Goal: Transaction & Acquisition: Purchase product/service

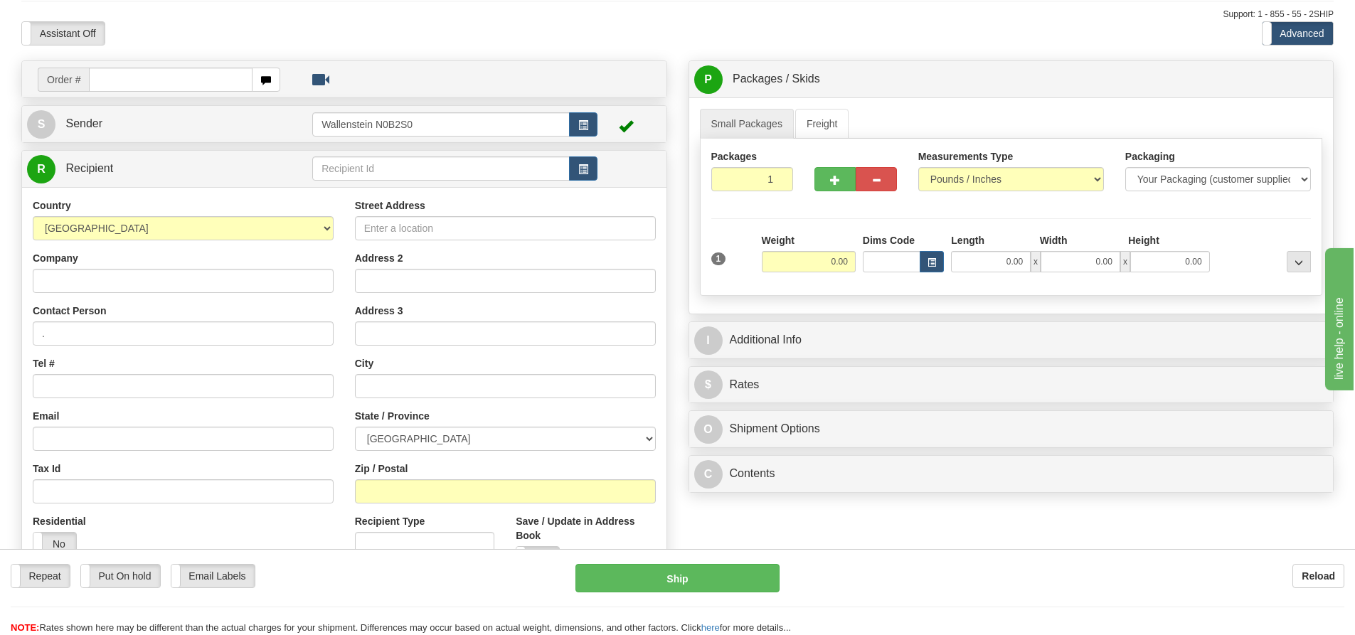
scroll to position [142, 0]
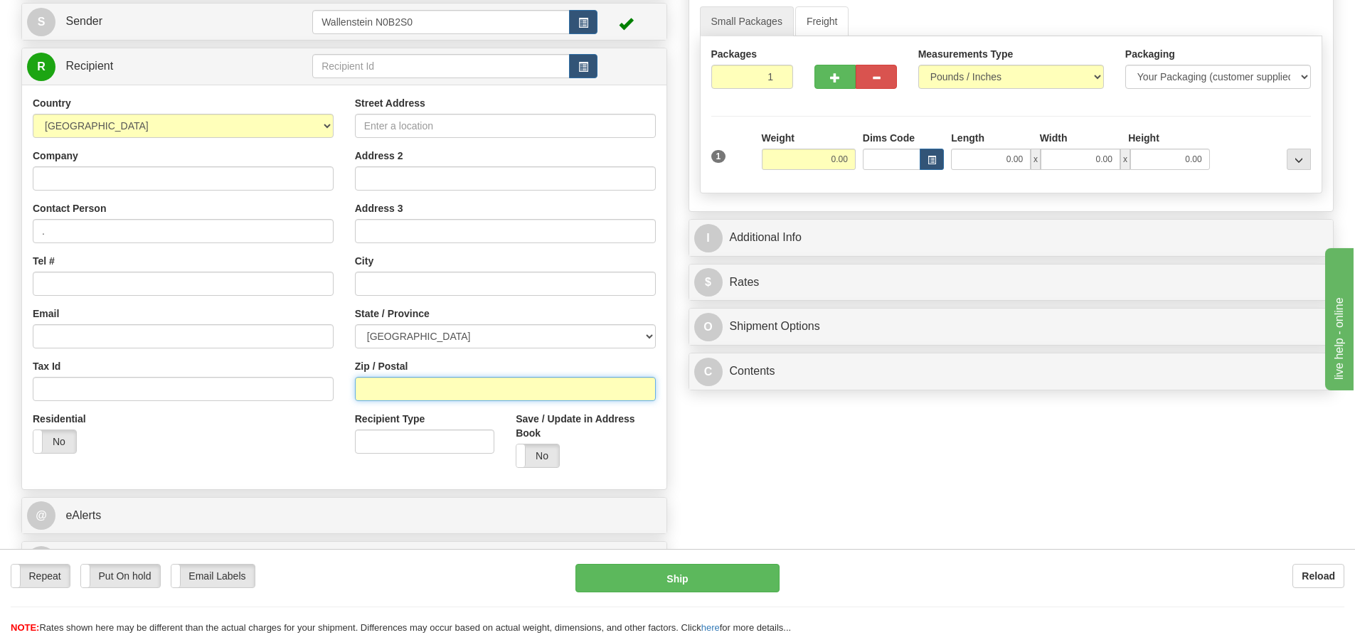
click at [471, 387] on input "Zip / Postal" at bounding box center [505, 389] width 301 height 24
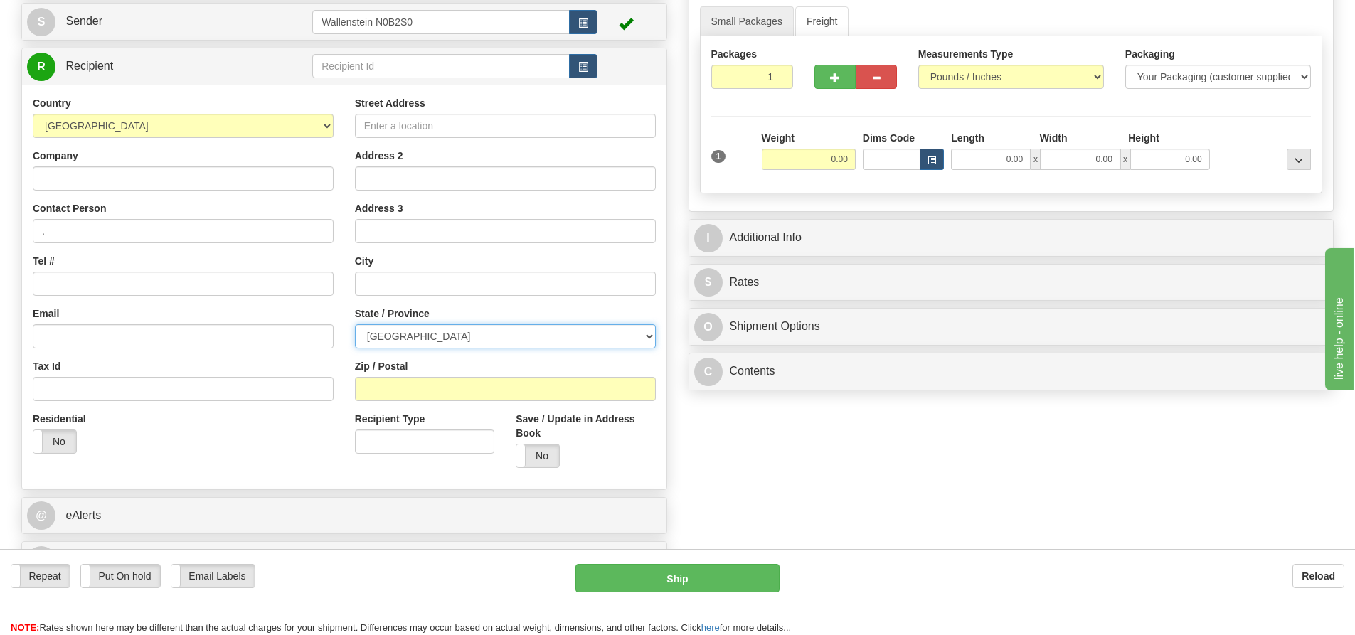
click at [496, 339] on select "ALBERTA BRITISH COLUMBIA MANITOBA NEW BRUNSWICK NEWFOUNDLAND NOVA SCOTIA NUNAVU…" at bounding box center [505, 336] width 301 height 24
select select "NB"
click at [355, 324] on select "ALBERTA BRITISH COLUMBIA MANITOBA NEW BRUNSWICK NEWFOUNDLAND NOVA SCOTIA NUNAVU…" at bounding box center [505, 336] width 301 height 24
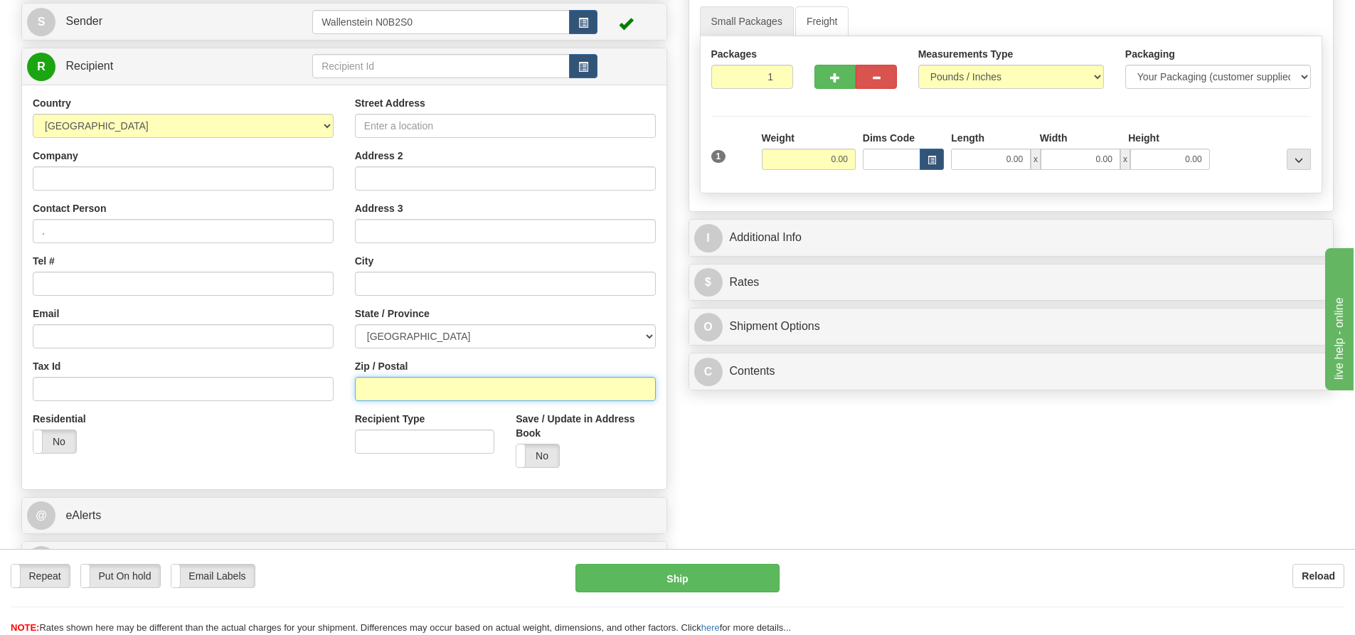
click at [407, 384] on input "Zip / Postal" at bounding box center [505, 389] width 301 height 24
click at [445, 387] on input "Zip / Postal" at bounding box center [505, 389] width 301 height 24
type input "b0n2h0"
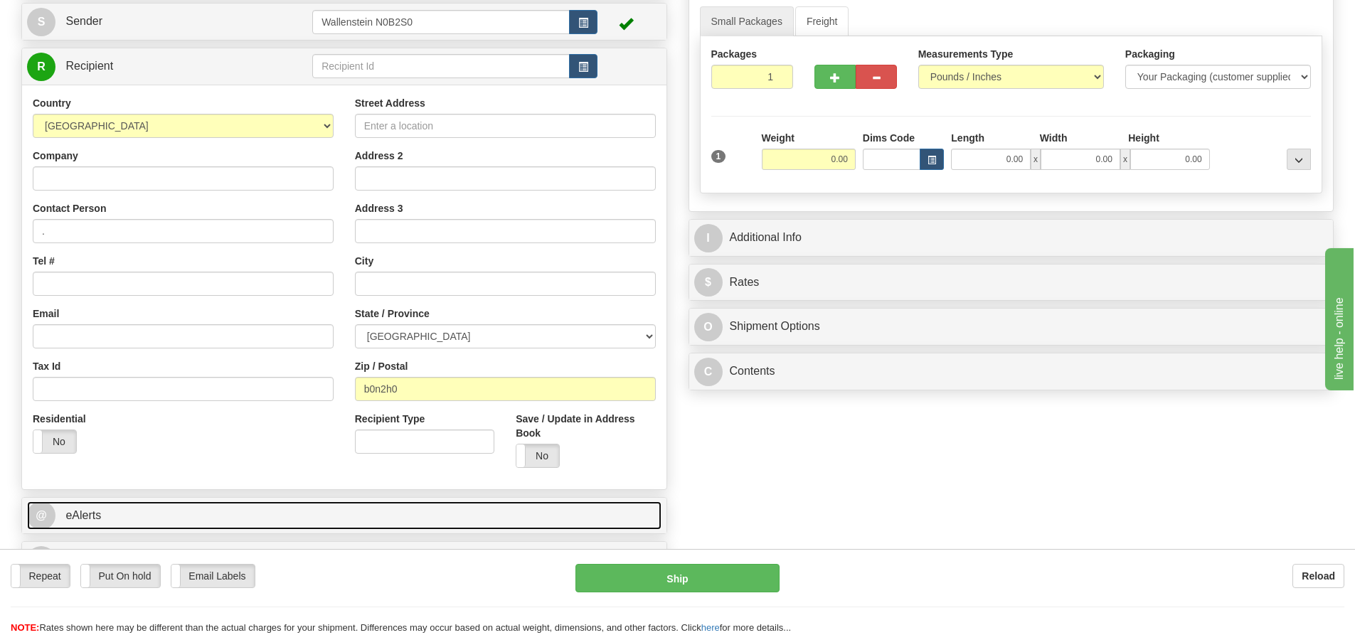
click at [452, 510] on link "@ eAlerts" at bounding box center [344, 515] width 634 height 29
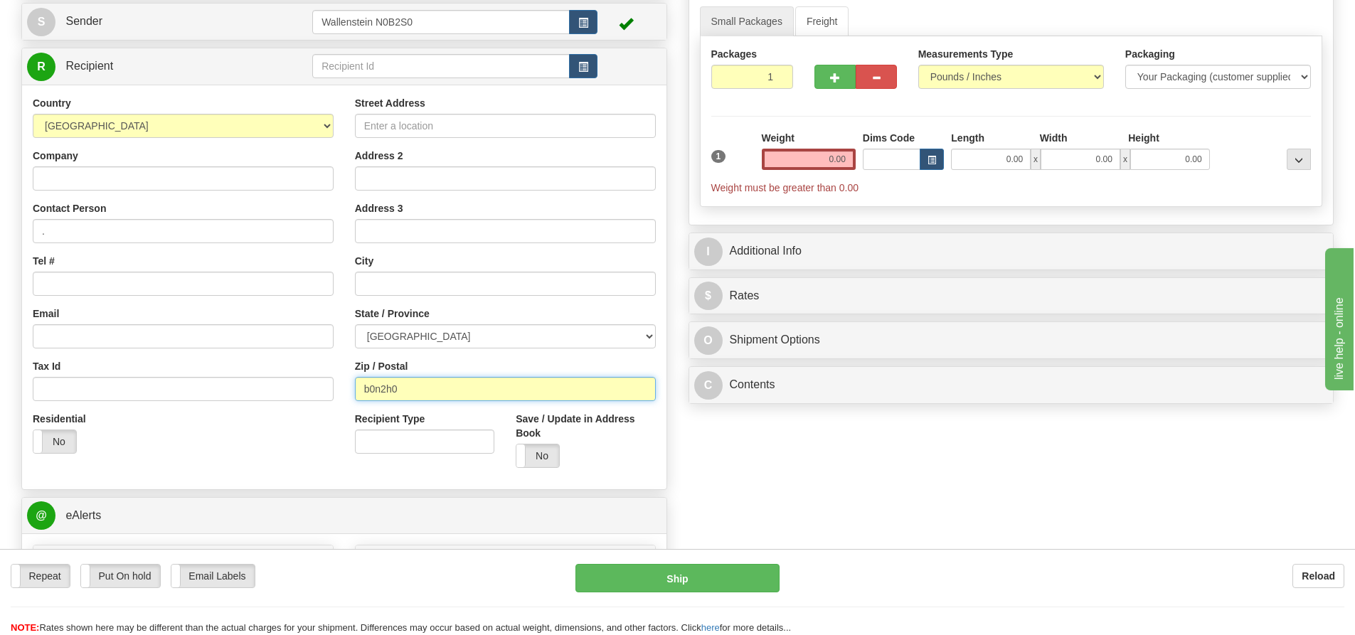
click at [452, 387] on input "b0n2h0" at bounding box center [505, 389] width 301 height 24
click button "Delete" at bounding box center [0, 0] width 0 height 0
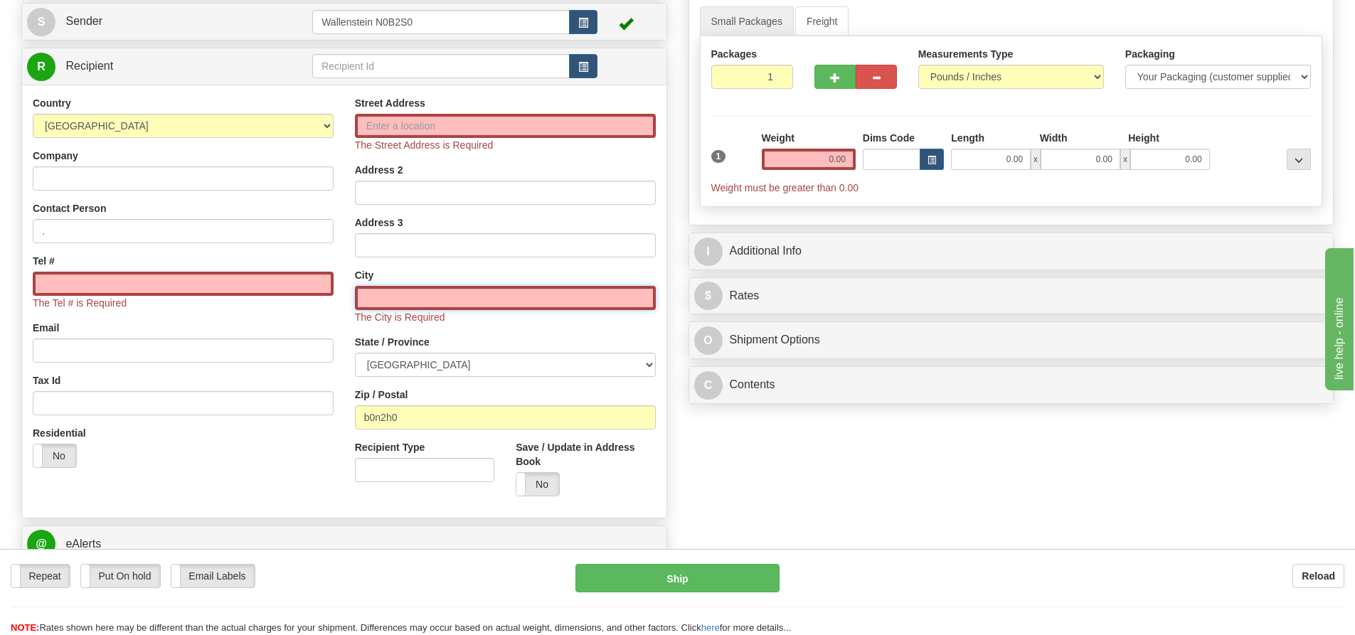
click at [429, 292] on input "text" at bounding box center [505, 298] width 301 height 24
click at [422, 304] on input "text" at bounding box center [505, 298] width 301 height 24
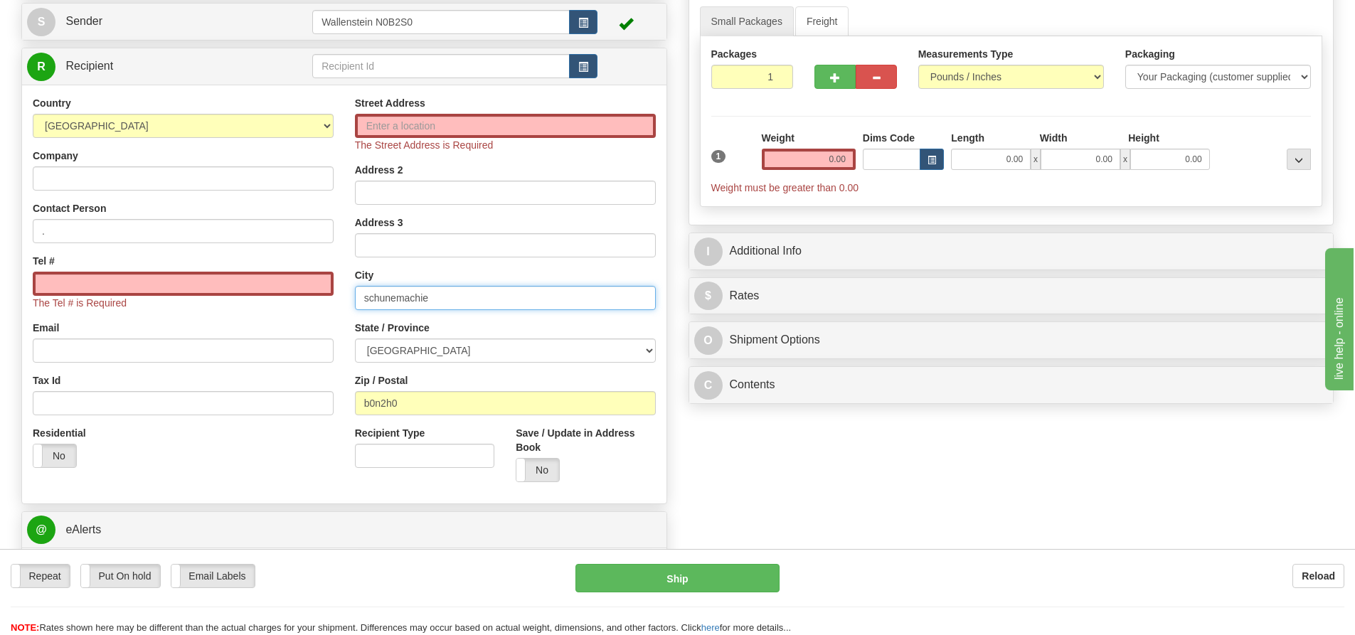
click at [389, 298] on input "schunemachie" at bounding box center [505, 298] width 301 height 24
click at [459, 299] on input "schubemachie" at bounding box center [505, 298] width 301 height 24
drag, startPoint x: 459, startPoint y: 299, endPoint x: 433, endPoint y: 300, distance: 25.6
click at [433, 300] on input "schubemachie" at bounding box center [505, 298] width 301 height 24
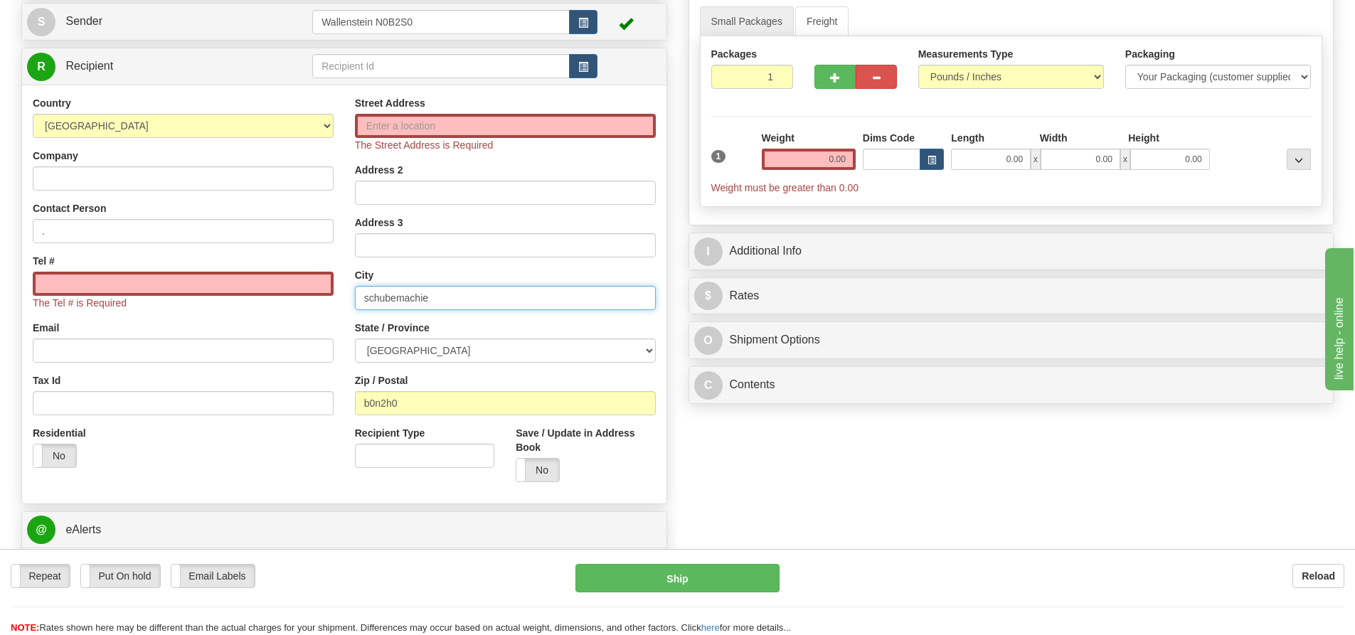
click at [405, 294] on input "schubemachie" at bounding box center [505, 298] width 301 height 24
drag, startPoint x: 442, startPoint y: 299, endPoint x: 309, endPoint y: 312, distance: 132.8
click at [309, 312] on div "Country AFGHANISTAN ALAND ISLANDS ALBANIA ALGERIA AMERICAN SAMOA ANDORRA ANGOLA…" at bounding box center [344, 294] width 644 height 397
paste input "text"
type input "shubenacadie"
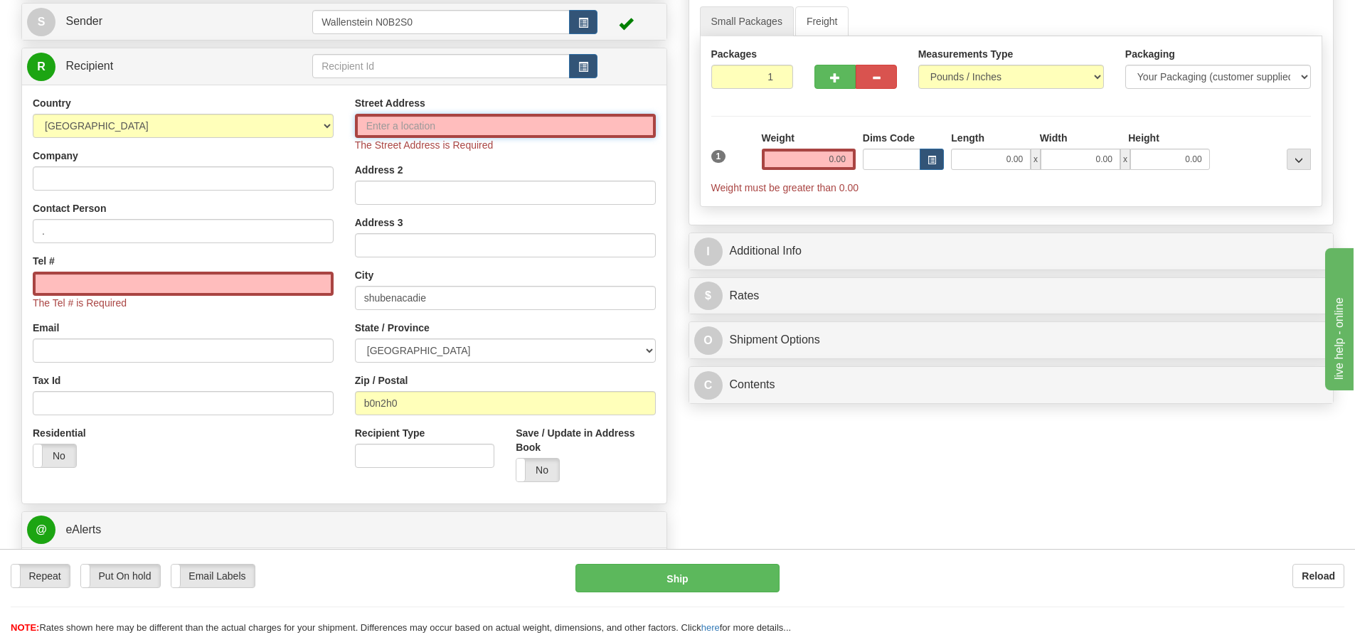
click at [447, 127] on input "Street Address" at bounding box center [505, 126] width 301 height 24
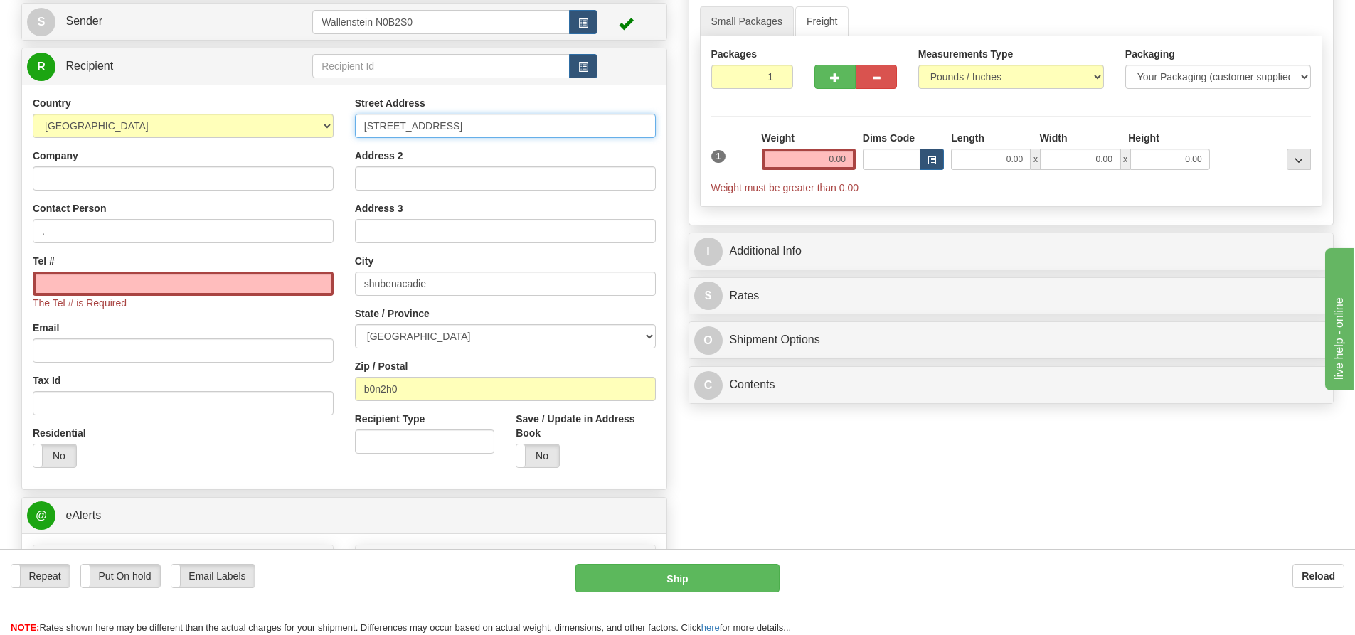
type input "20843 hwy 2"
click at [208, 282] on input "Tel #" at bounding box center [183, 284] width 301 height 24
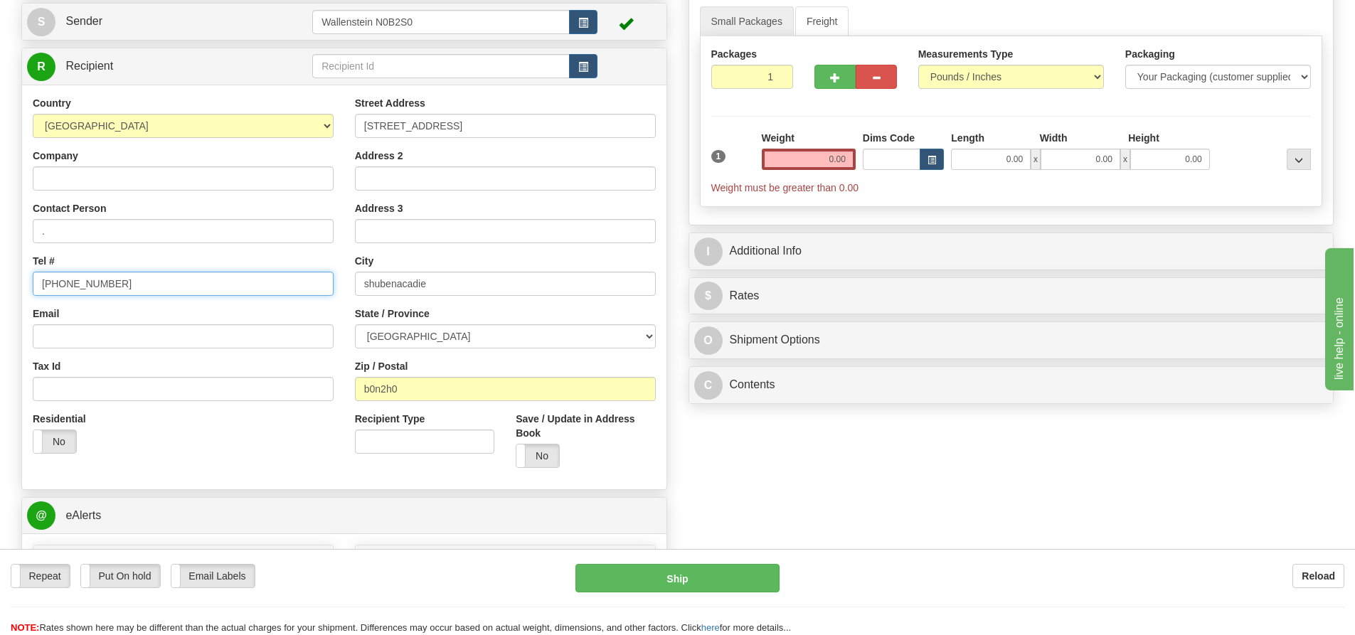
type input "902 758 2002"
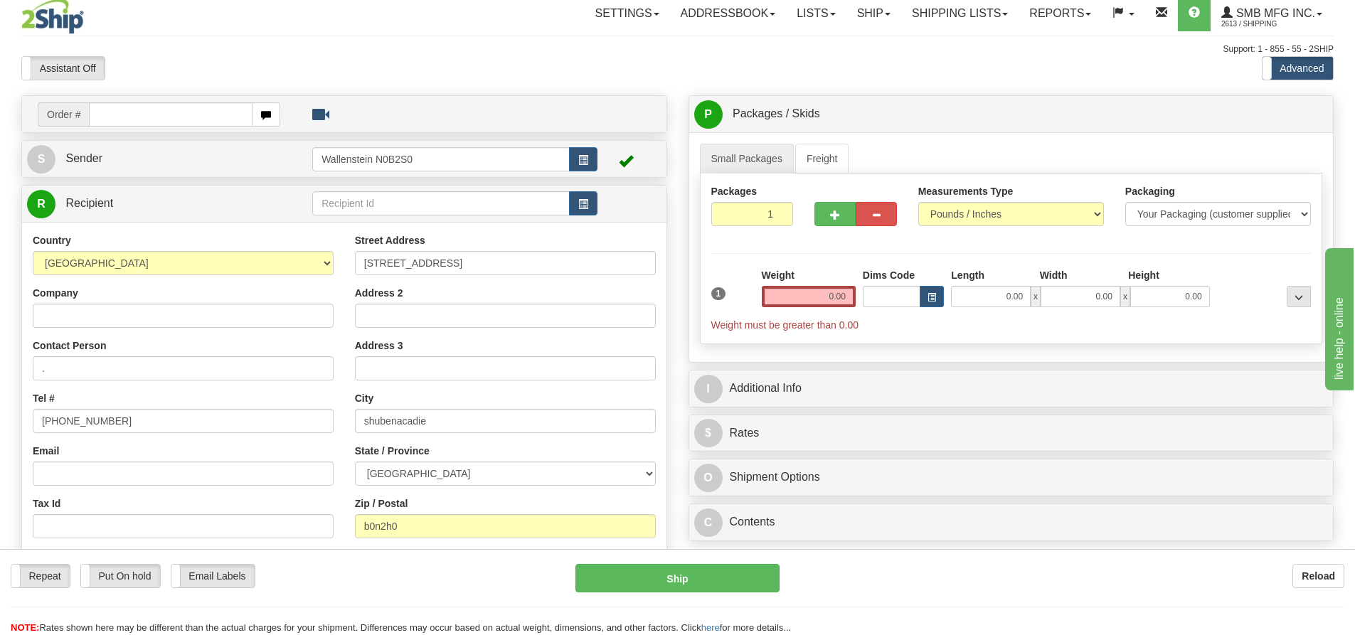
scroll to position [0, 0]
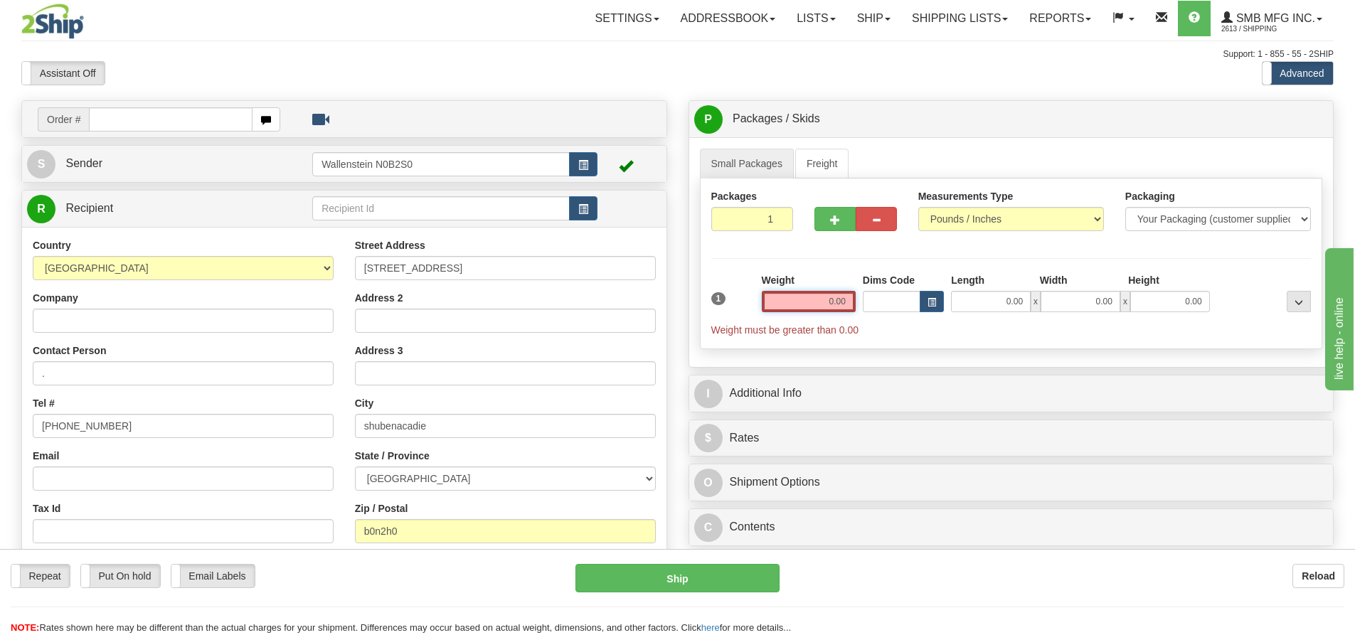
click at [803, 300] on input "0.00" at bounding box center [809, 301] width 94 height 21
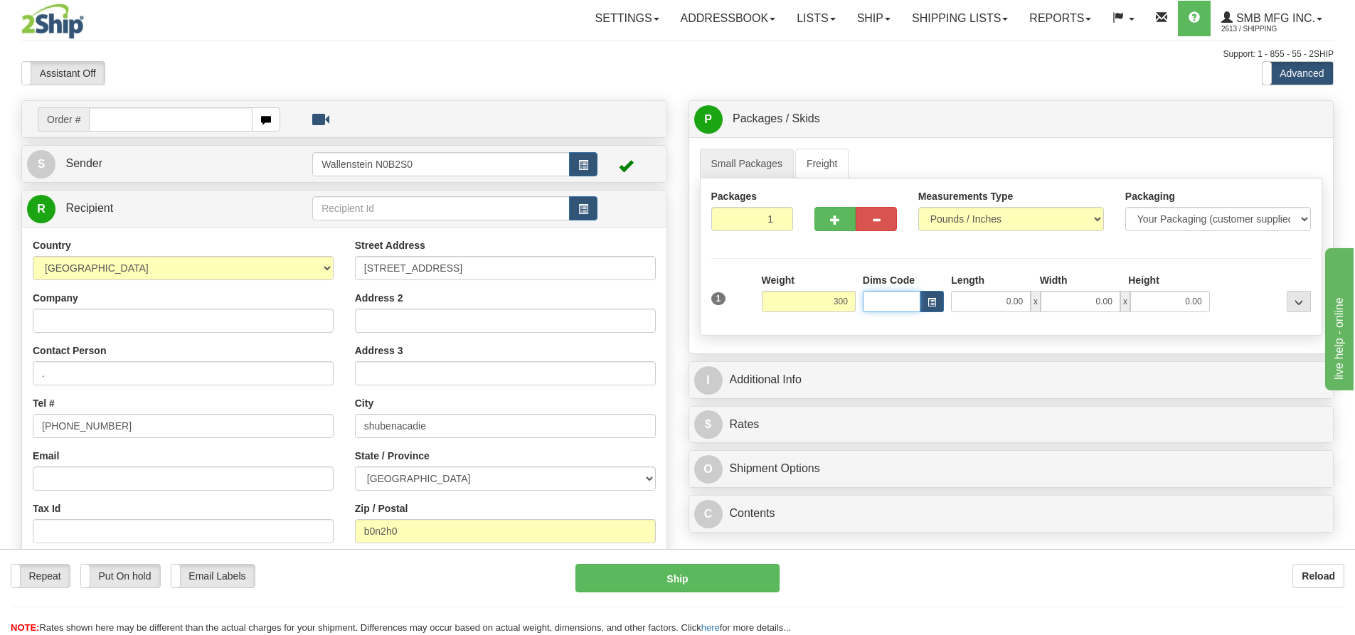
type input "300.00"
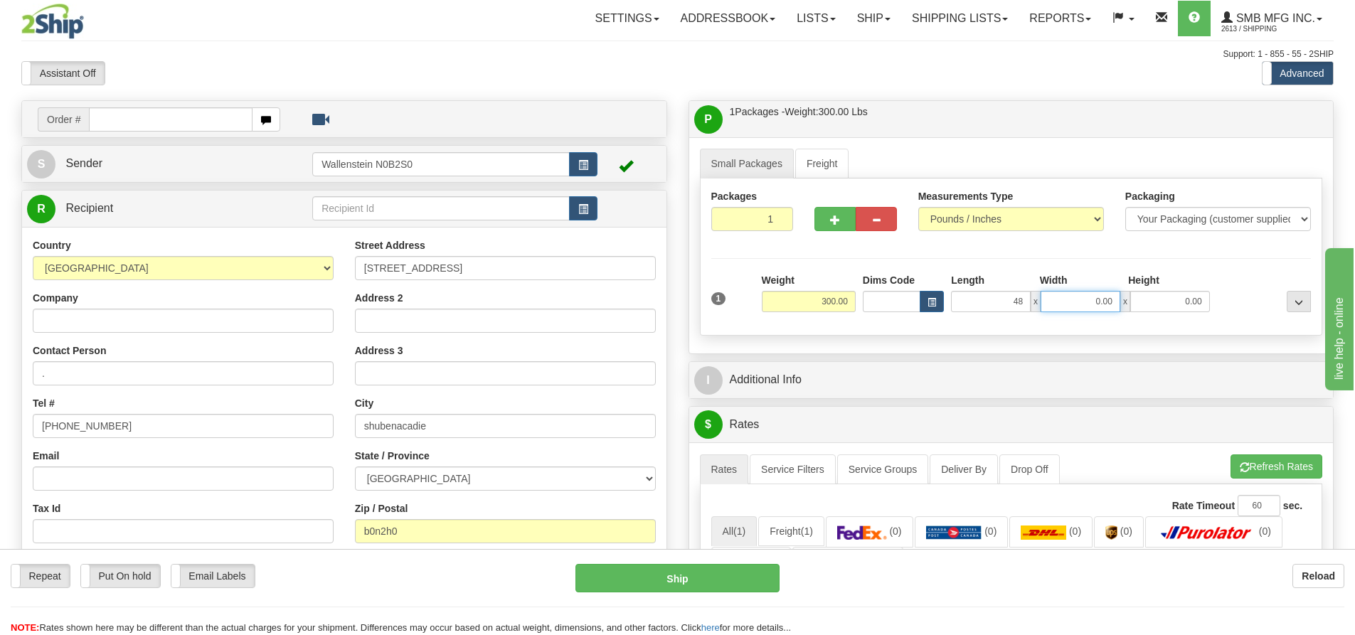
type input "48.00"
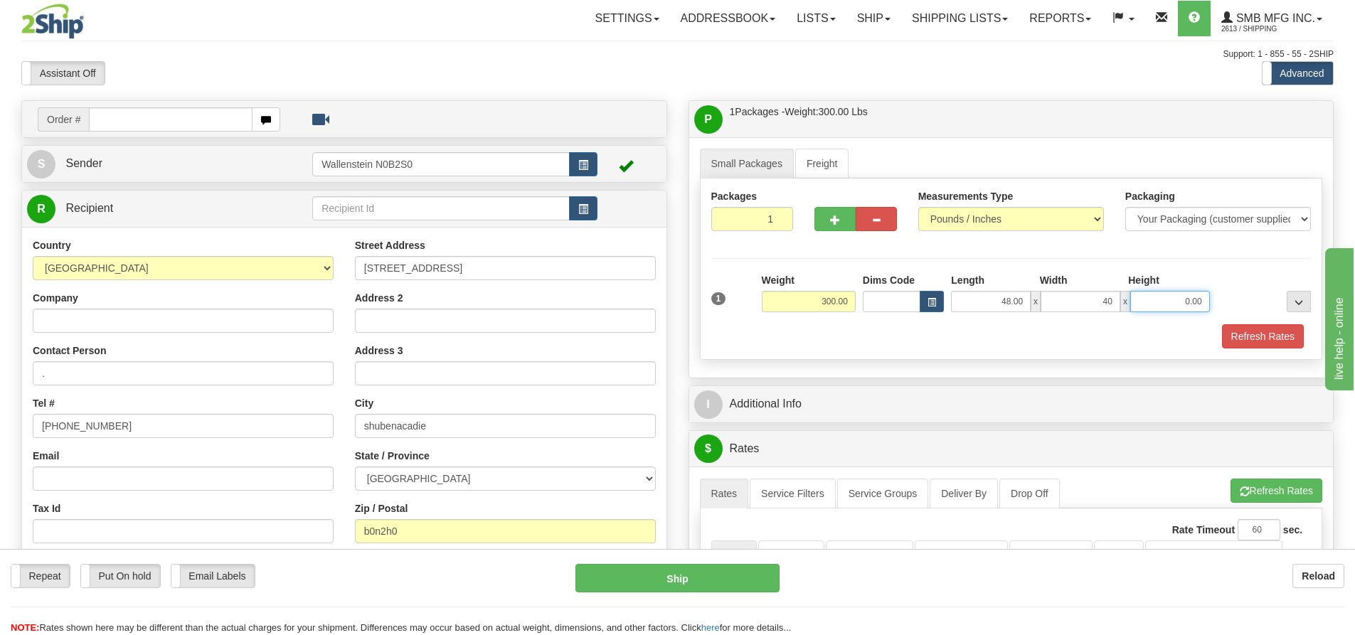
type input "40.00"
type input "77.00"
click at [1268, 341] on button "Refresh Rates" at bounding box center [1263, 336] width 82 height 24
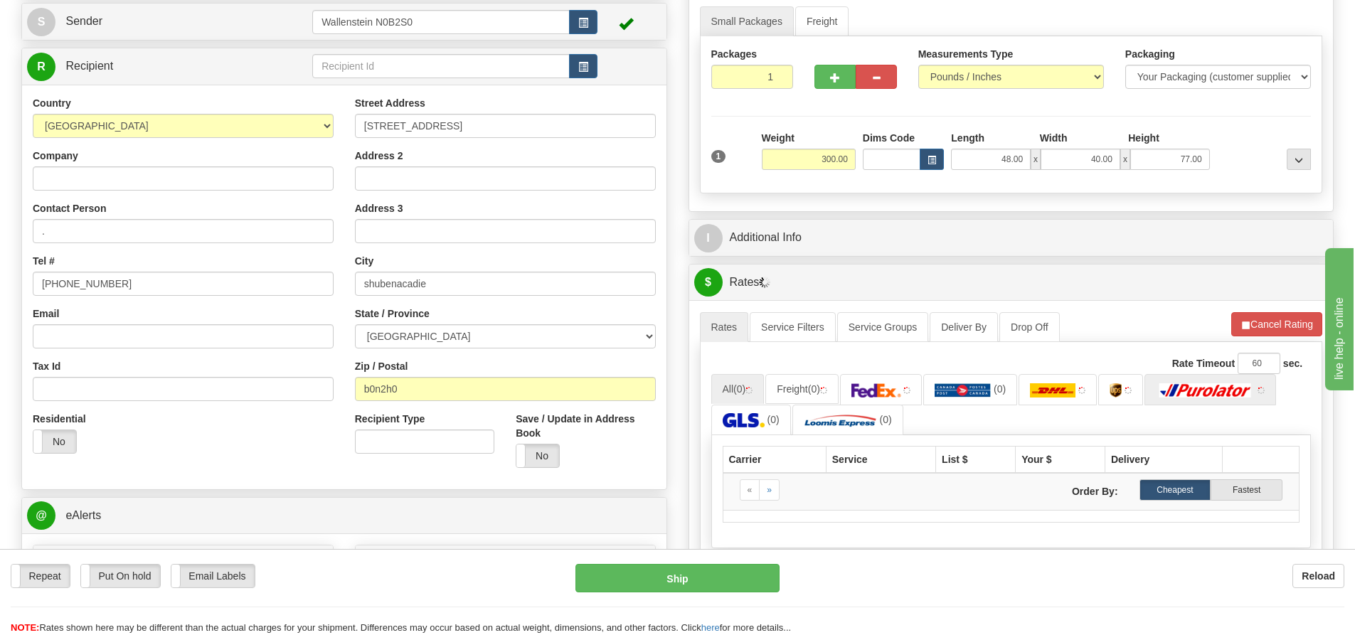
scroll to position [213, 0]
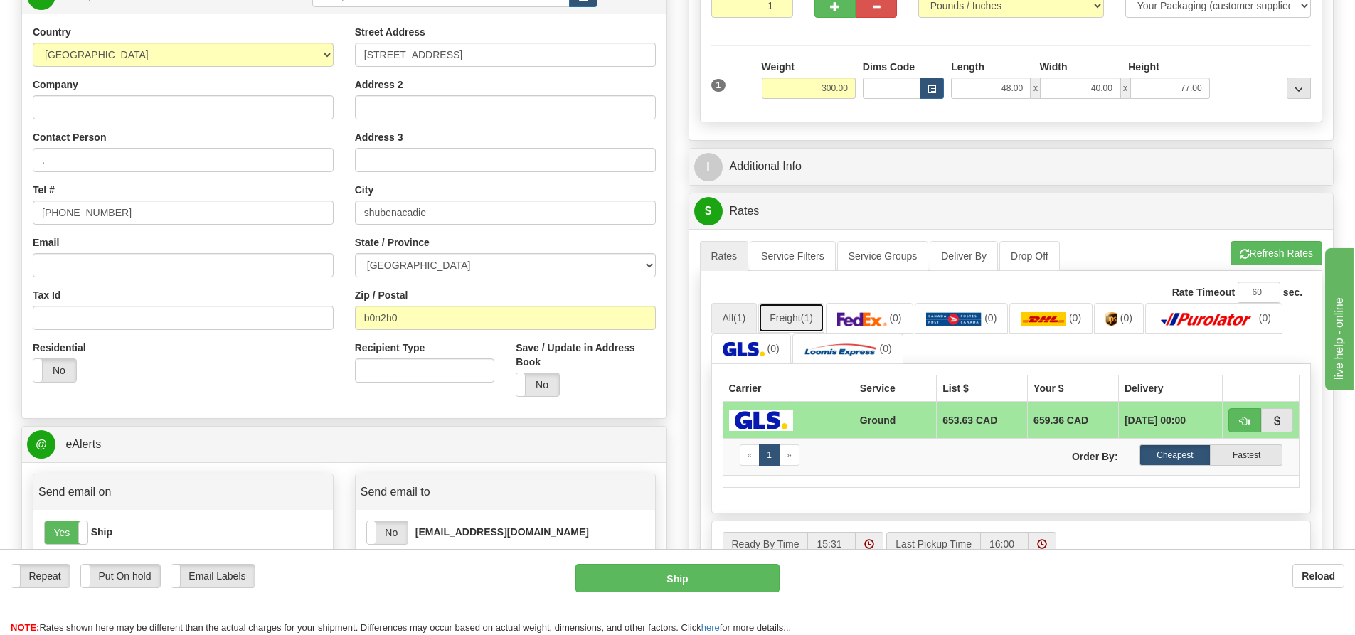
click at [797, 327] on link "Freight (1)" at bounding box center [791, 318] width 66 height 30
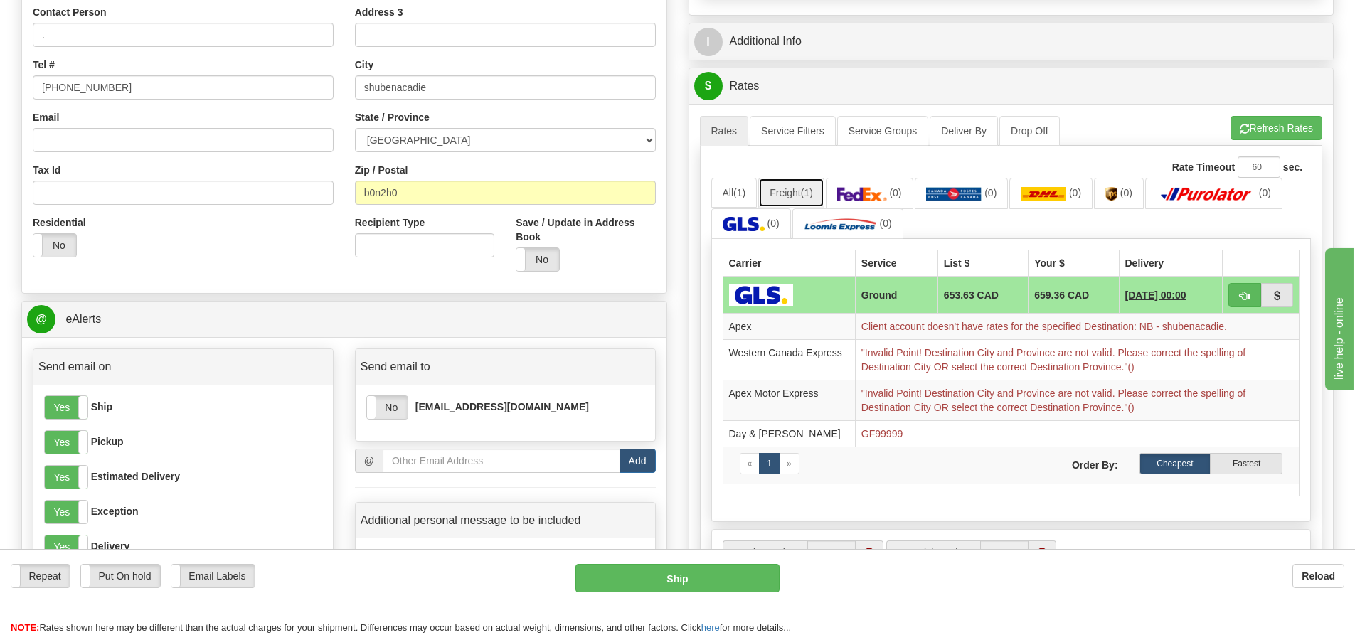
scroll to position [285, 0]
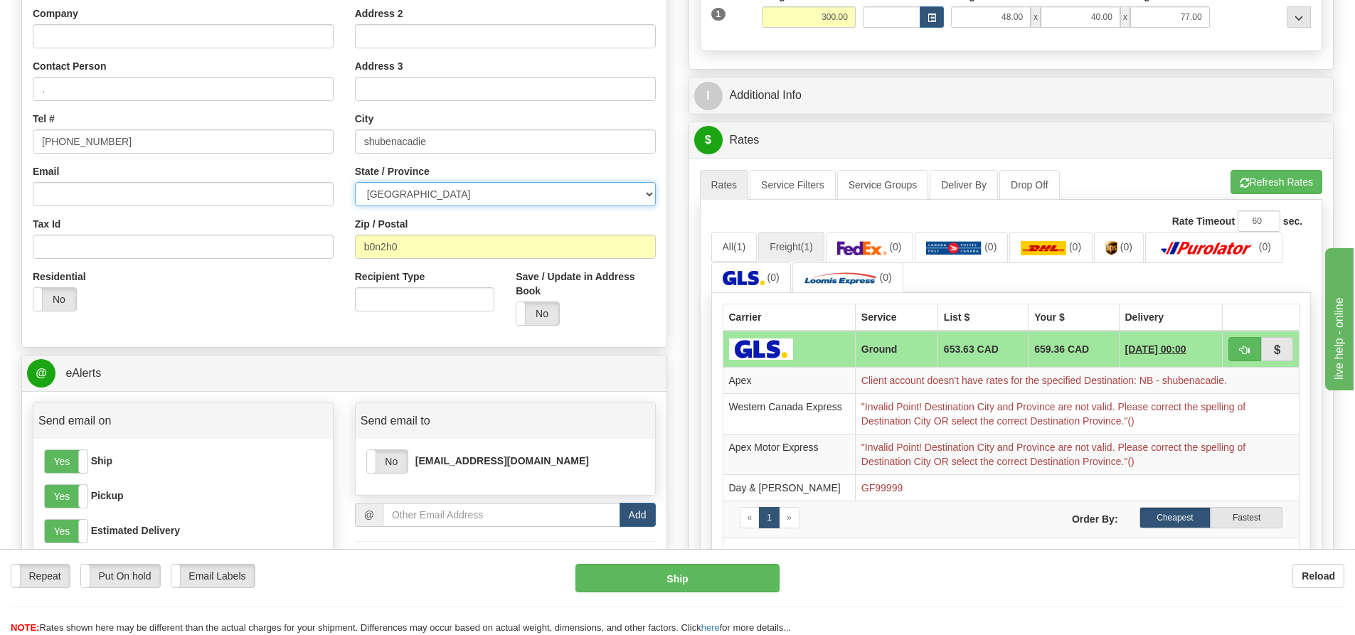
click at [422, 198] on select "ALBERTA BRITISH COLUMBIA MANITOBA NEW BRUNSWICK NEWFOUNDLAND NOVA SCOTIA NUNAVU…" at bounding box center [505, 194] width 301 height 24
select select "NS"
click at [355, 182] on select "ALBERTA BRITISH COLUMBIA MANITOBA NEW BRUNSWICK NEWFOUNDLAND NOVA SCOTIA NUNAVU…" at bounding box center [505, 194] width 301 height 24
click at [1269, 186] on button "Refresh Rates" at bounding box center [1276, 182] width 92 height 24
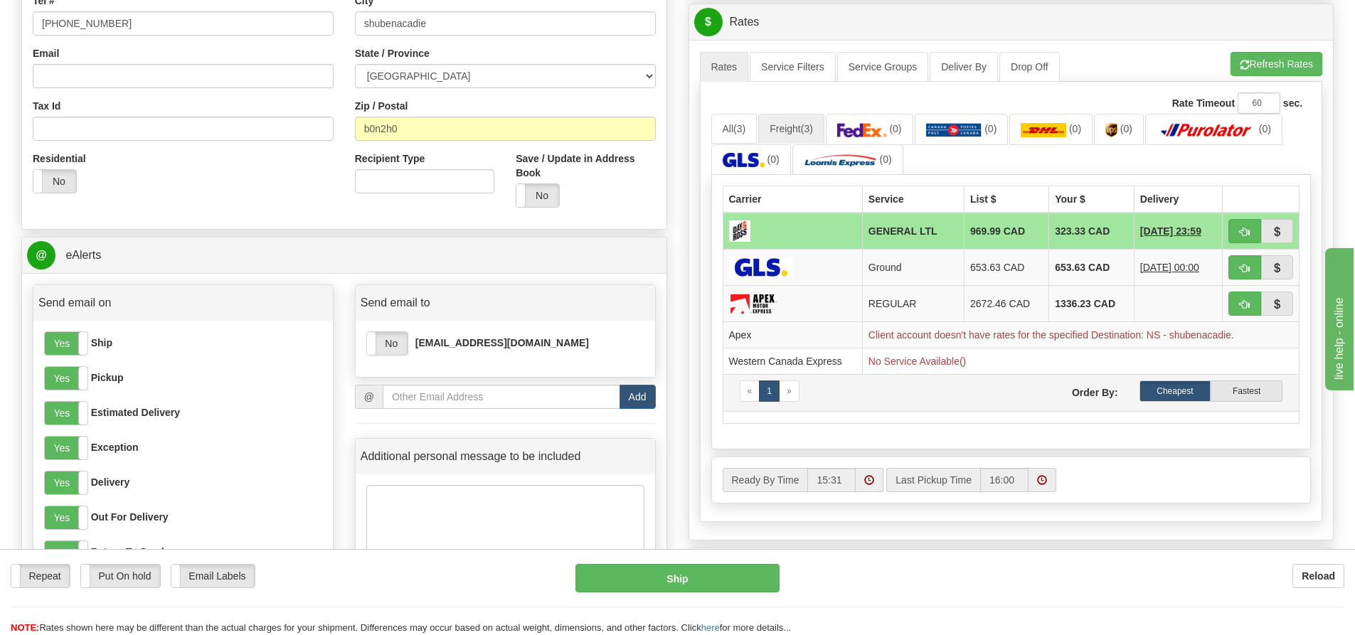
scroll to position [356, 0]
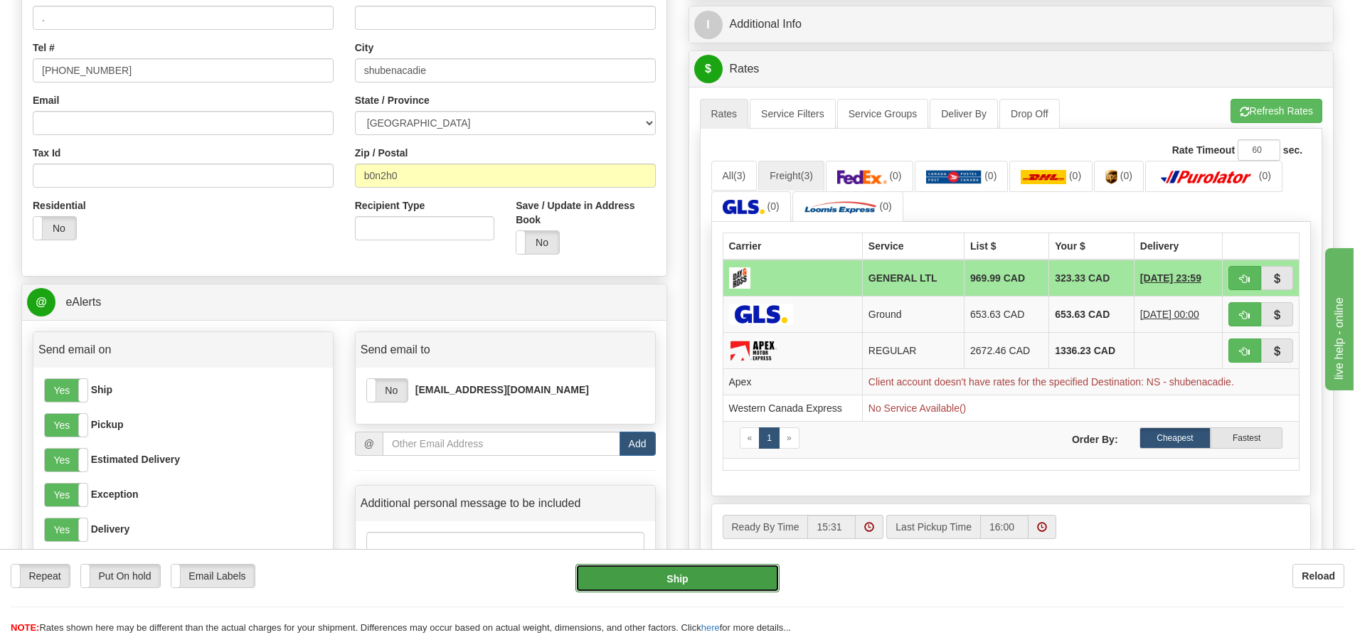
click at [720, 575] on button "Ship" at bounding box center [677, 578] width 204 height 28
type input "GL"
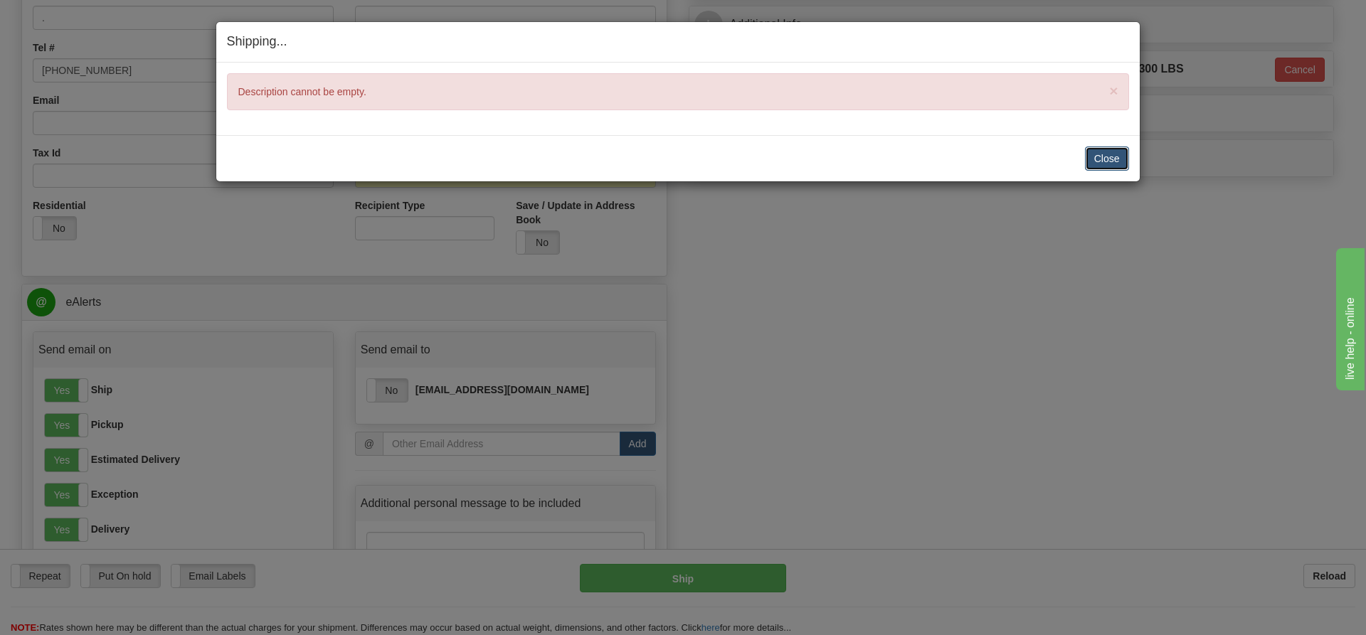
click at [1097, 159] on button "Close" at bounding box center [1107, 159] width 44 height 24
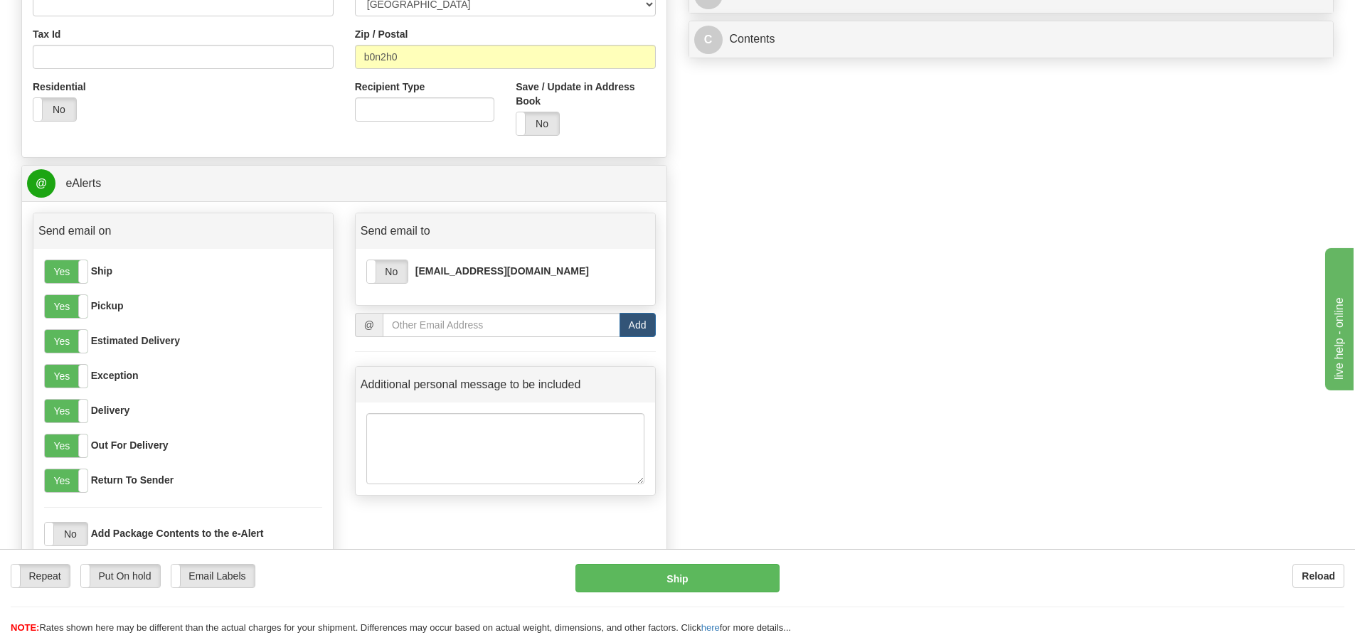
scroll to position [142, 0]
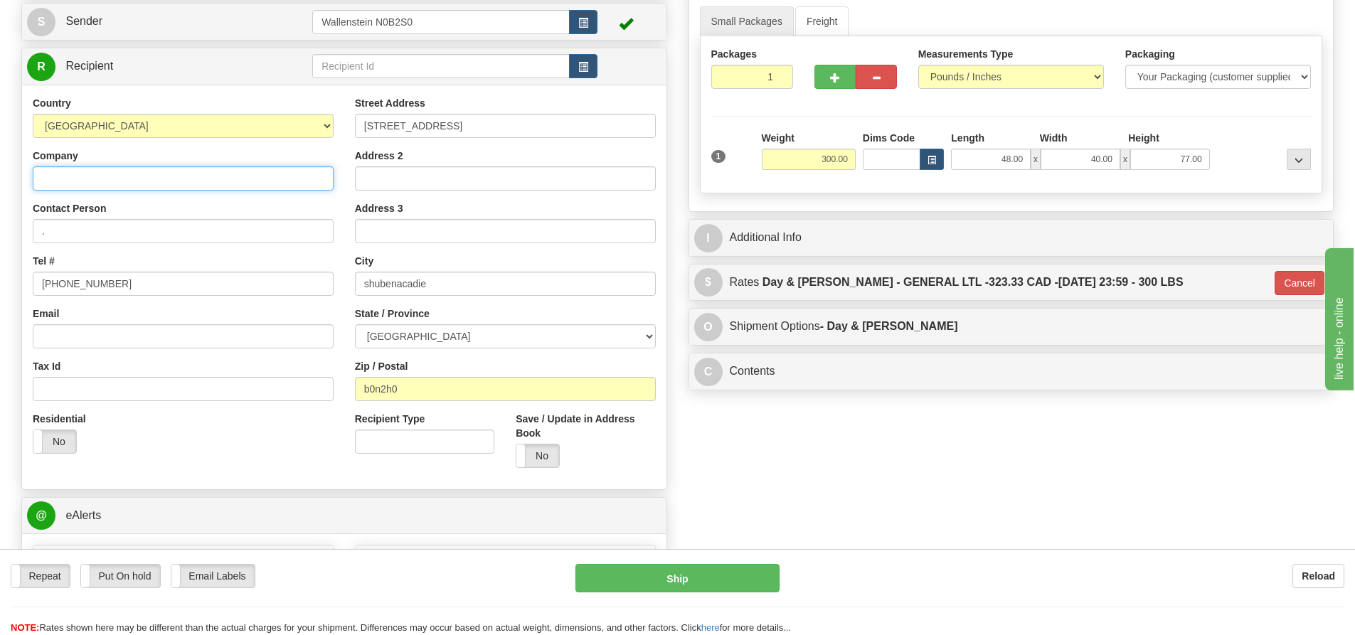
click at [130, 183] on input "Company" at bounding box center [183, 178] width 301 height 24
type input "Sheehy Enterprise"
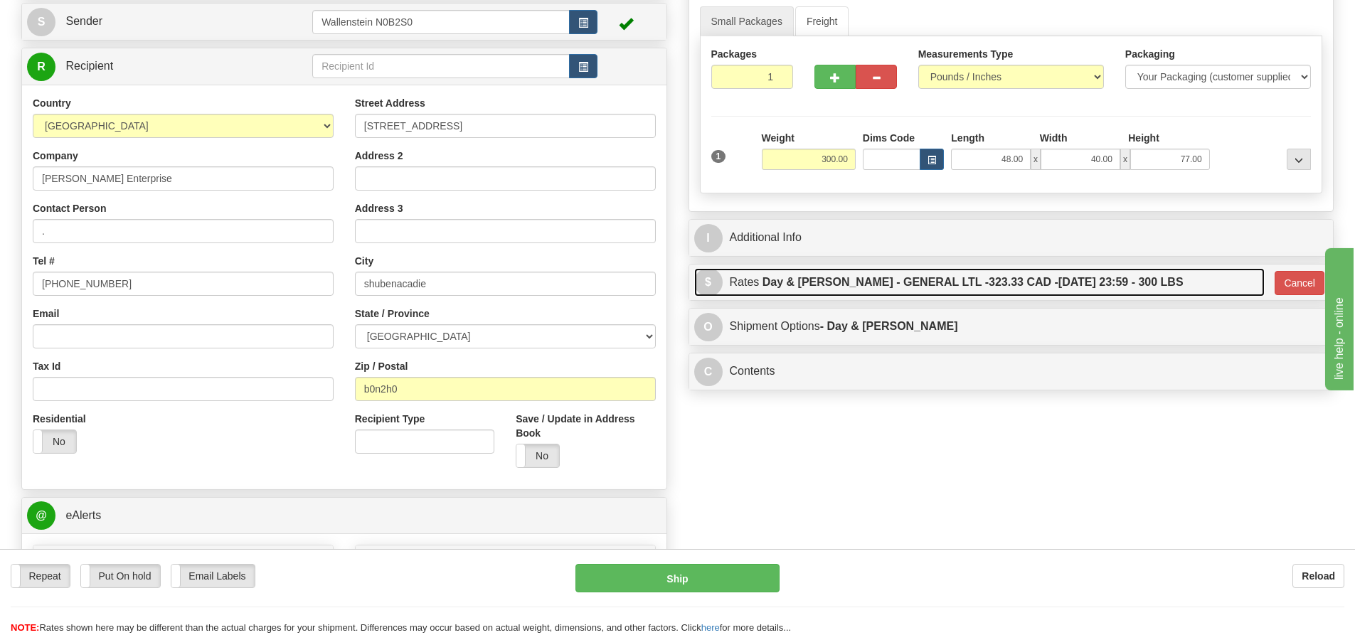
click at [1199, 282] on link "$ Rates Day & Ross - GENERAL LTL - 323.33 CAD - 09/18/2025 23:59 - 300 LBS" at bounding box center [979, 282] width 570 height 29
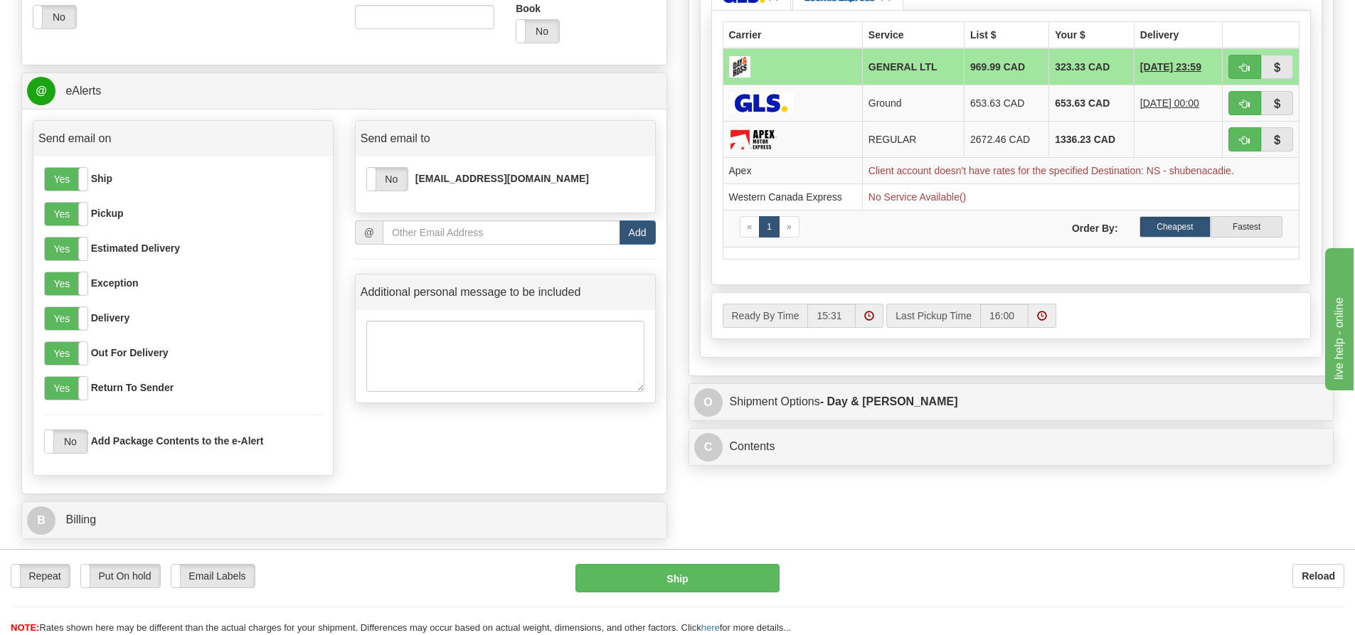
scroll to position [569, 0]
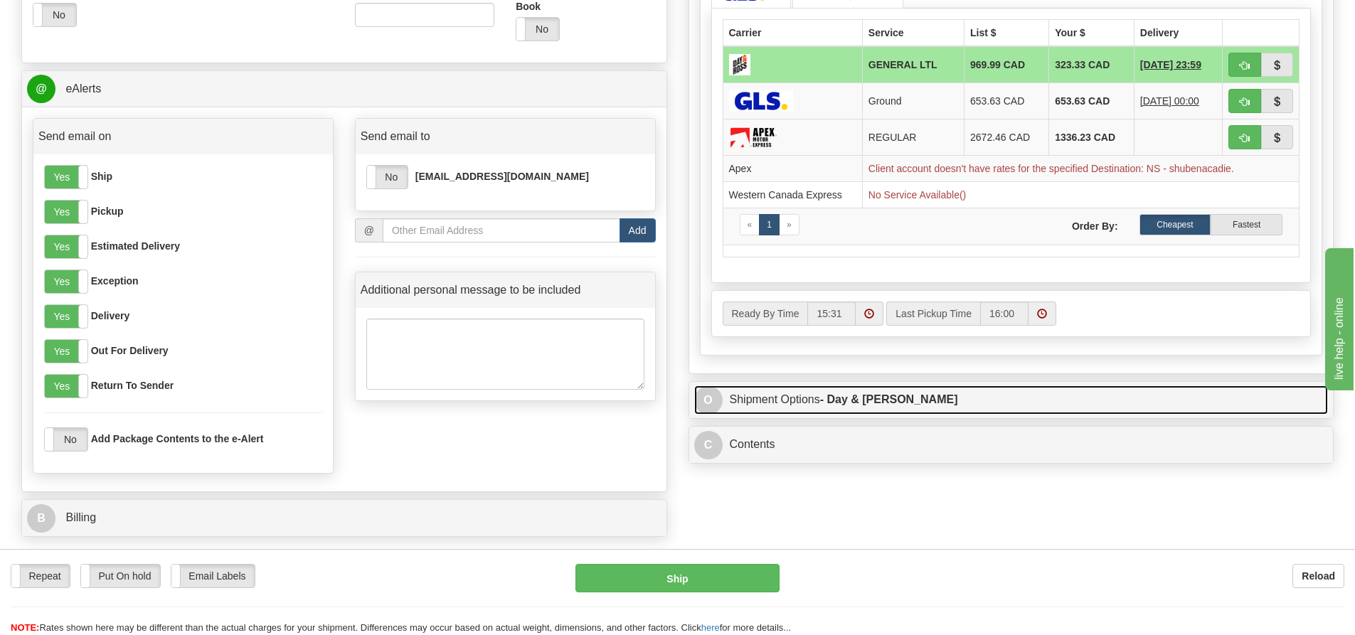
click at [965, 402] on link "O Shipment Options - Day & Ross" at bounding box center [1011, 400] width 634 height 29
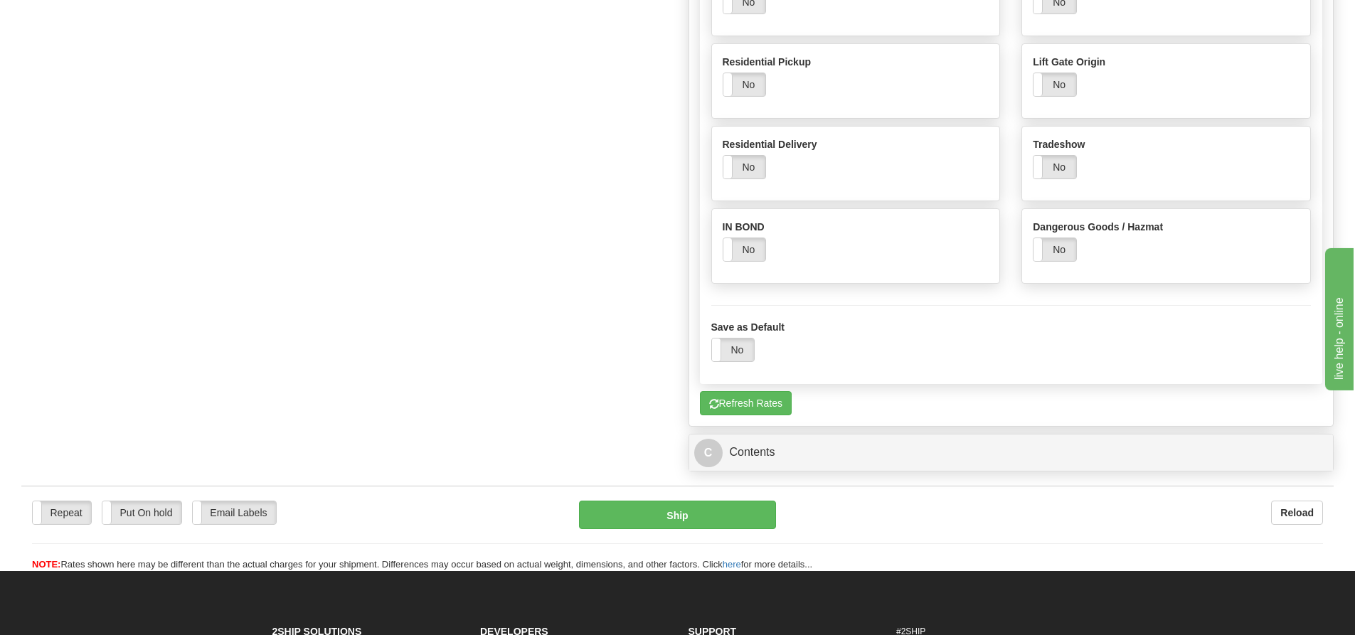
scroll to position [1209, 0]
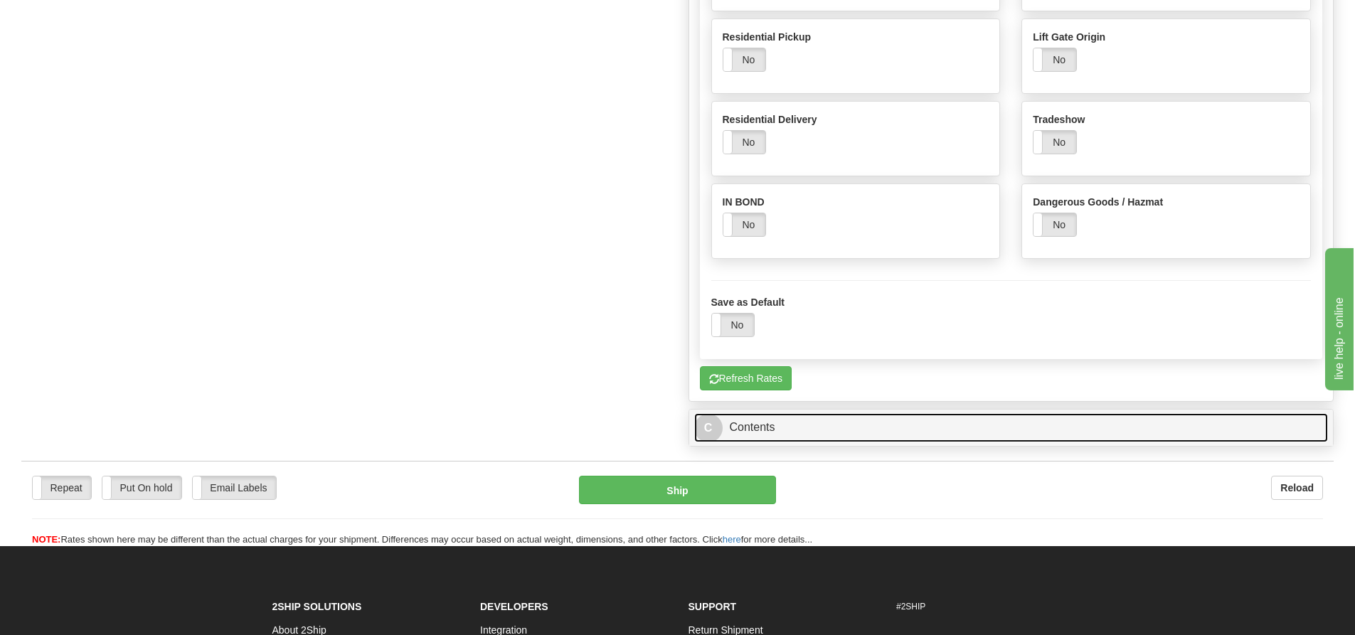
click at [846, 427] on link "C Contents" at bounding box center [1011, 427] width 634 height 29
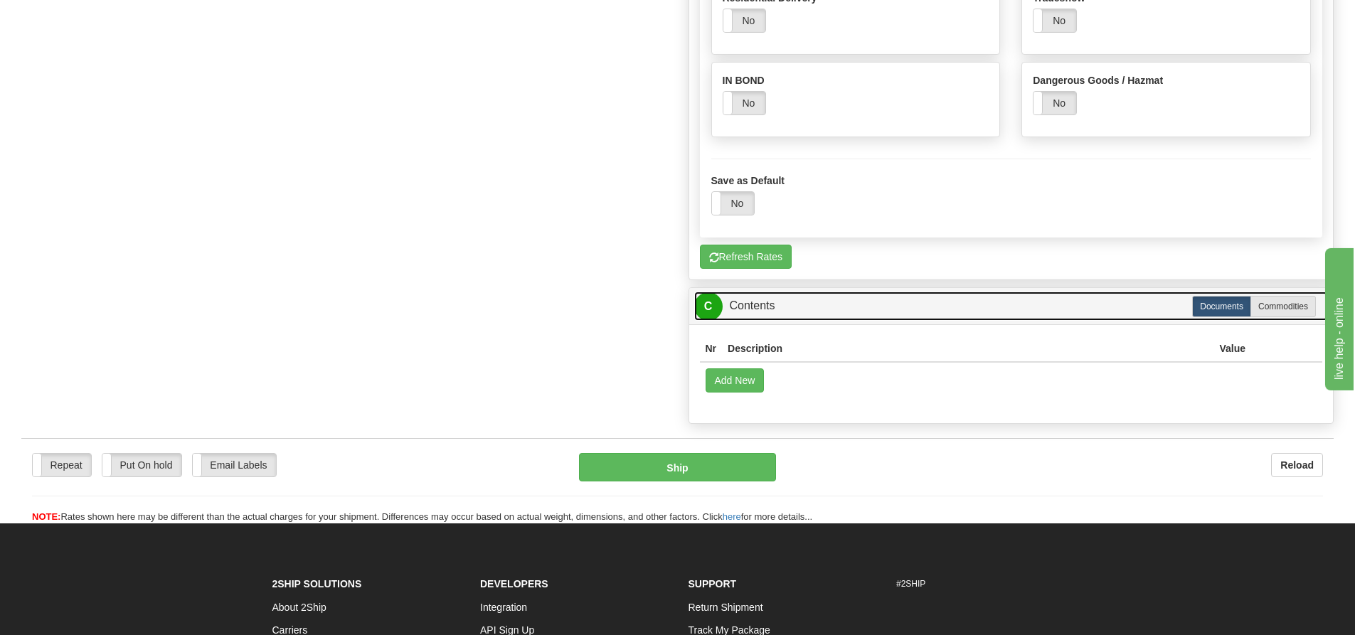
scroll to position [1351, 0]
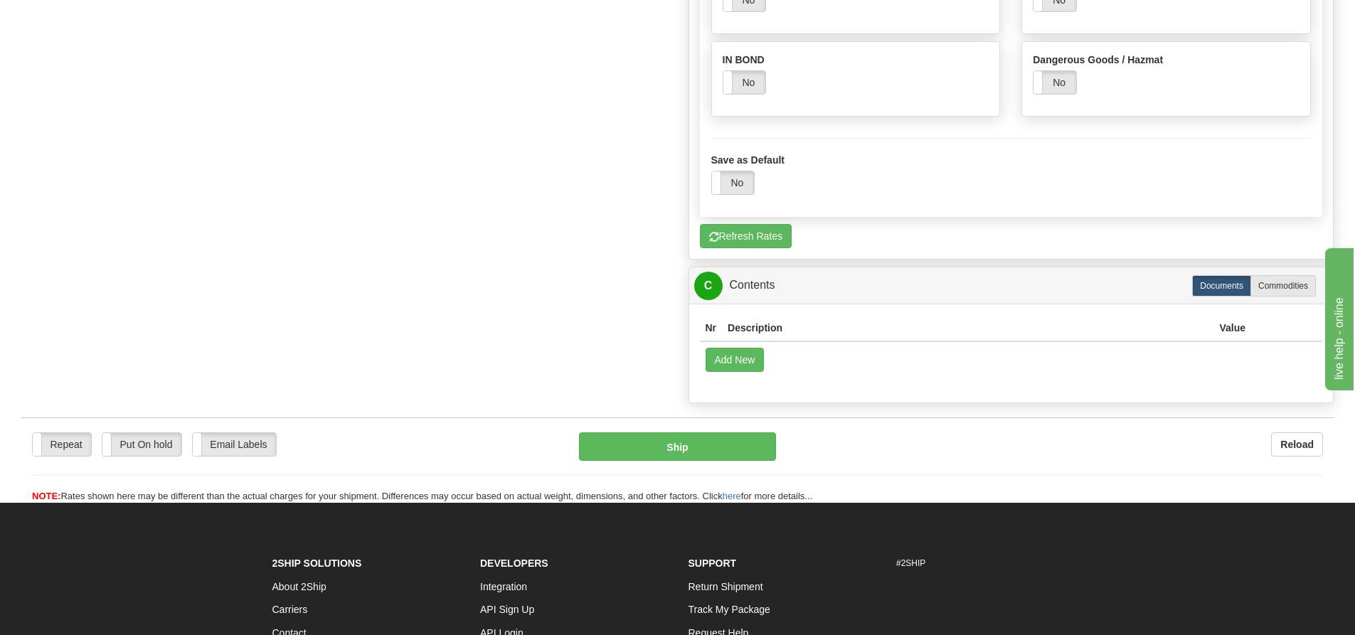
click at [861, 336] on th "Description" at bounding box center [967, 328] width 491 height 26
click at [863, 328] on th "Description" at bounding box center [967, 328] width 491 height 26
click at [730, 356] on button "Add New" at bounding box center [735, 360] width 59 height 24
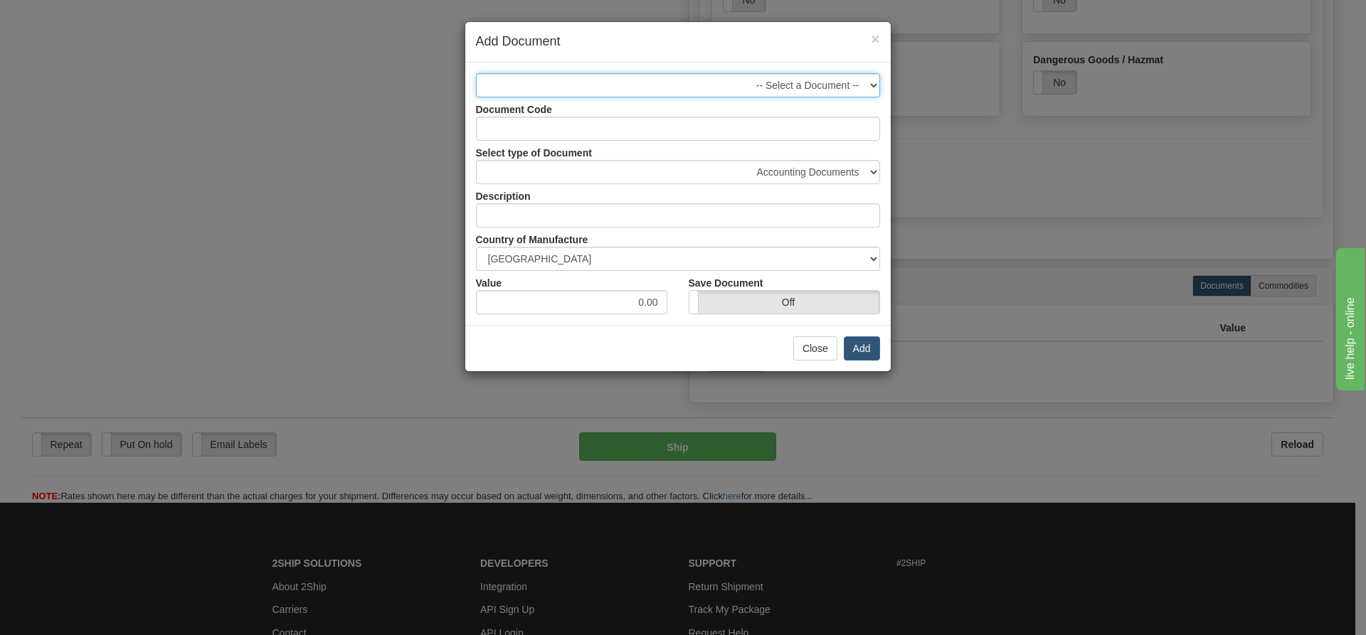
click at [595, 80] on select "-- Select a Document --" at bounding box center [678, 85] width 404 height 24
click at [580, 211] on input "text" at bounding box center [678, 215] width 404 height 24
type input "Farm supply"
click at [864, 341] on button "Add" at bounding box center [862, 348] width 36 height 24
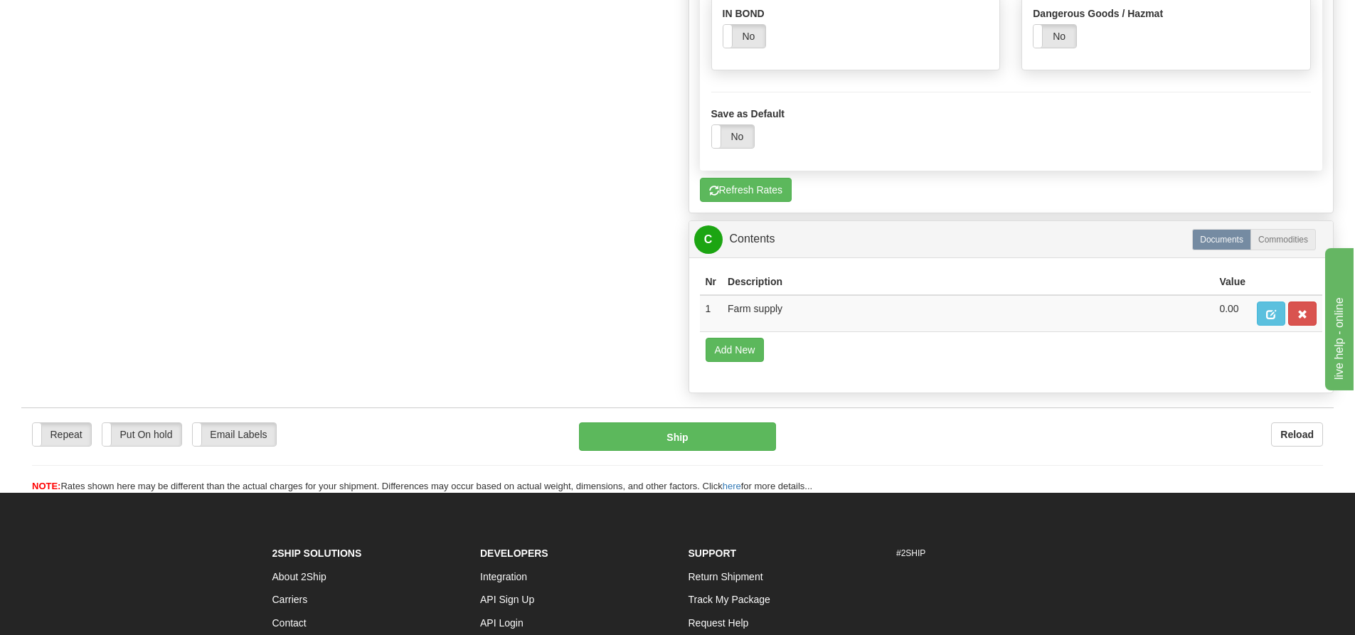
scroll to position [1423, 0]
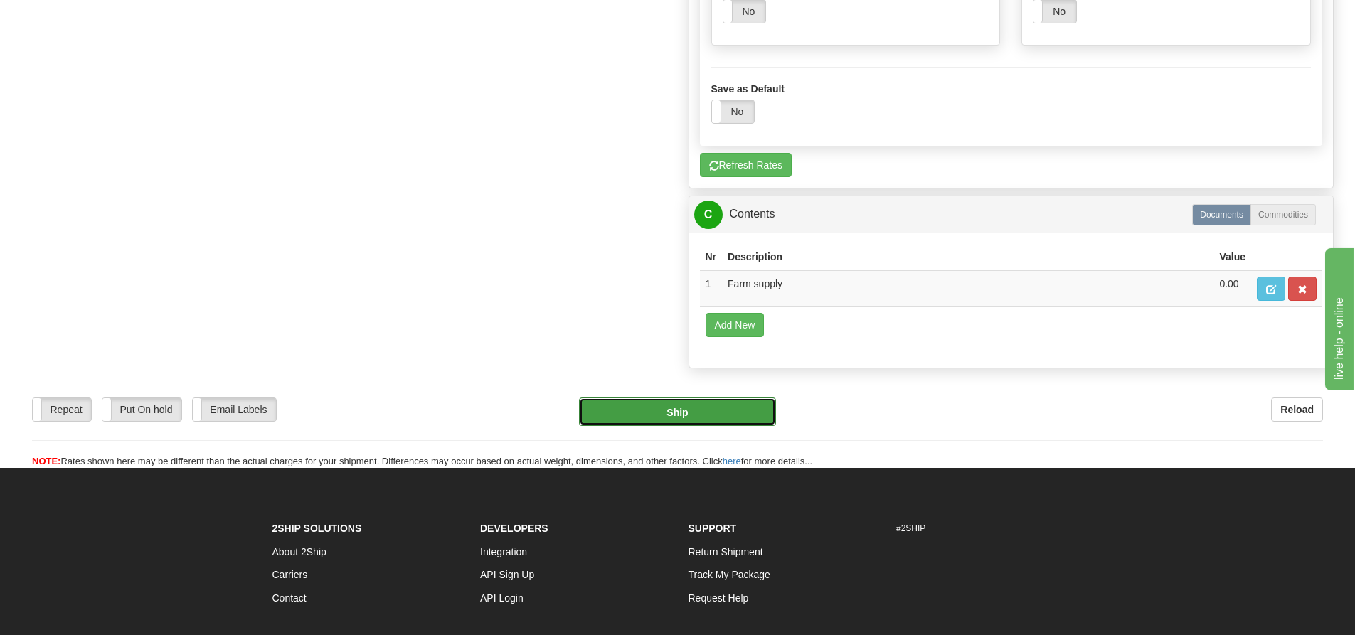
click at [738, 409] on button "Ship" at bounding box center [677, 412] width 197 height 28
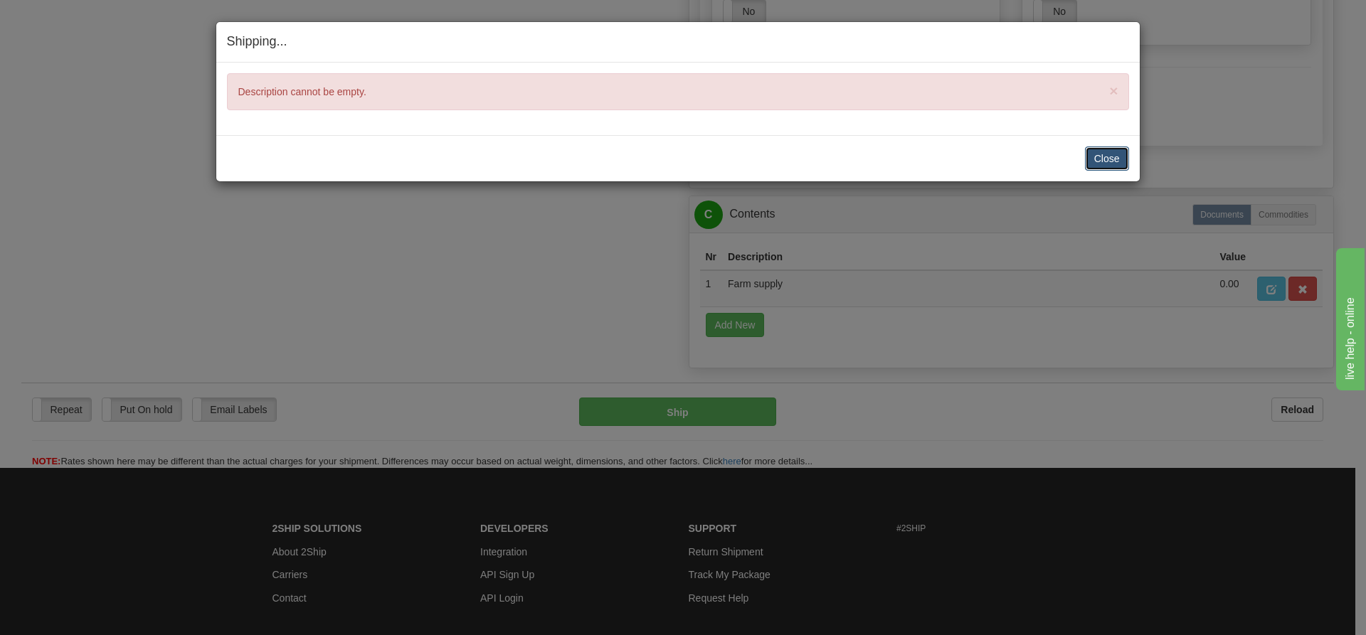
click at [1103, 156] on button "Close" at bounding box center [1107, 159] width 44 height 24
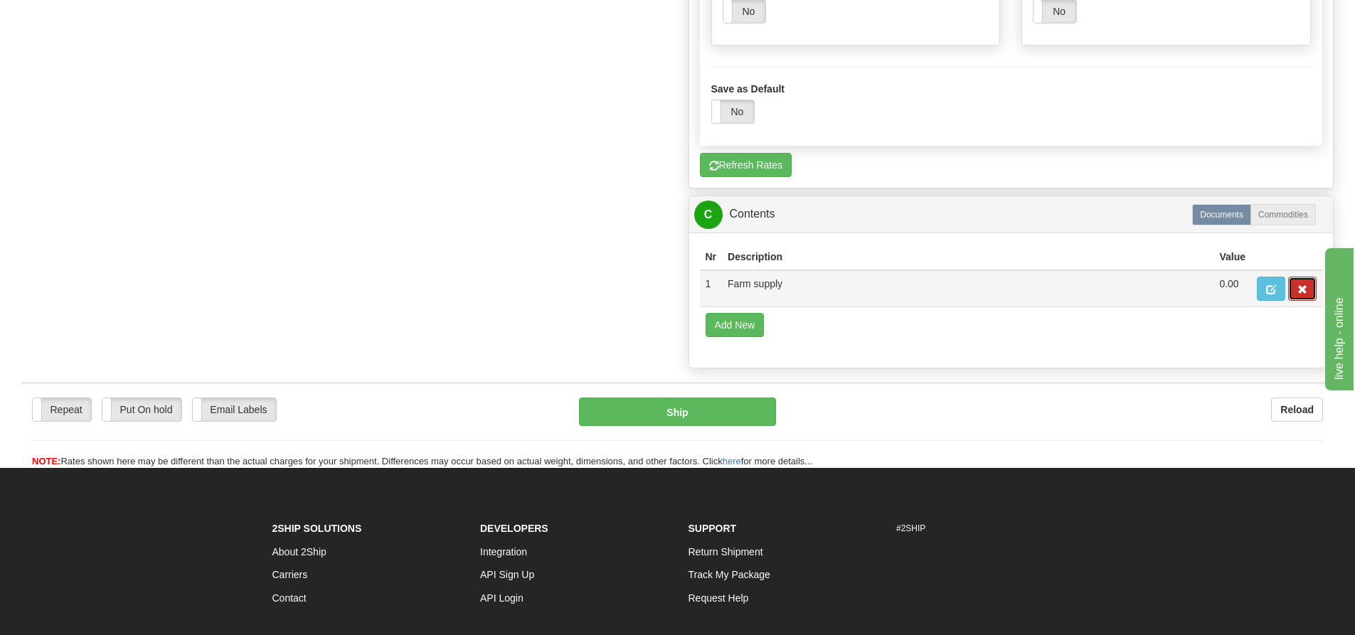
click at [1308, 282] on button "button" at bounding box center [1302, 289] width 28 height 24
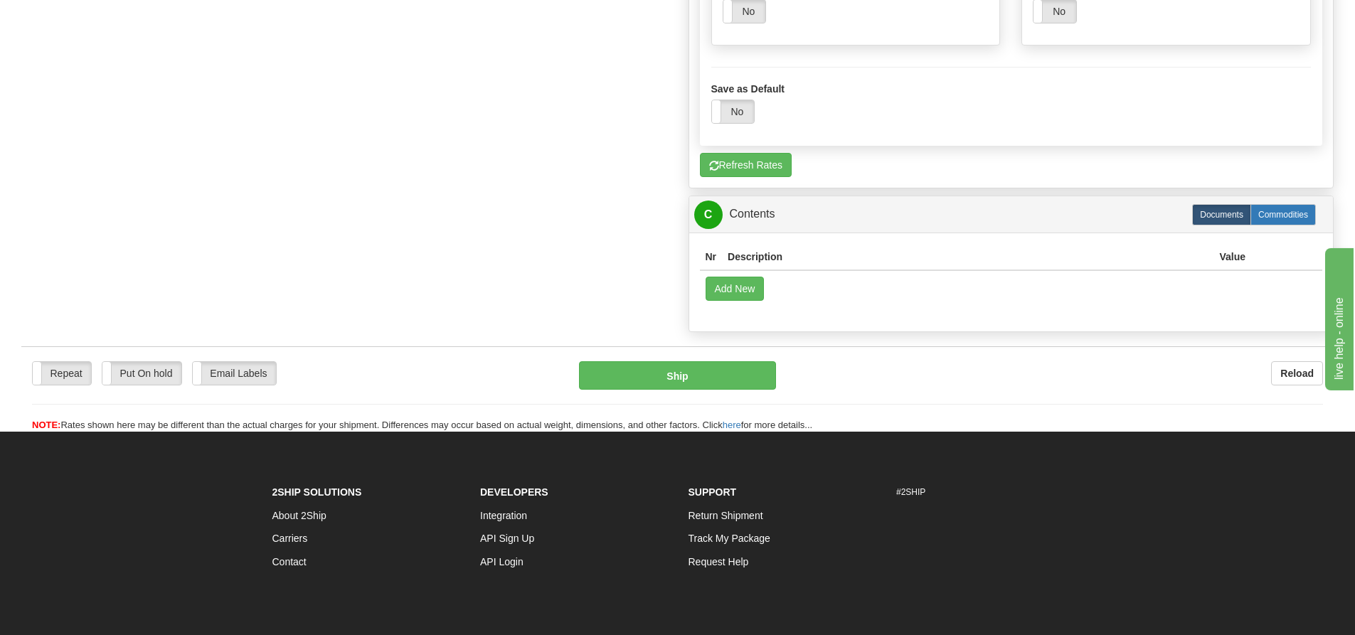
click at [1281, 216] on label "Commodities" at bounding box center [1282, 214] width 65 height 21
type input "GL"
radio input "true"
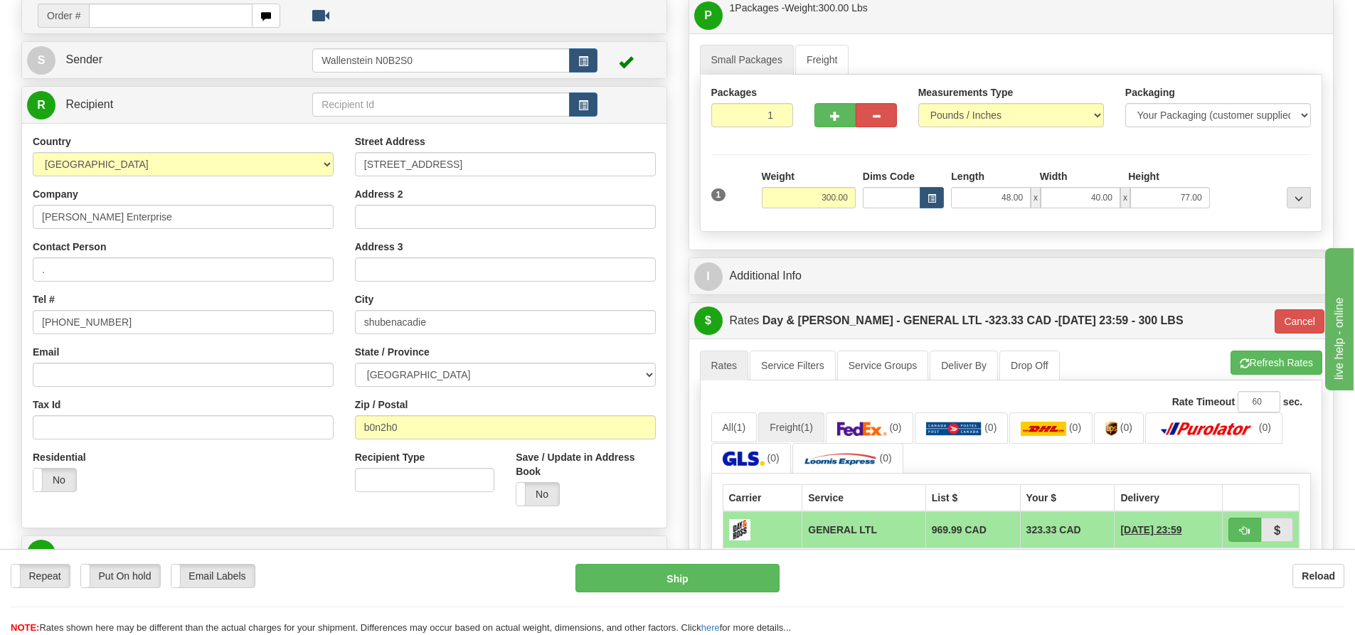
scroll to position [71, 0]
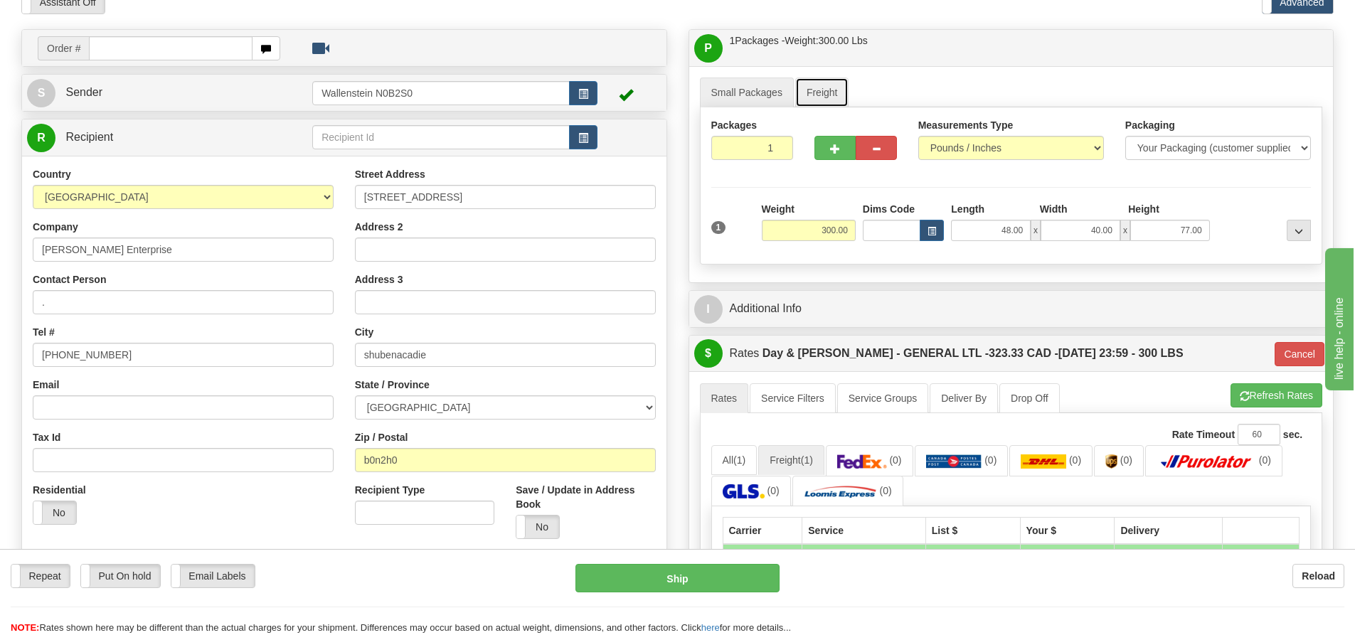
click at [826, 95] on link "Freight" at bounding box center [822, 93] width 54 height 30
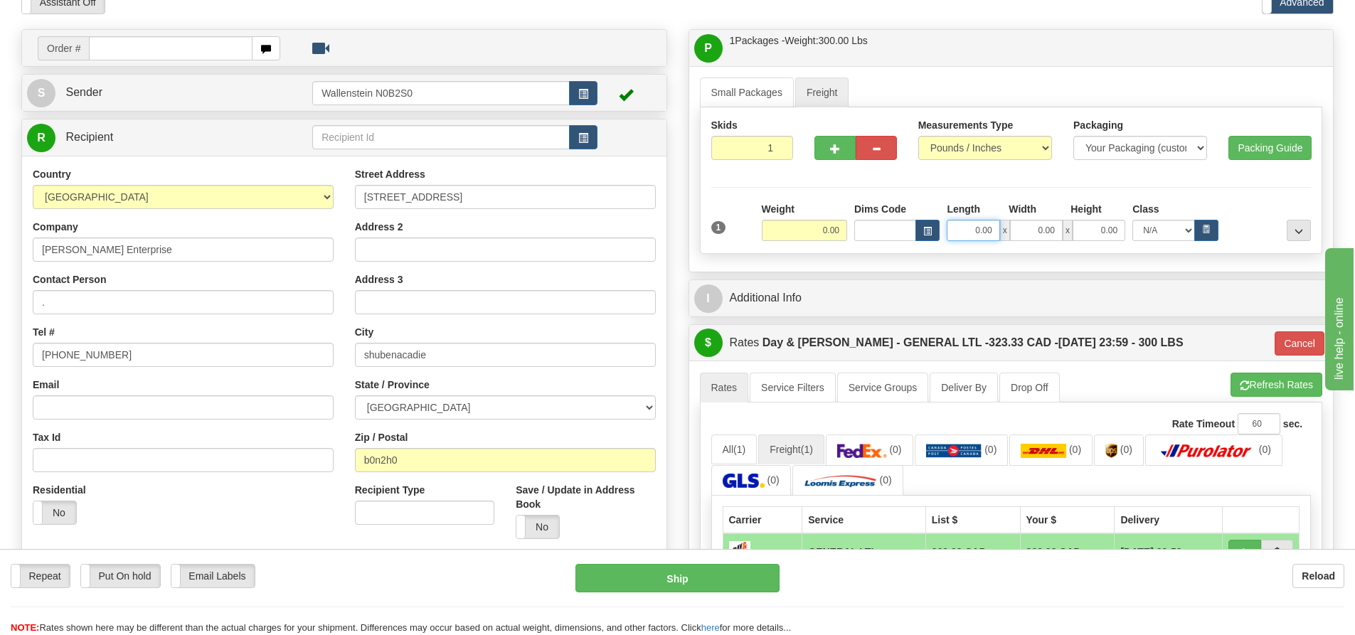
click at [971, 226] on input "0.00" at bounding box center [973, 230] width 53 height 21
type input "48.00"
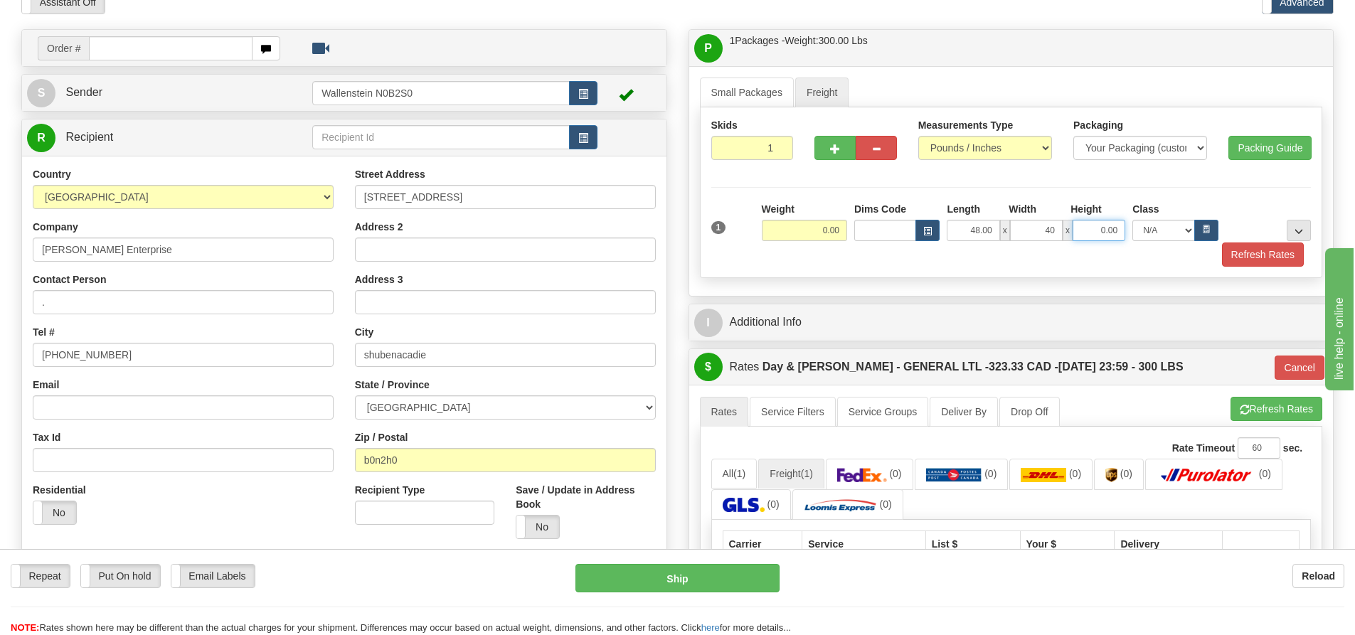
type input "40.00"
type input "77.00"
click at [802, 215] on div "Weight 0.00" at bounding box center [804, 221] width 85 height 39
click at [799, 233] on input "0.00" at bounding box center [804, 230] width 85 height 21
type input "300.00"
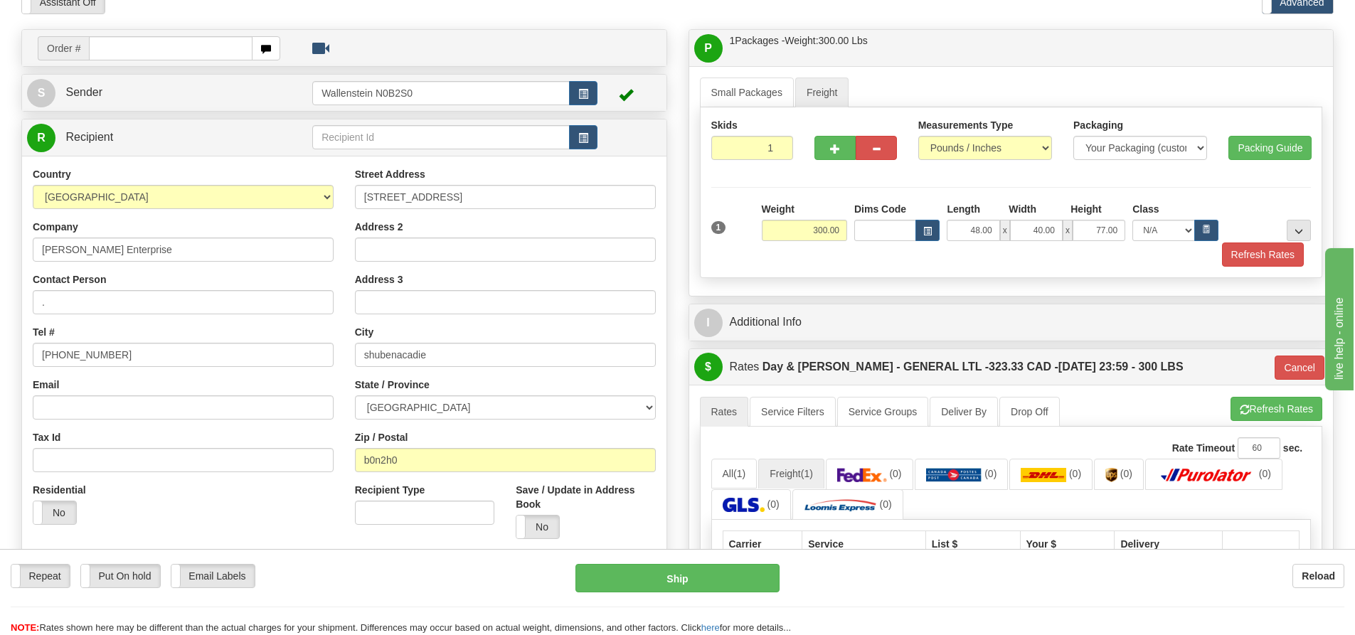
click at [925, 281] on div "Small Packages Freight Packages 1 1 Measurements Type" at bounding box center [1011, 181] width 644 height 230
click at [1263, 251] on button "Refresh Rates" at bounding box center [1263, 255] width 82 height 24
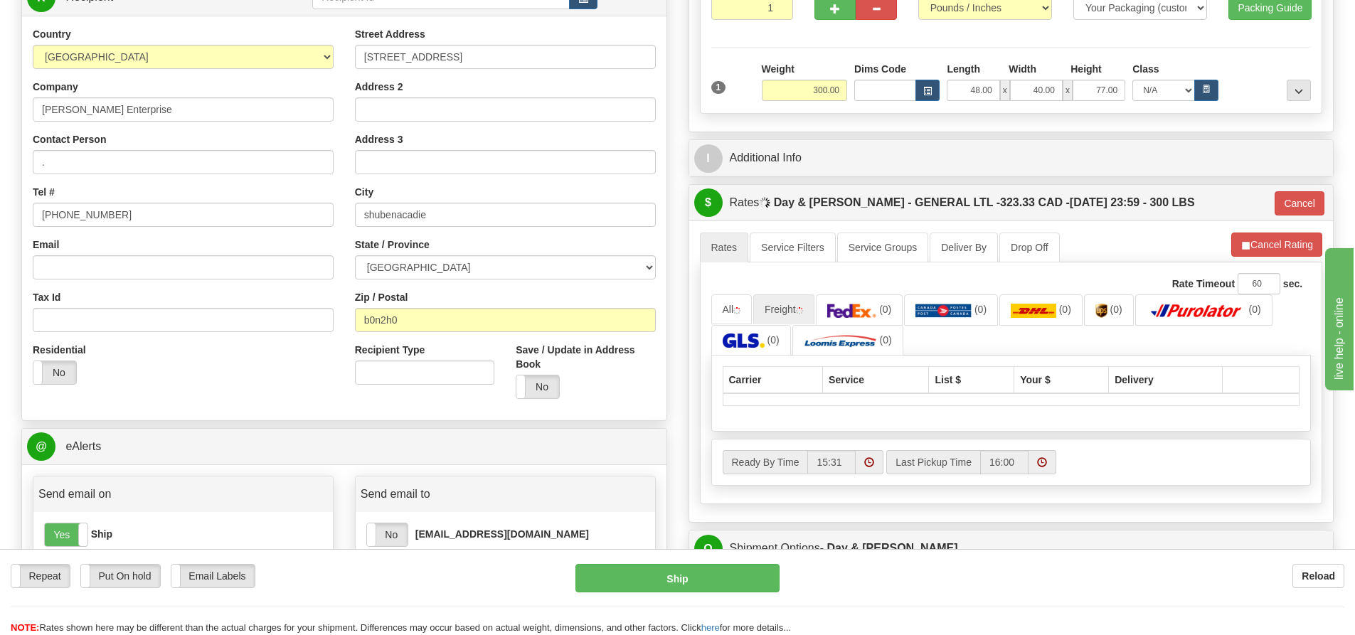
scroll to position [356, 0]
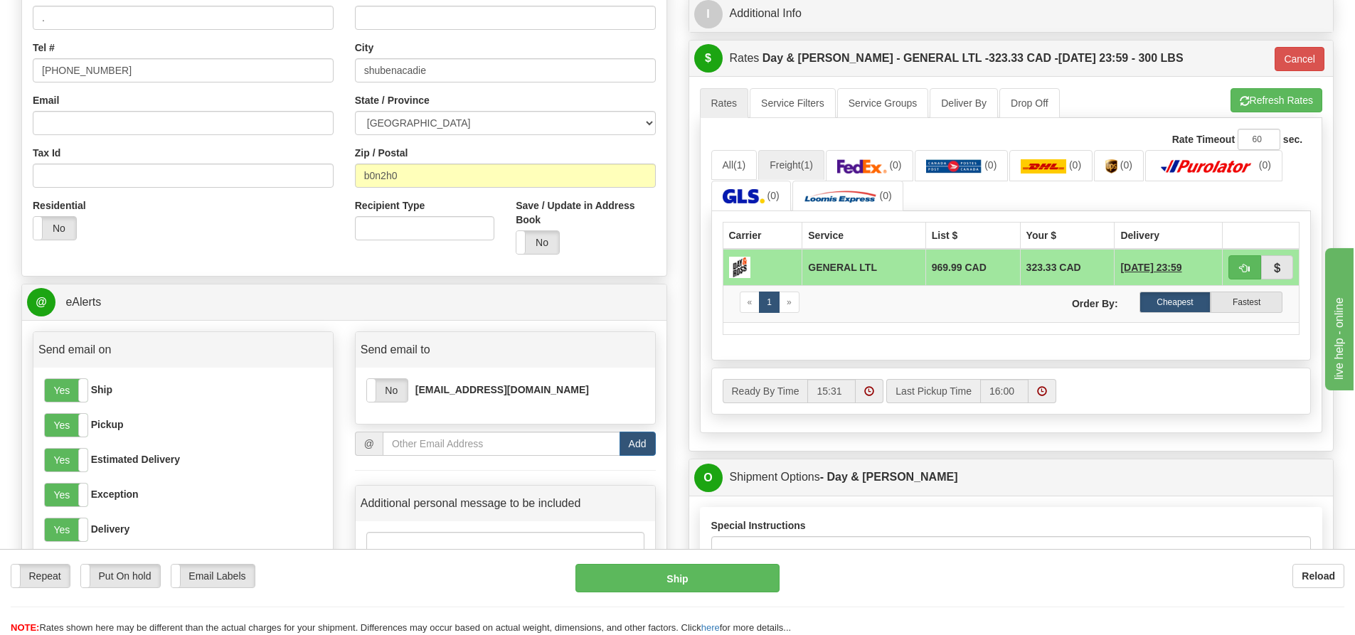
click at [1020, 272] on td "323.33 CAD" at bounding box center [1067, 267] width 95 height 37
click at [1238, 271] on button "button" at bounding box center [1244, 267] width 33 height 24
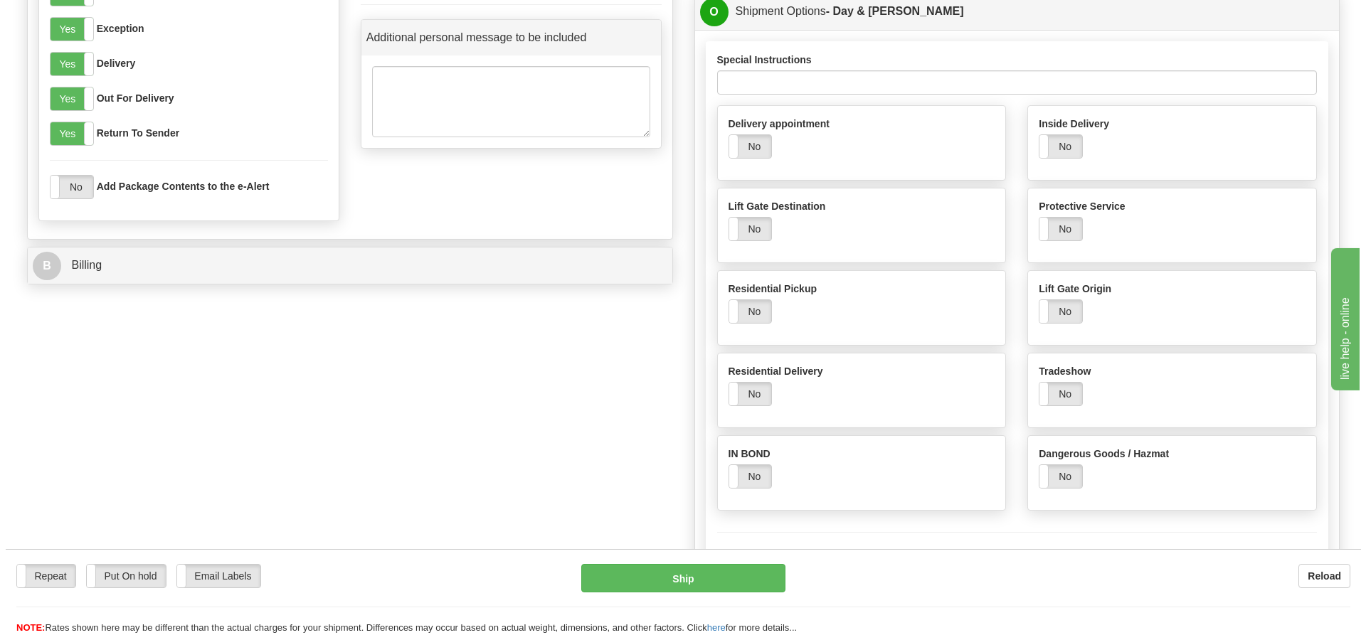
scroll to position [854, 0]
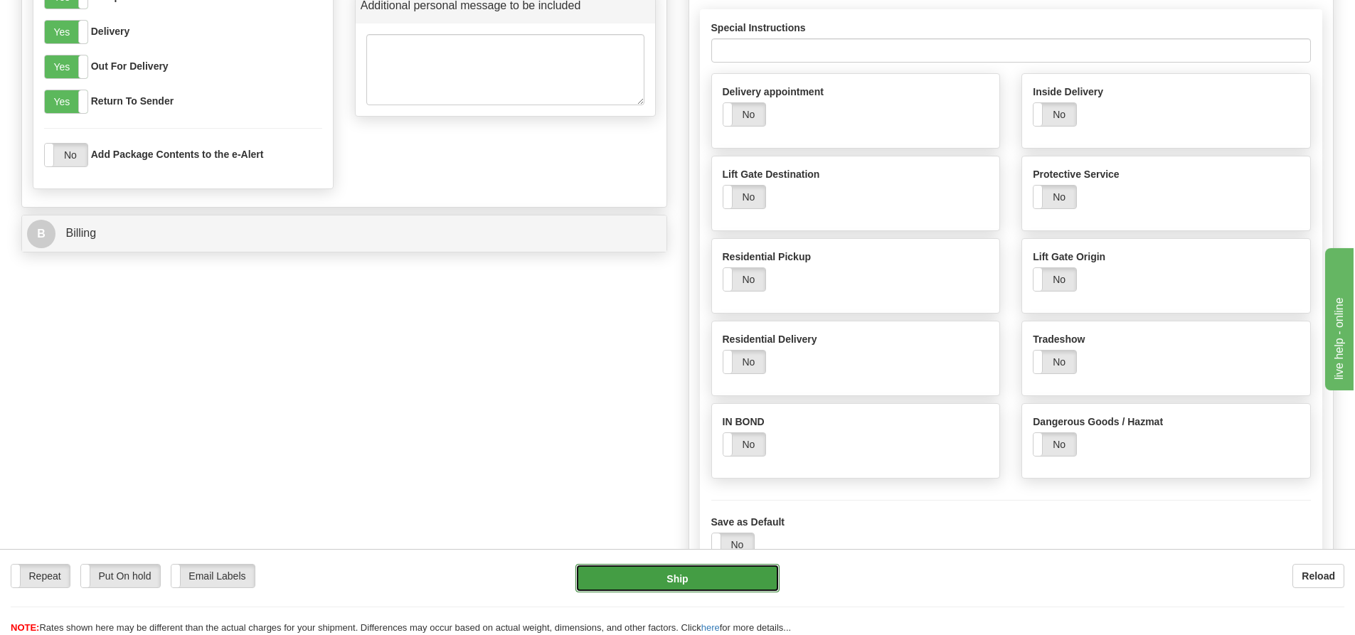
click at [723, 573] on button "Ship" at bounding box center [677, 578] width 204 height 28
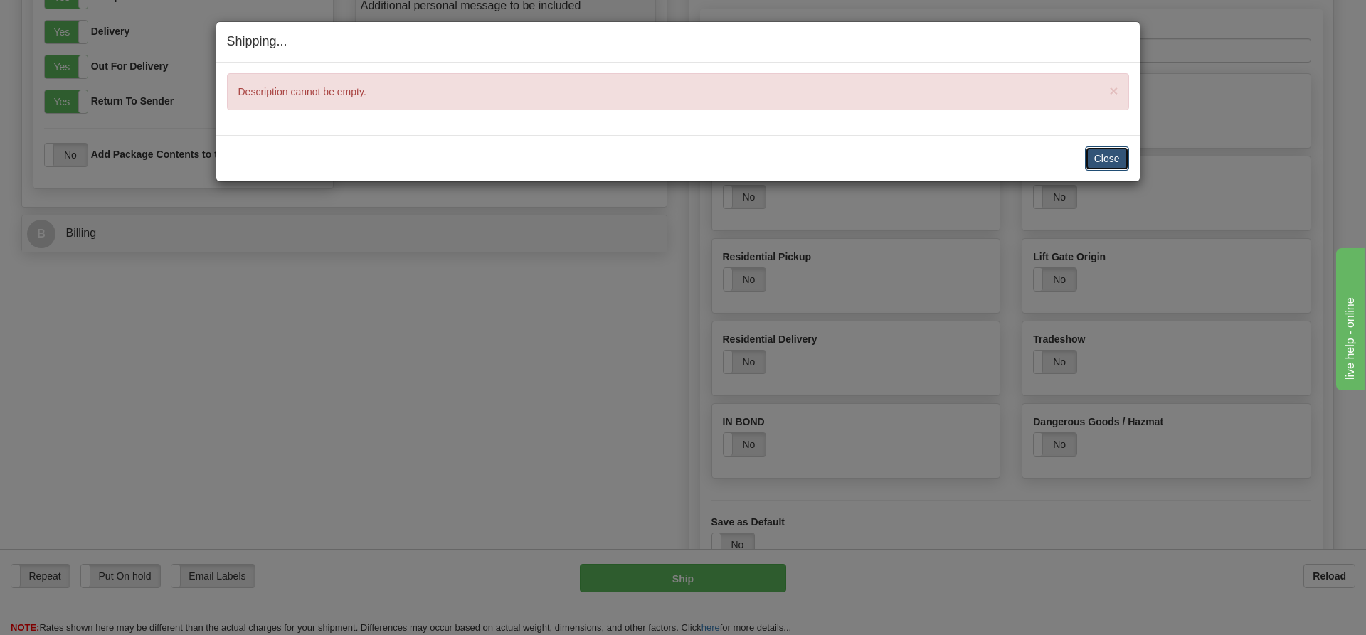
click at [1097, 151] on button "Close" at bounding box center [1107, 159] width 44 height 24
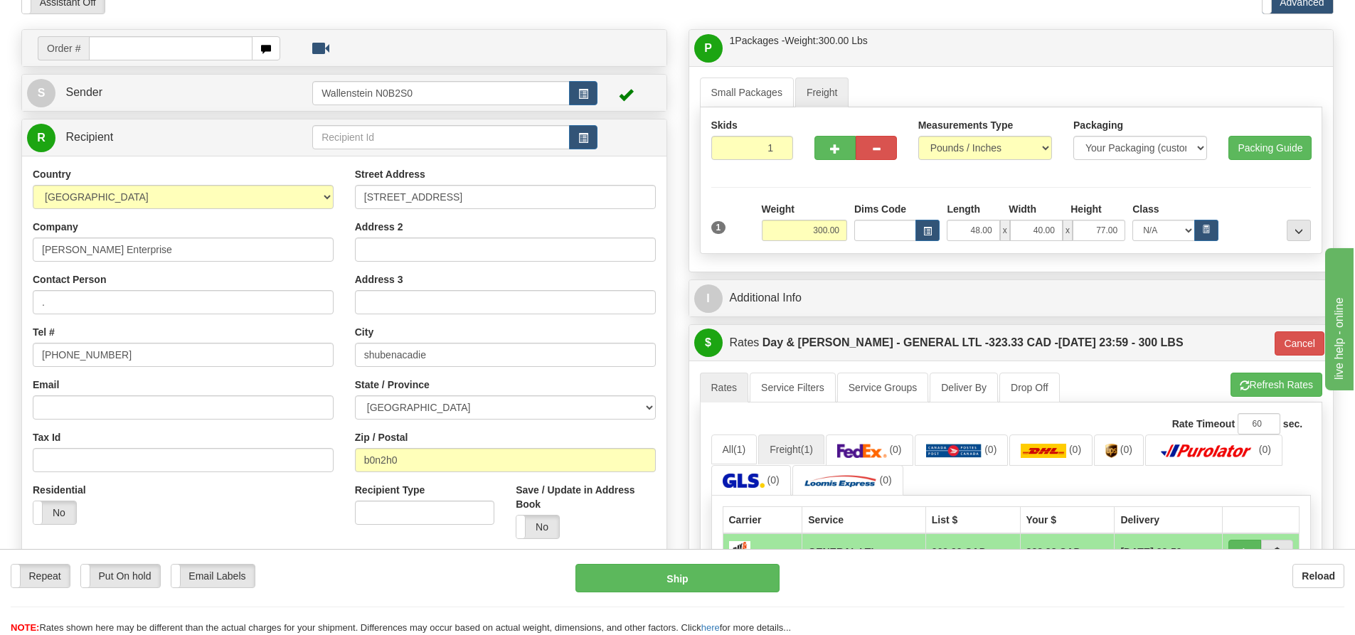
scroll to position [142, 0]
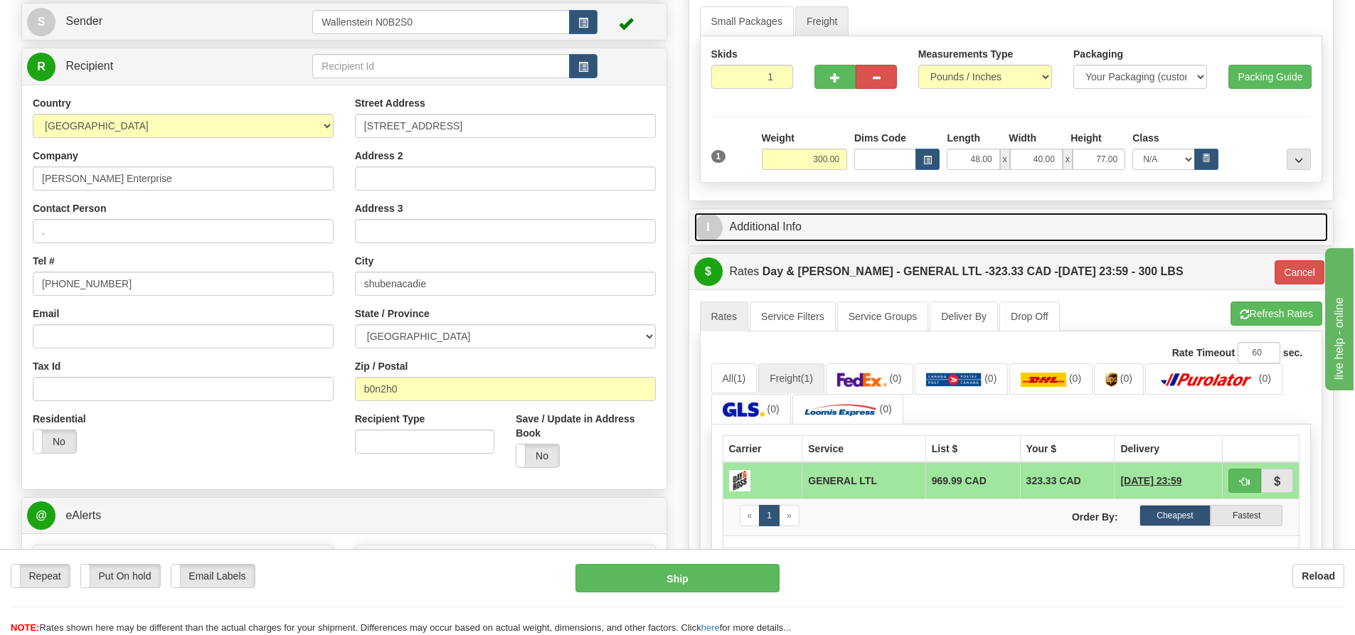
click at [830, 222] on link "I Additional Info" at bounding box center [1011, 227] width 634 height 29
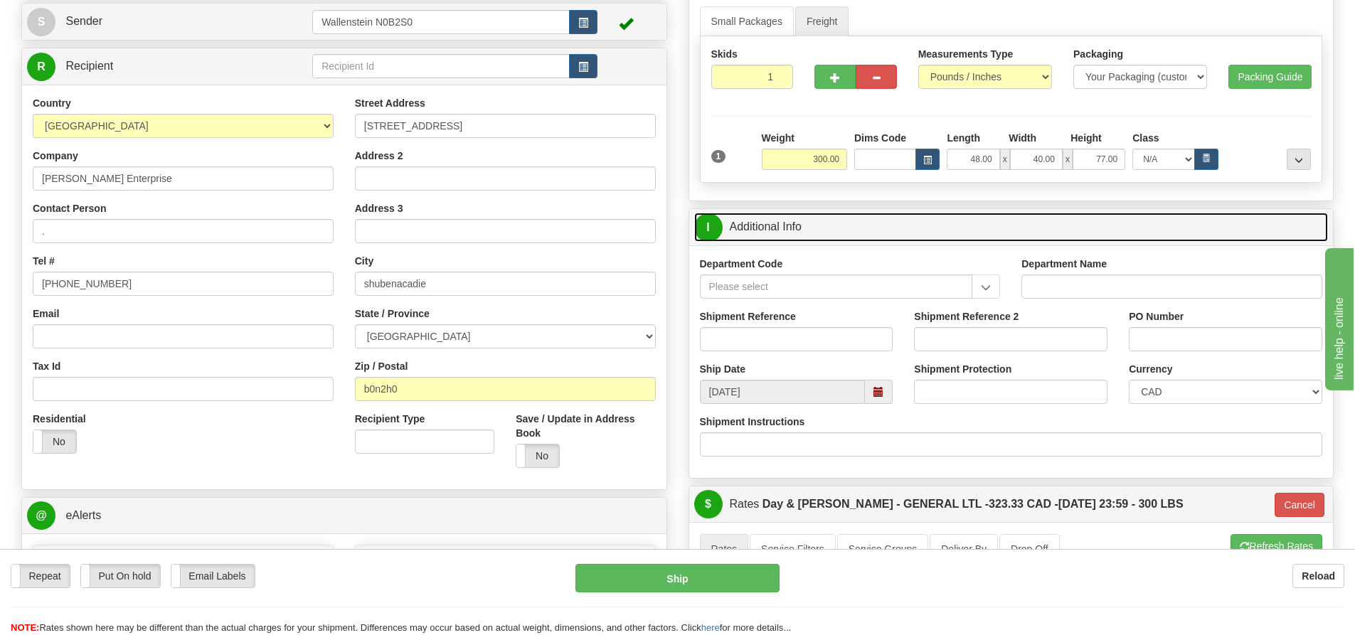
click at [844, 219] on link "I Additional Info" at bounding box center [1011, 227] width 634 height 29
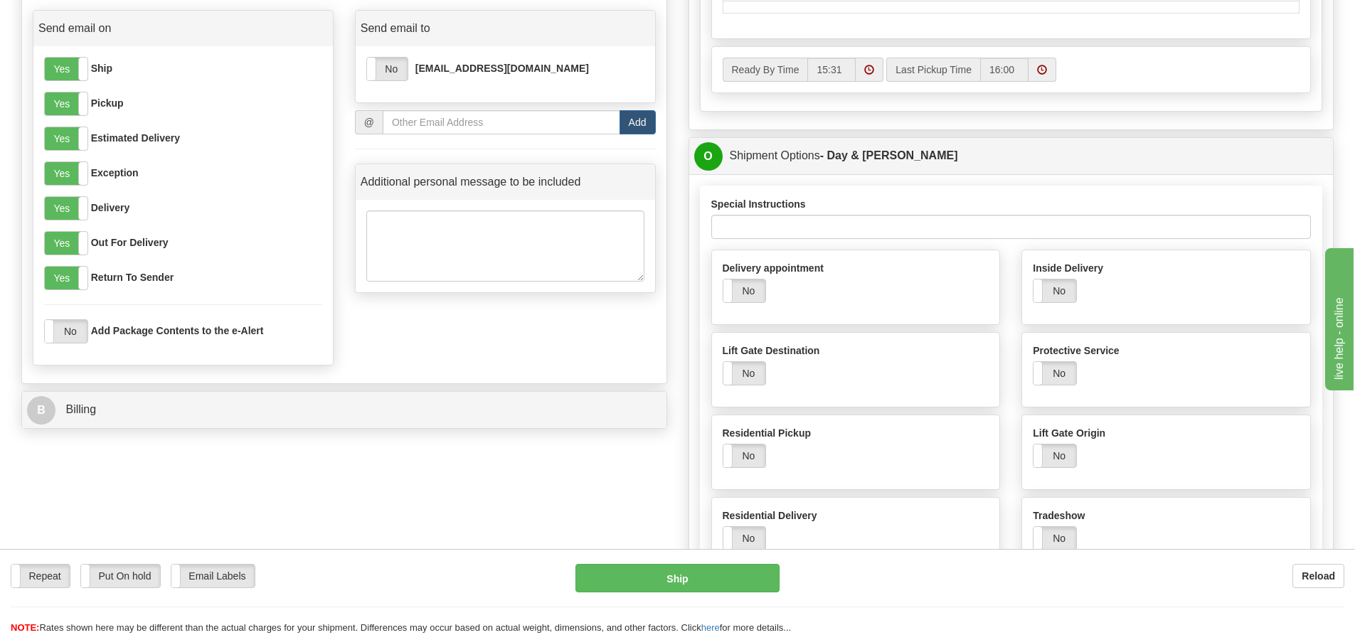
scroll to position [711, 0]
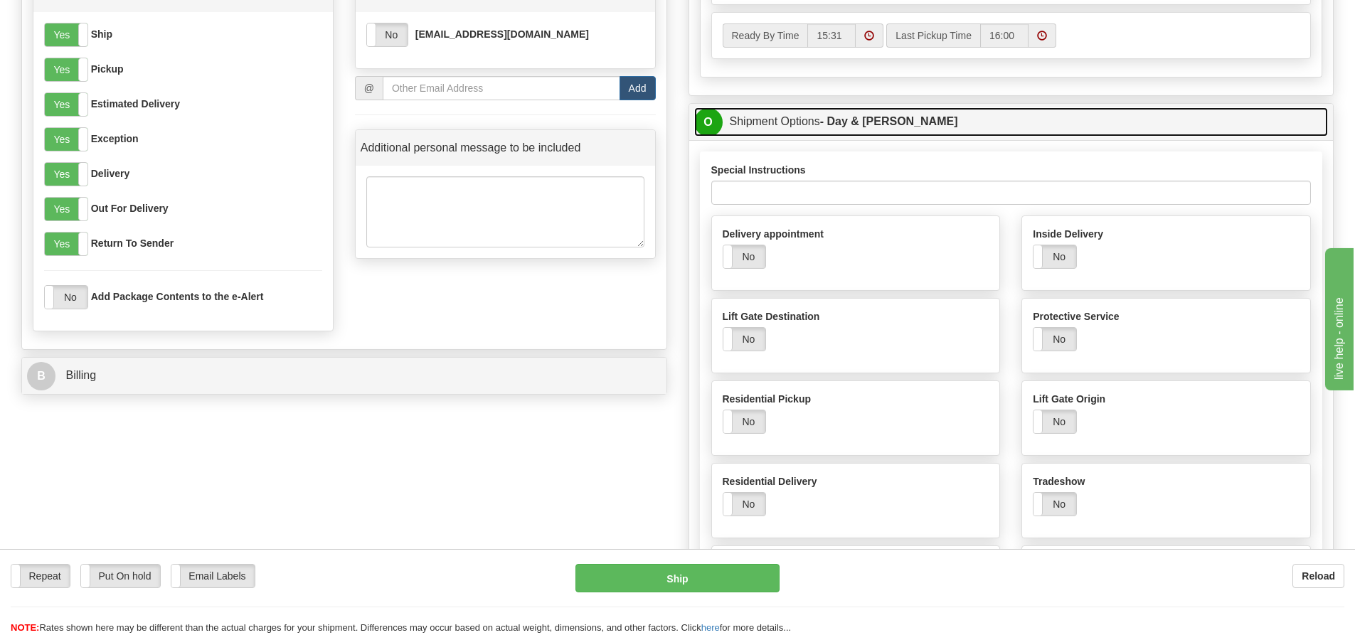
click at [942, 127] on link "O Shipment Options - Day & Ross" at bounding box center [1011, 121] width 634 height 29
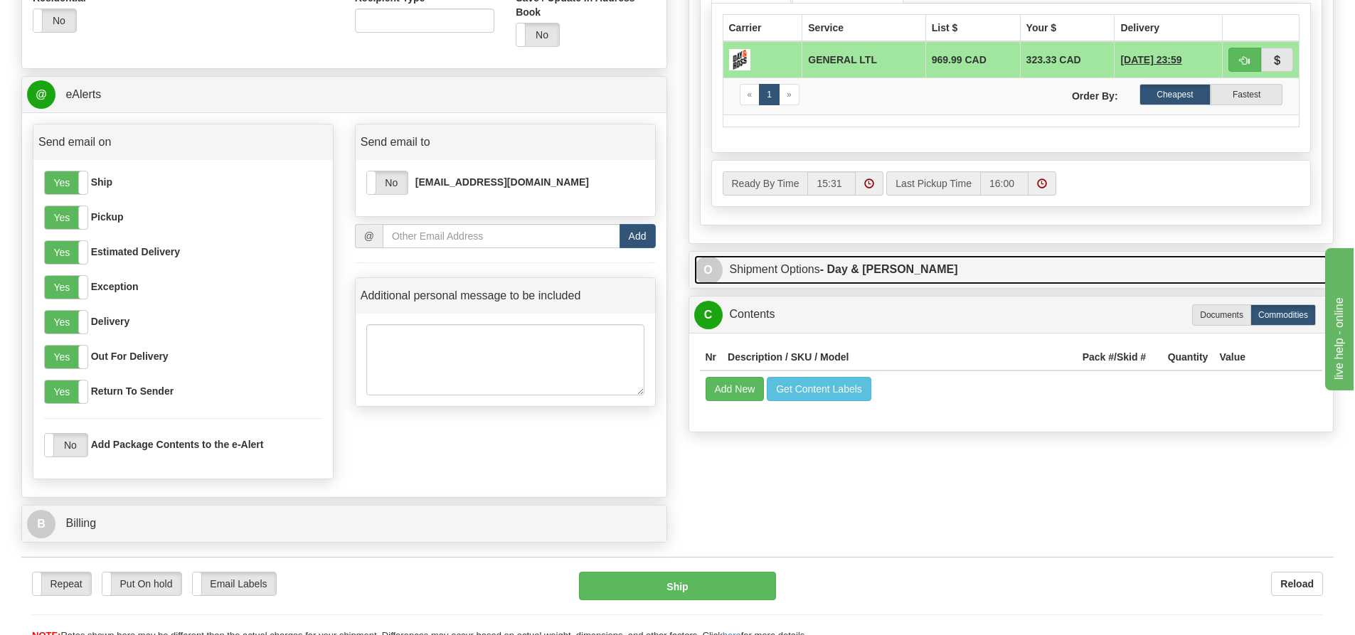
scroll to position [569, 0]
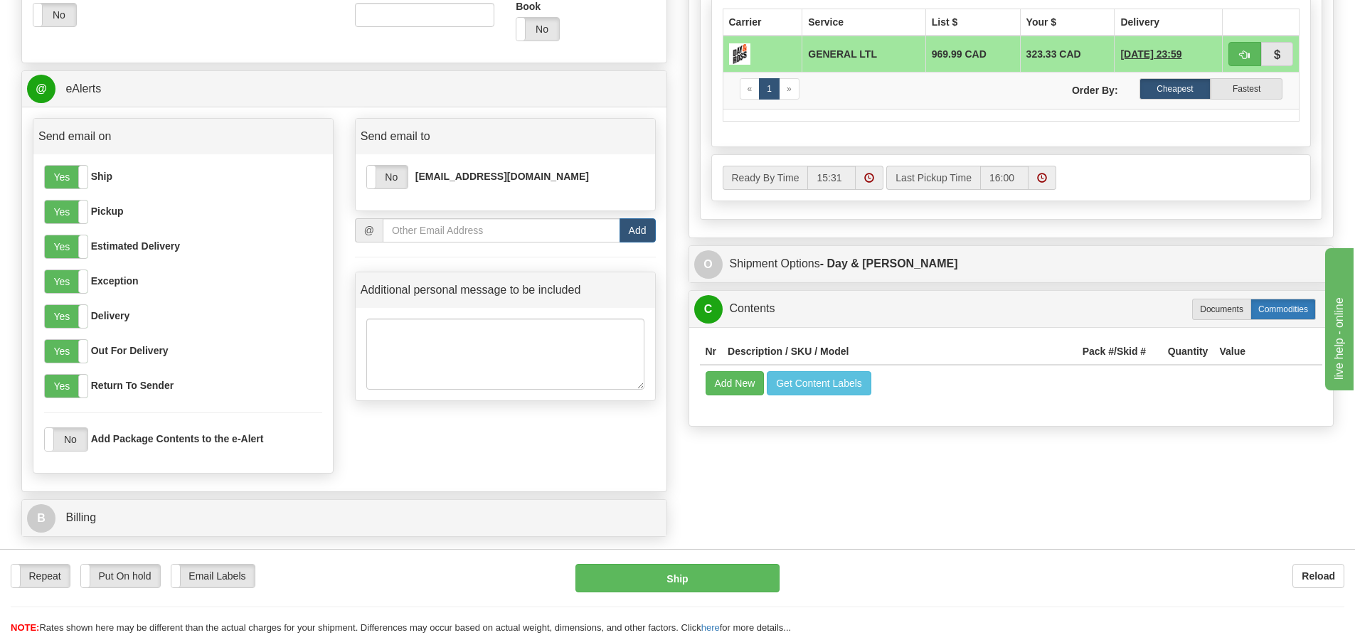
click at [1282, 314] on label "Commodities" at bounding box center [1282, 309] width 65 height 21
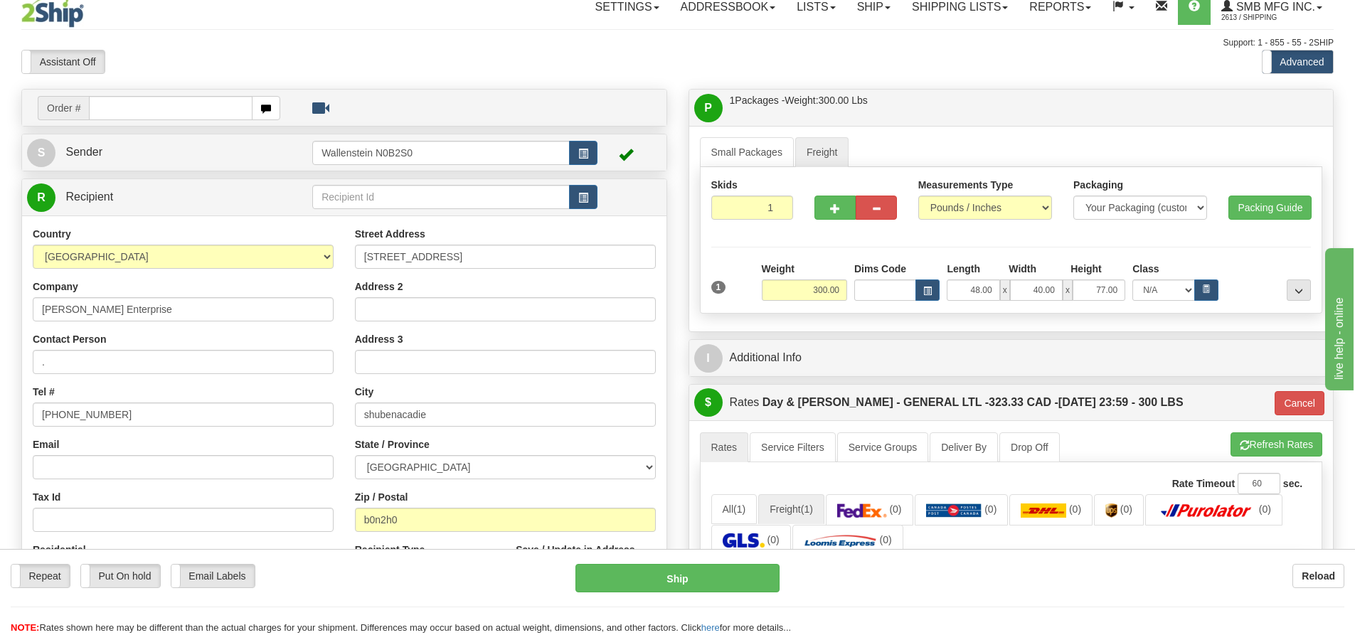
scroll to position [0, 0]
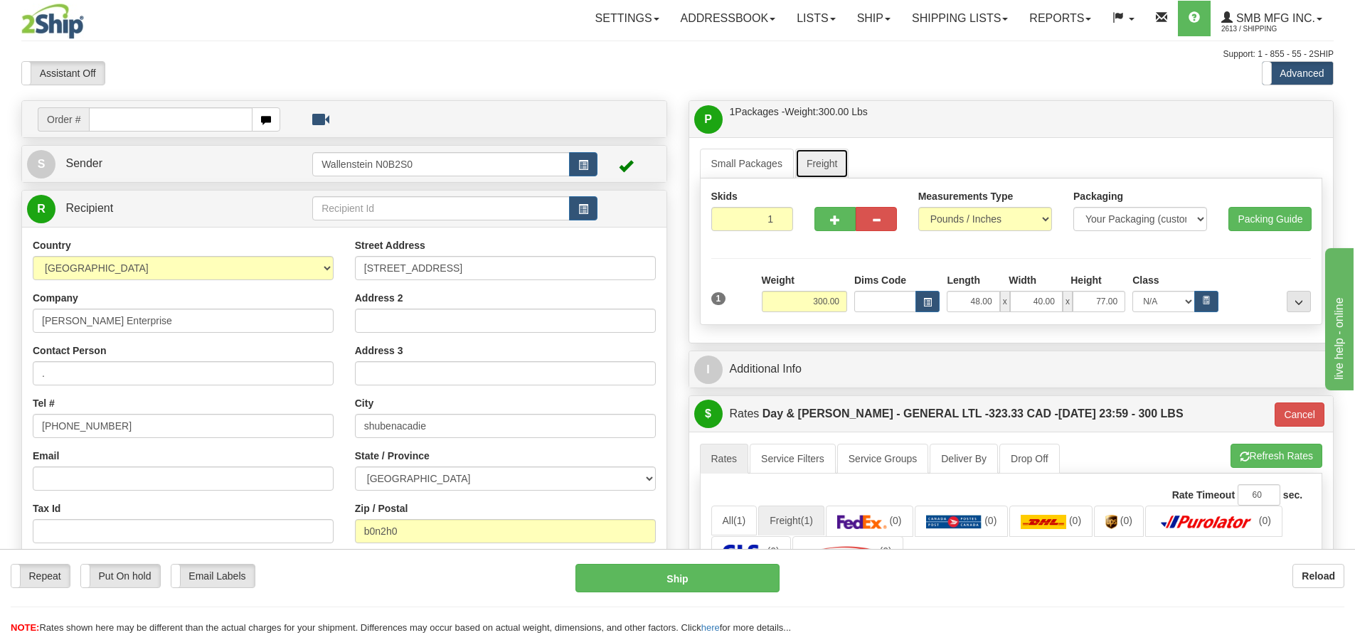
click at [814, 172] on link "Freight" at bounding box center [822, 164] width 54 height 30
click at [748, 166] on link "Small Packages" at bounding box center [747, 164] width 94 height 30
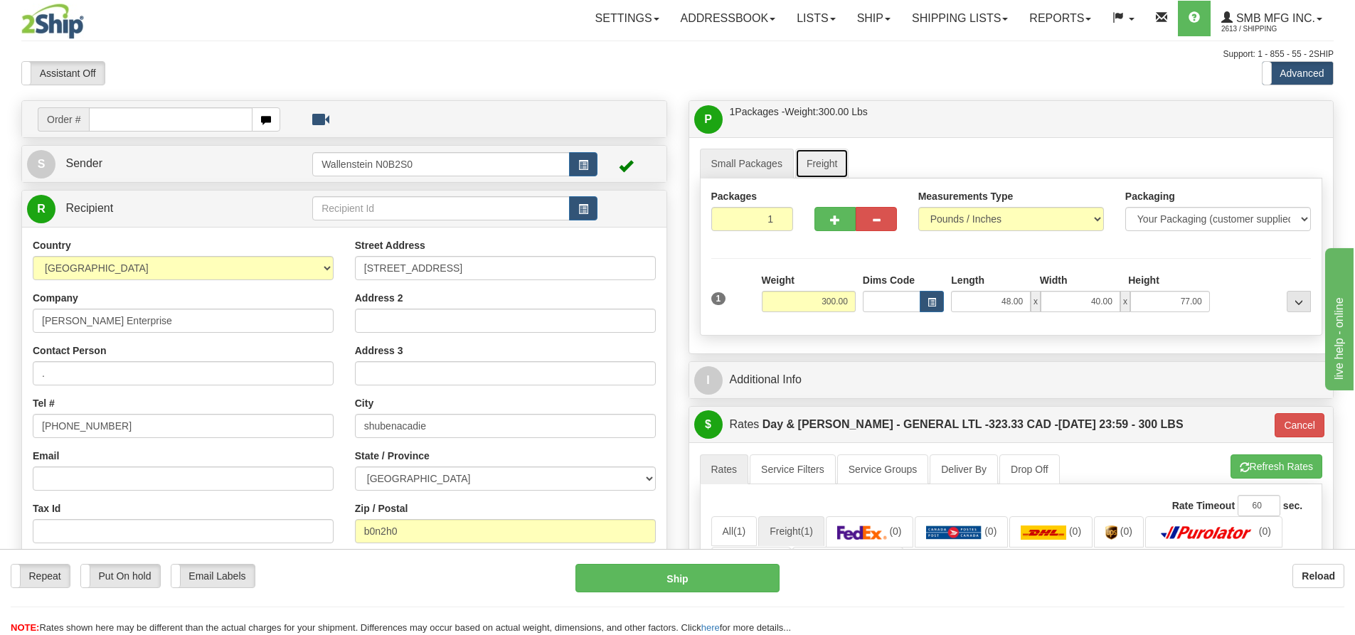
click at [819, 162] on link "Freight" at bounding box center [822, 164] width 54 height 30
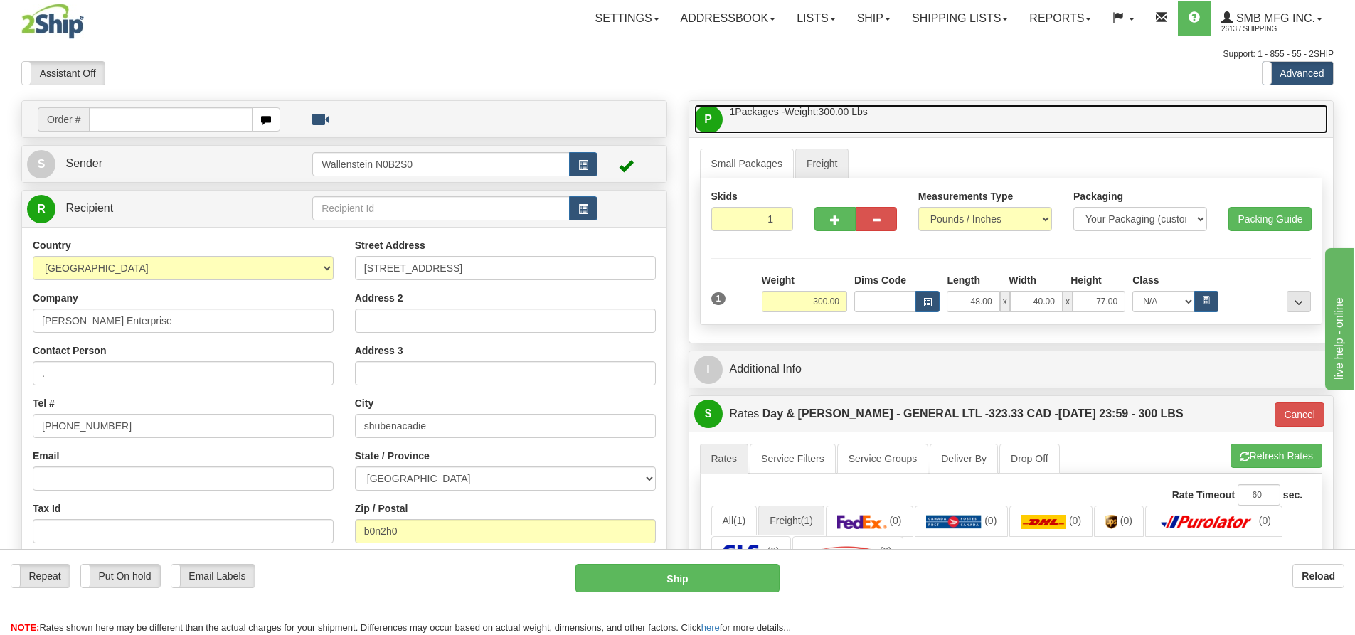
click at [754, 112] on span "1 Packages - Weight: 300.00 Lbs" at bounding box center [799, 112] width 138 height 15
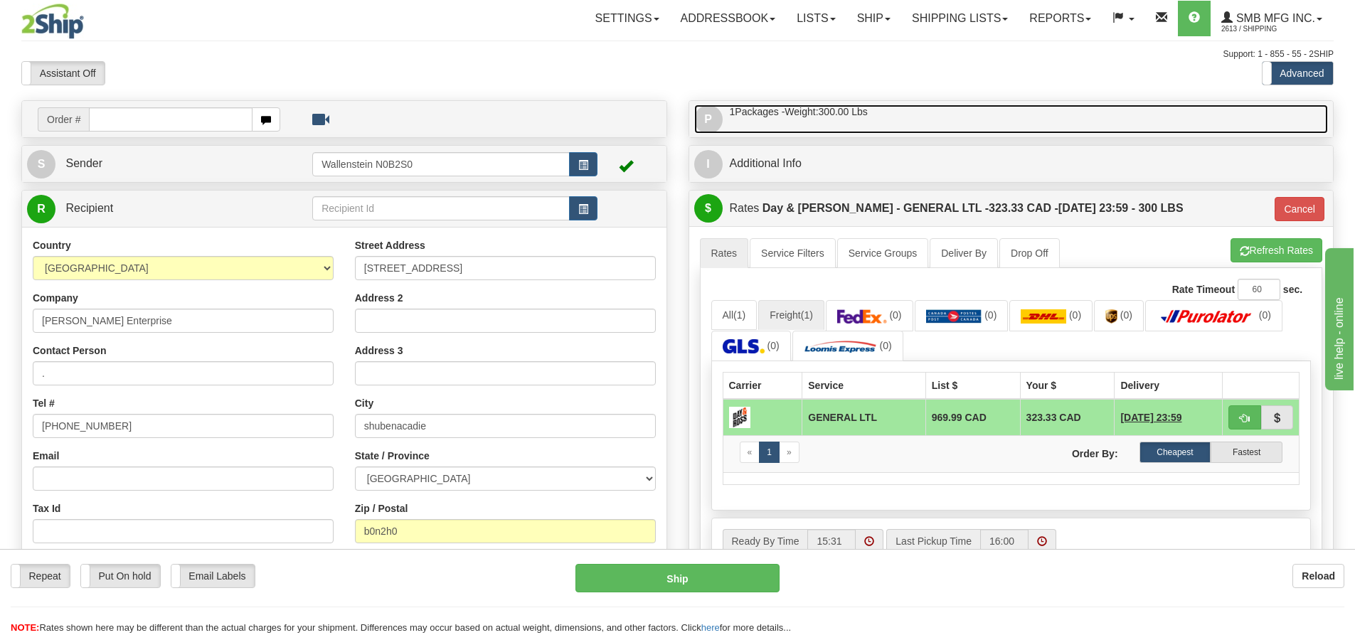
click at [754, 112] on span "1 Packages - Weight: 300.00 Lbs" at bounding box center [799, 112] width 138 height 15
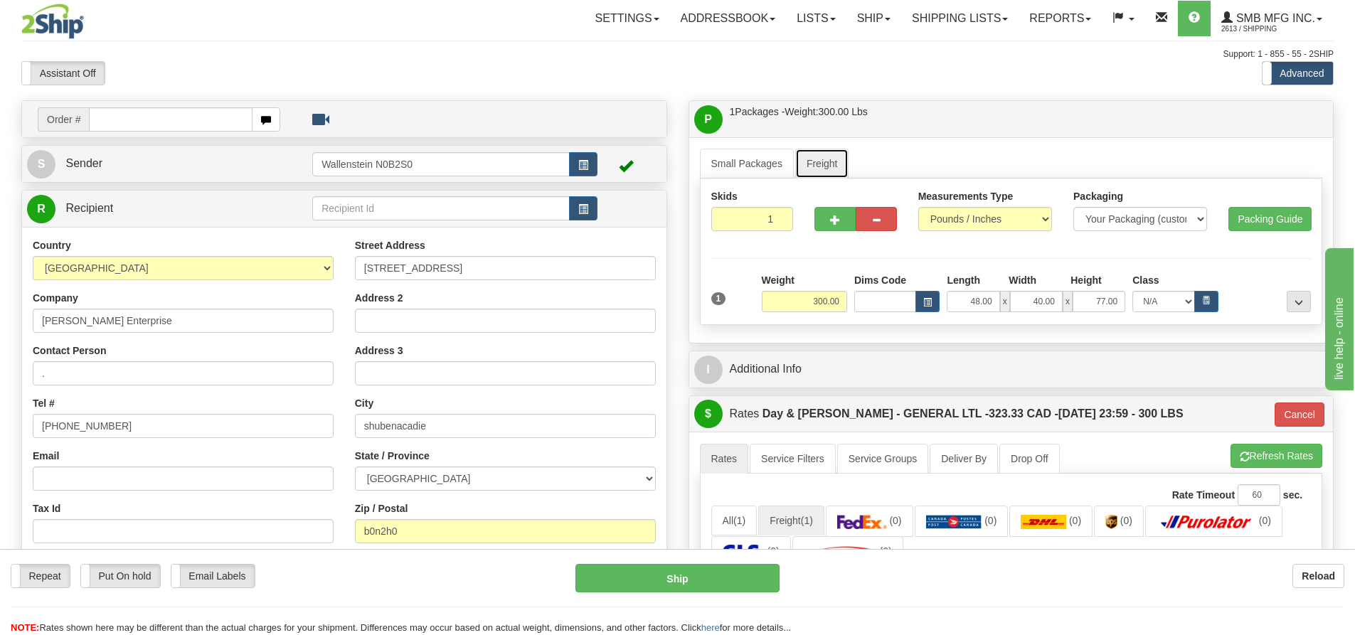
click at [833, 166] on link "Freight" at bounding box center [822, 164] width 54 height 30
click at [789, 164] on link "Small Packages" at bounding box center [747, 164] width 94 height 30
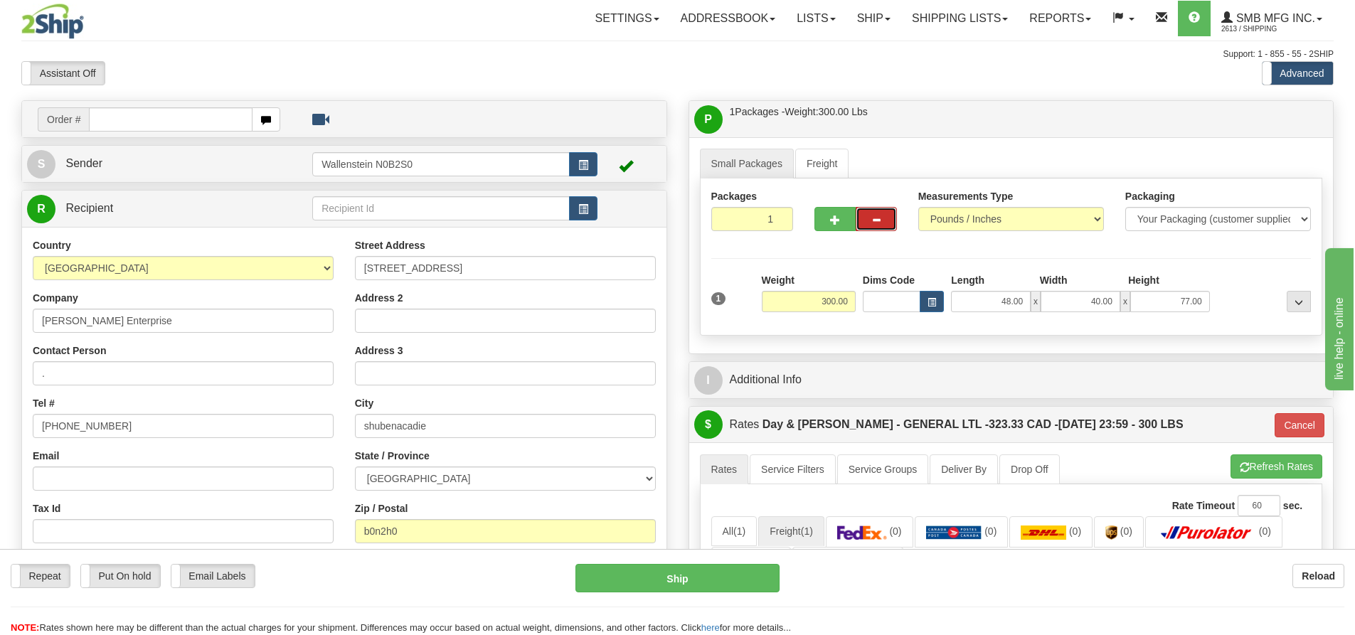
click at [876, 218] on span "button" at bounding box center [876, 220] width 10 height 9
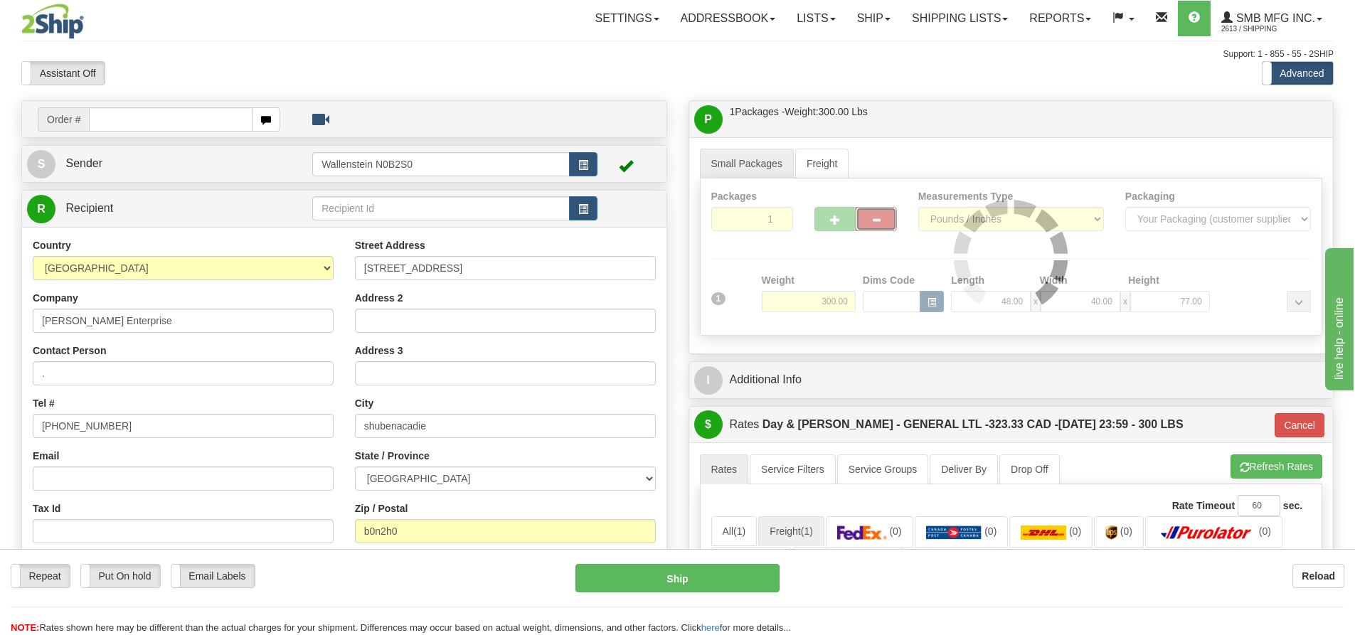
type input "GL"
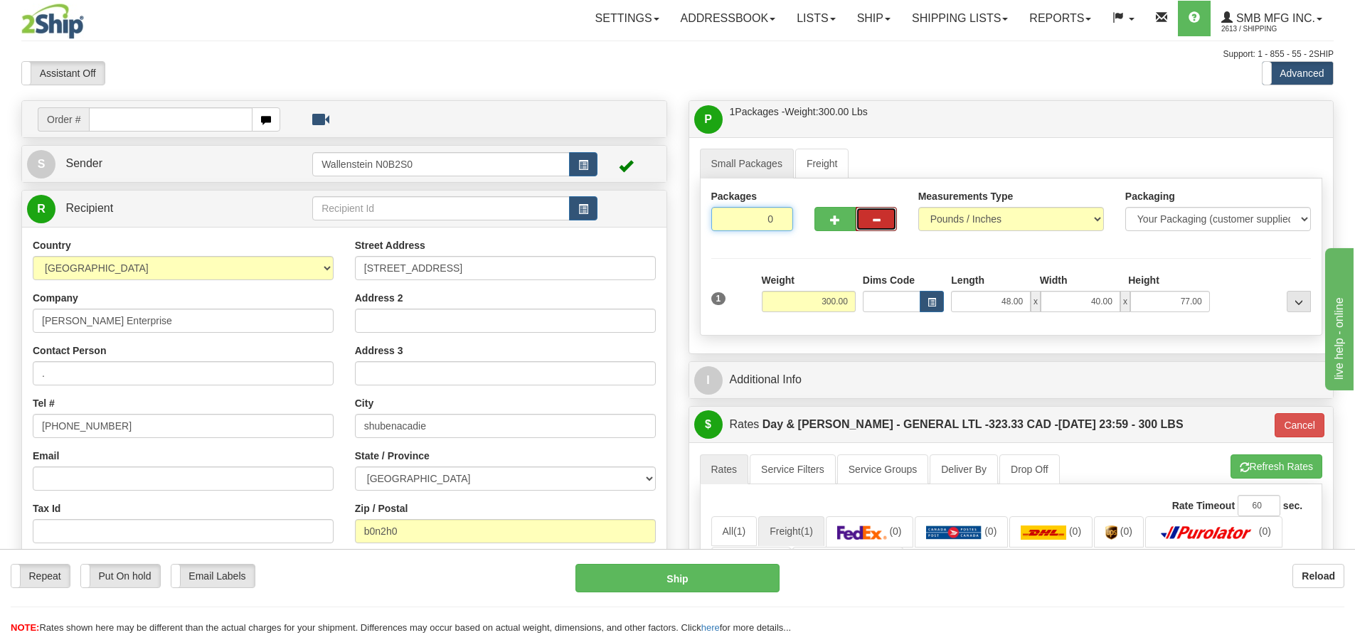
click at [777, 223] on input "0" at bounding box center [752, 219] width 83 height 24
type input "1"
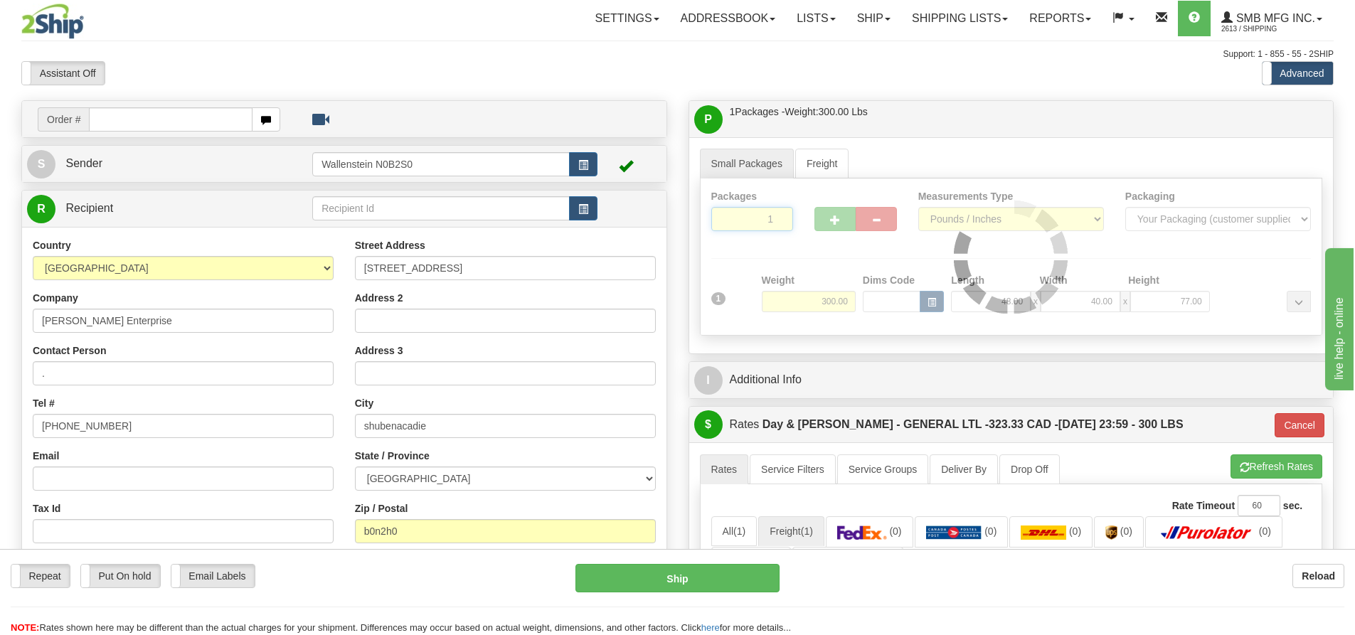
type input "GL"
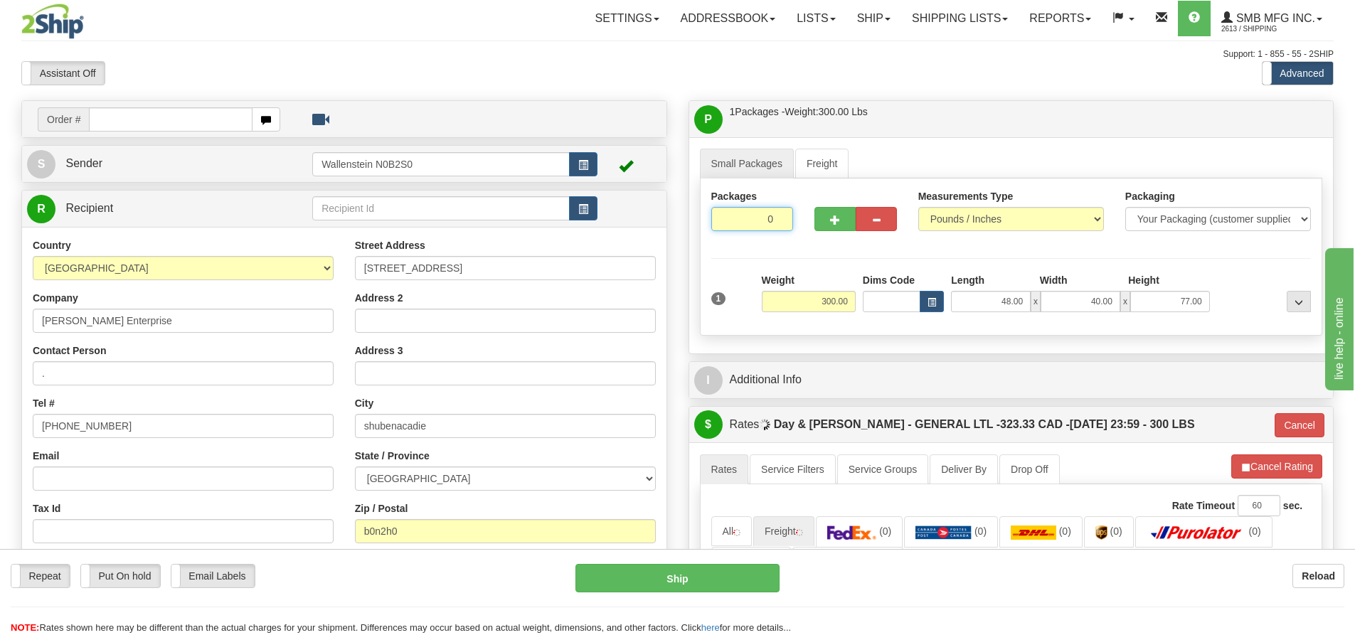
click at [777, 223] on input "0" at bounding box center [752, 219] width 83 height 24
type input "1"
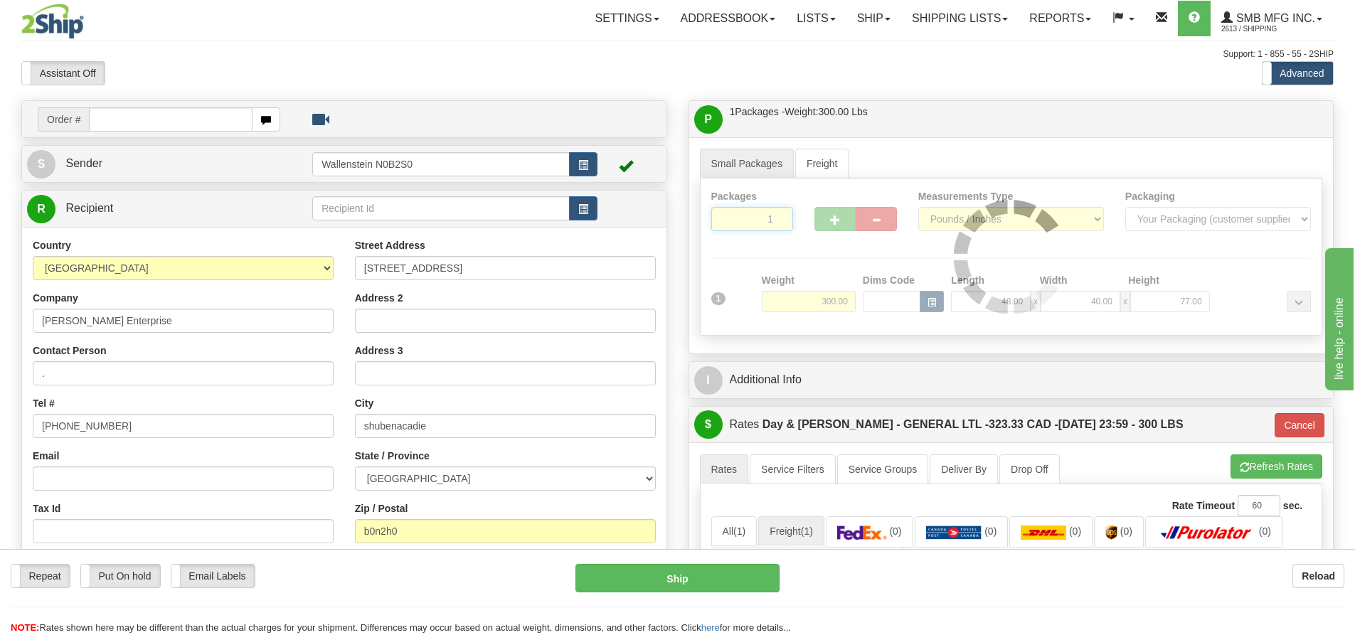
type input "GL"
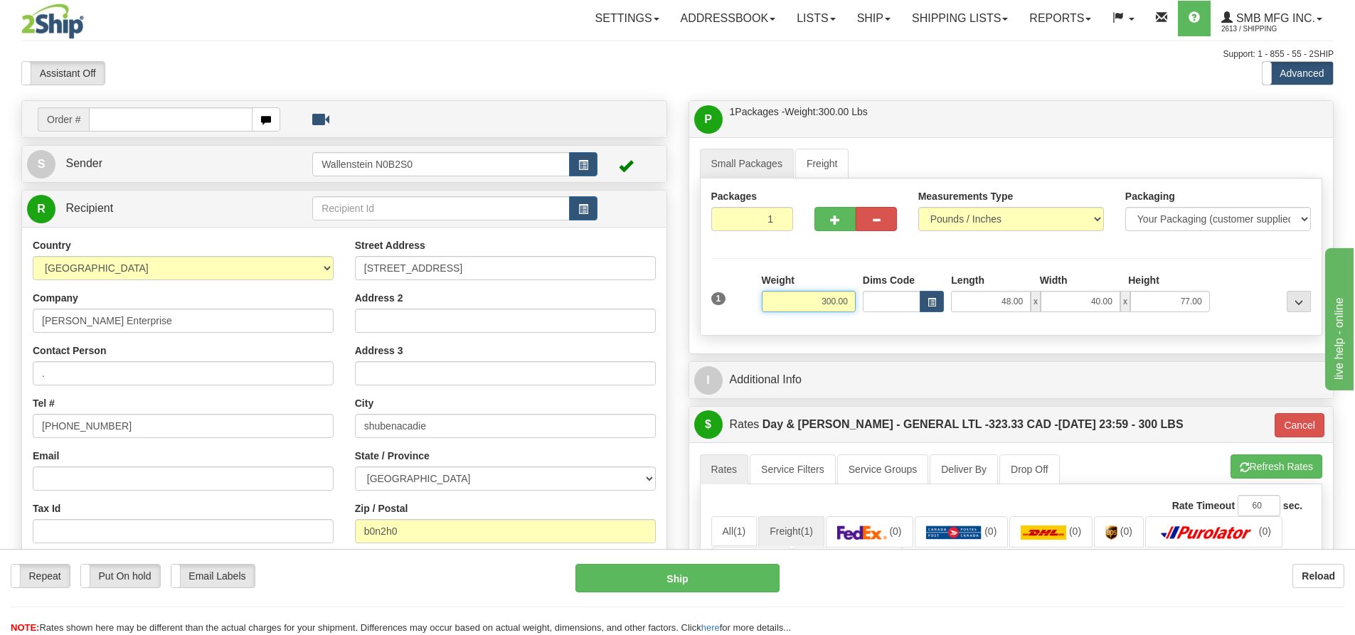
drag, startPoint x: 812, startPoint y: 301, endPoint x: 876, endPoint y: 292, distance: 65.3
click at [876, 292] on div "1 Weight 300.00 Dims Code x" at bounding box center [1011, 298] width 607 height 50
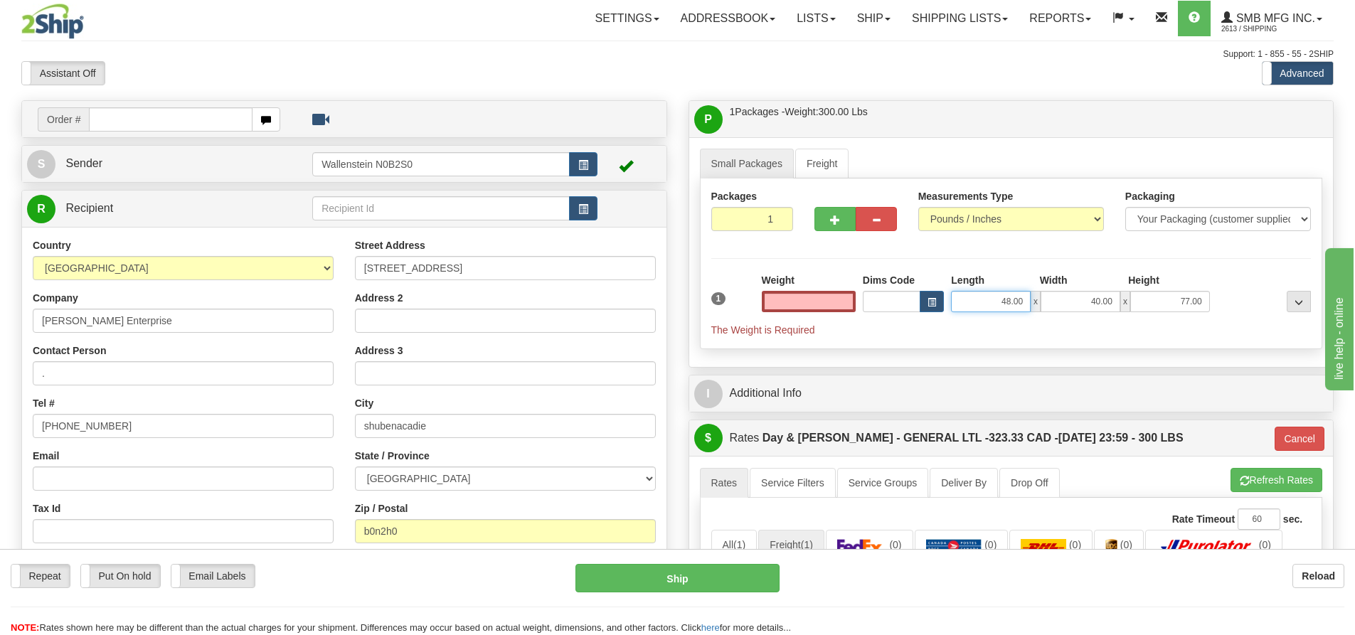
type input "0.00"
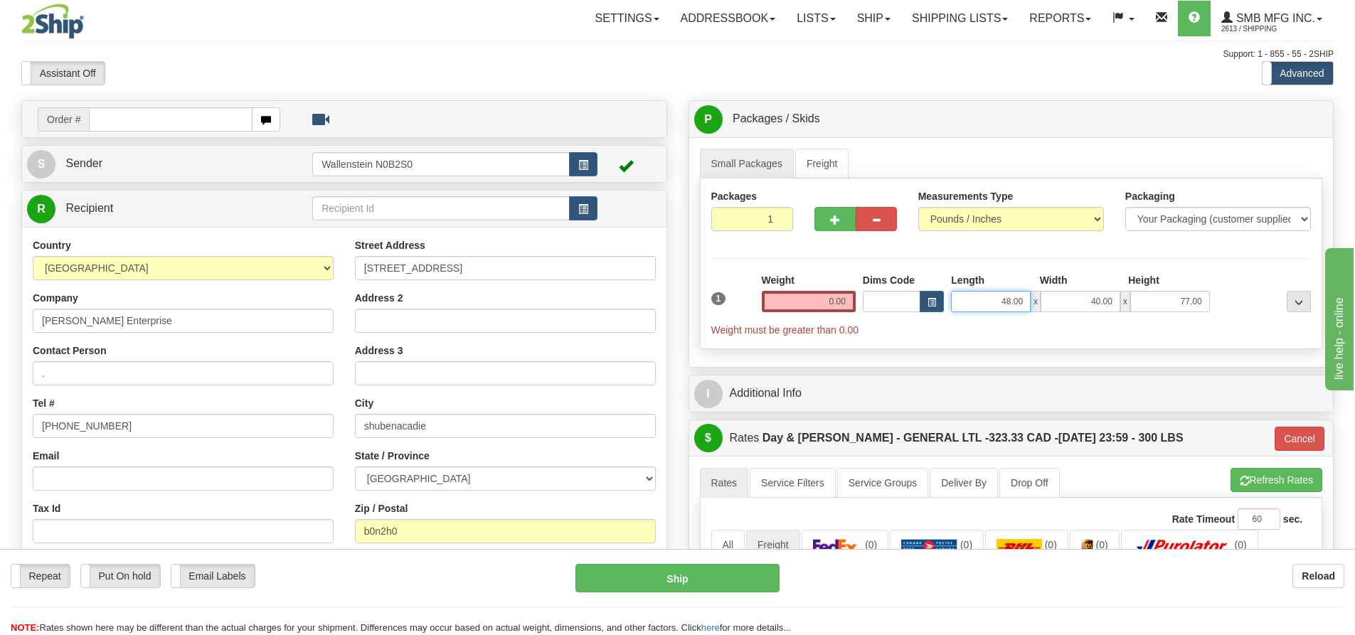
drag, startPoint x: 1009, startPoint y: 309, endPoint x: 1028, endPoint y: 302, distance: 20.2
click at [1028, 302] on input "48.00" at bounding box center [991, 301] width 80 height 21
click at [982, 300] on input "48.00" at bounding box center [991, 301] width 80 height 21
drag, startPoint x: 982, startPoint y: 300, endPoint x: 1018, endPoint y: 300, distance: 35.6
click at [1018, 300] on input "48.00" at bounding box center [991, 301] width 80 height 21
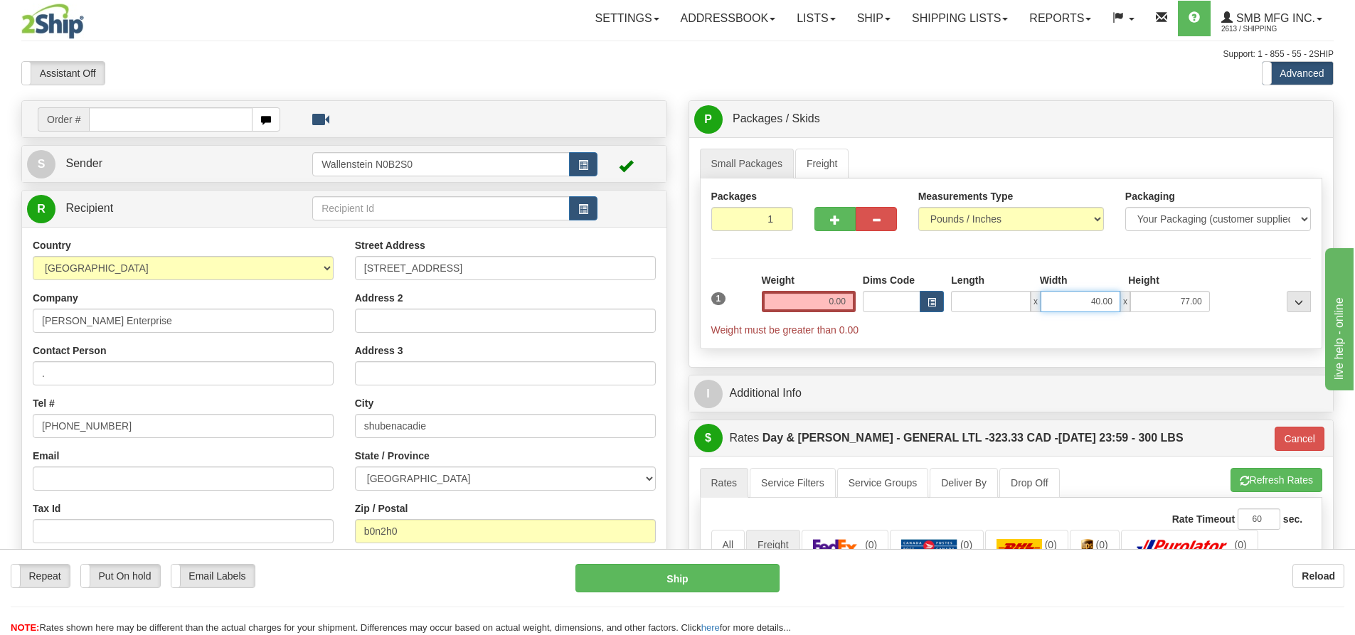
type input "0.00"
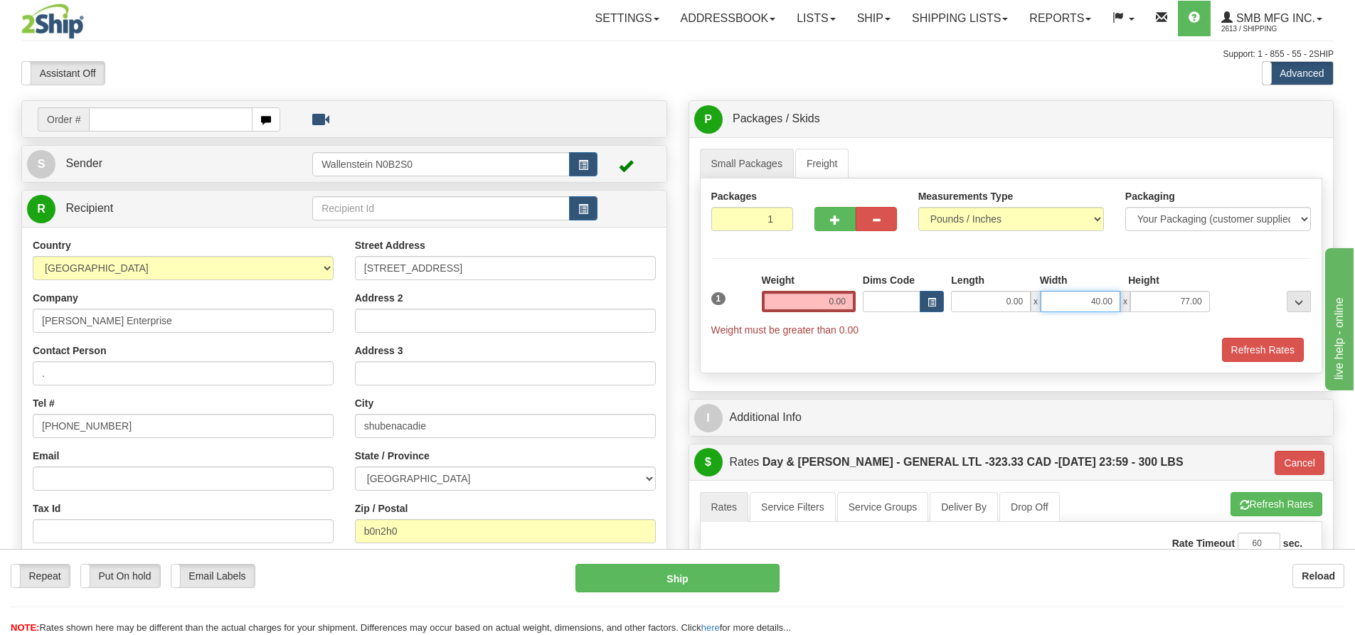
drag, startPoint x: 1068, startPoint y: 307, endPoint x: 1108, endPoint y: 298, distance: 40.7
click at [1108, 298] on input "40.00" at bounding box center [1081, 301] width 80 height 21
type input "0.00"
drag, startPoint x: 1152, startPoint y: 299, endPoint x: 1250, endPoint y: 301, distance: 98.2
click at [1250, 301] on div "1 Weight 0.00 Dims Code 0.00" at bounding box center [1011, 305] width 607 height 64
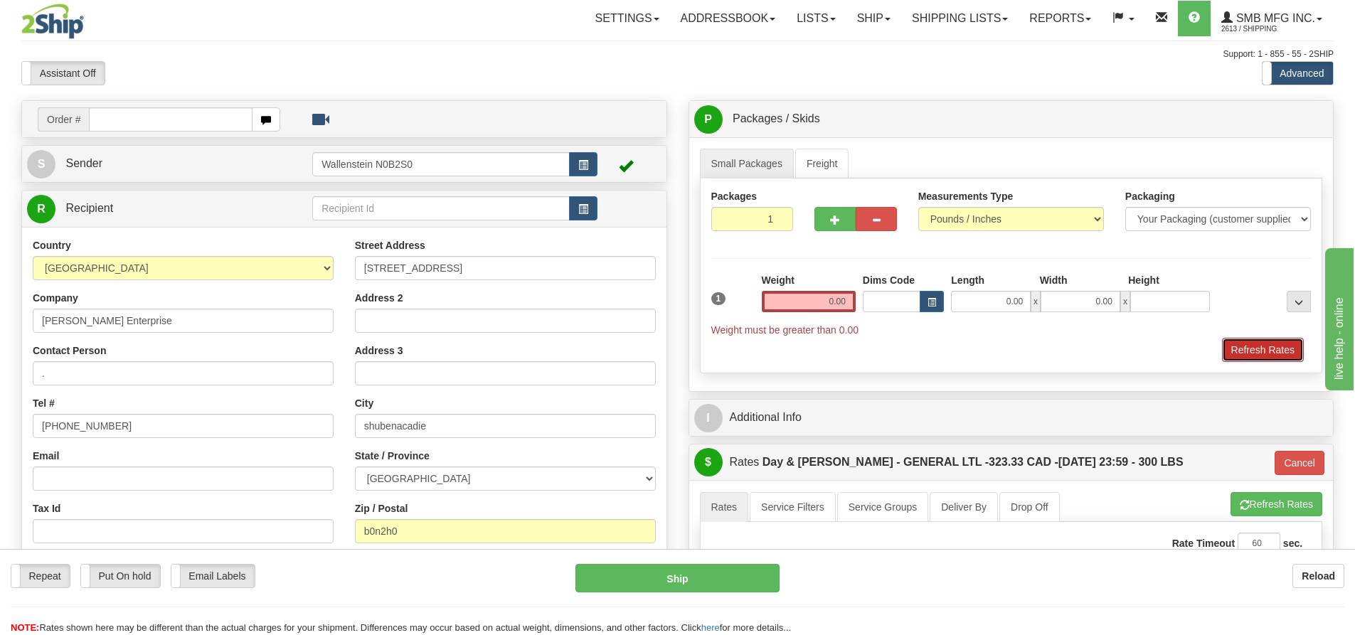
type input "0.00"
click at [1240, 344] on button "Refresh Rates" at bounding box center [1263, 350] width 82 height 24
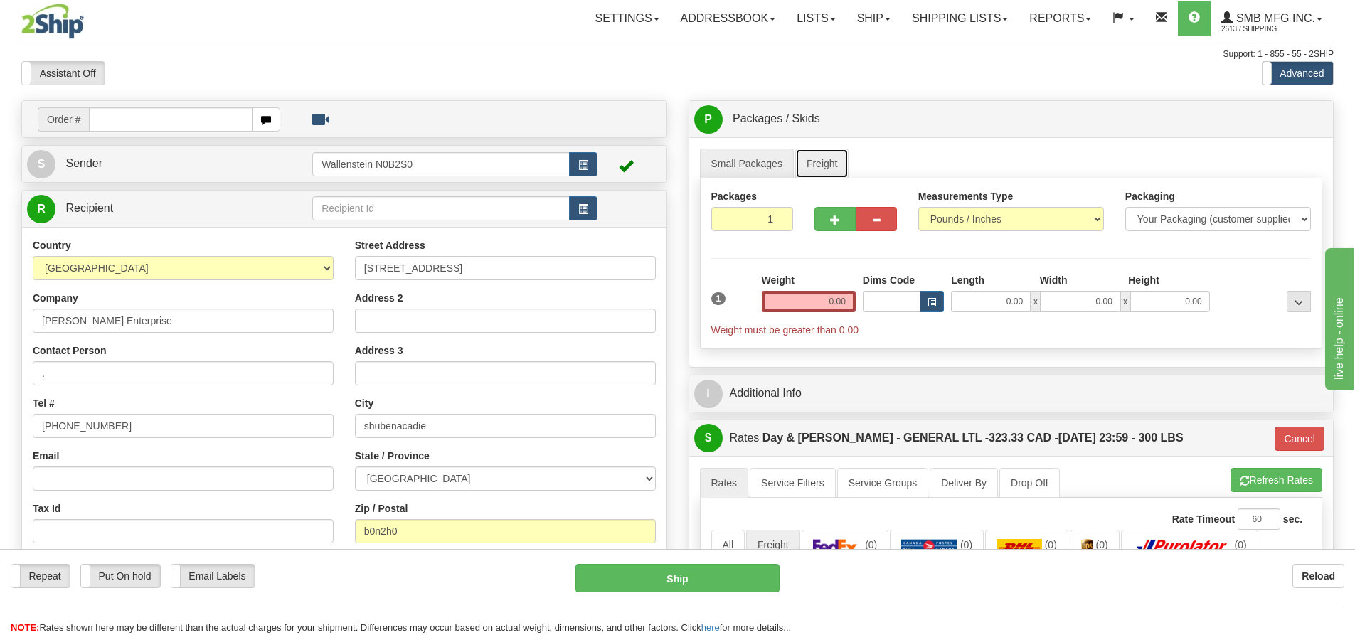
click at [802, 161] on link "Freight" at bounding box center [822, 164] width 54 height 30
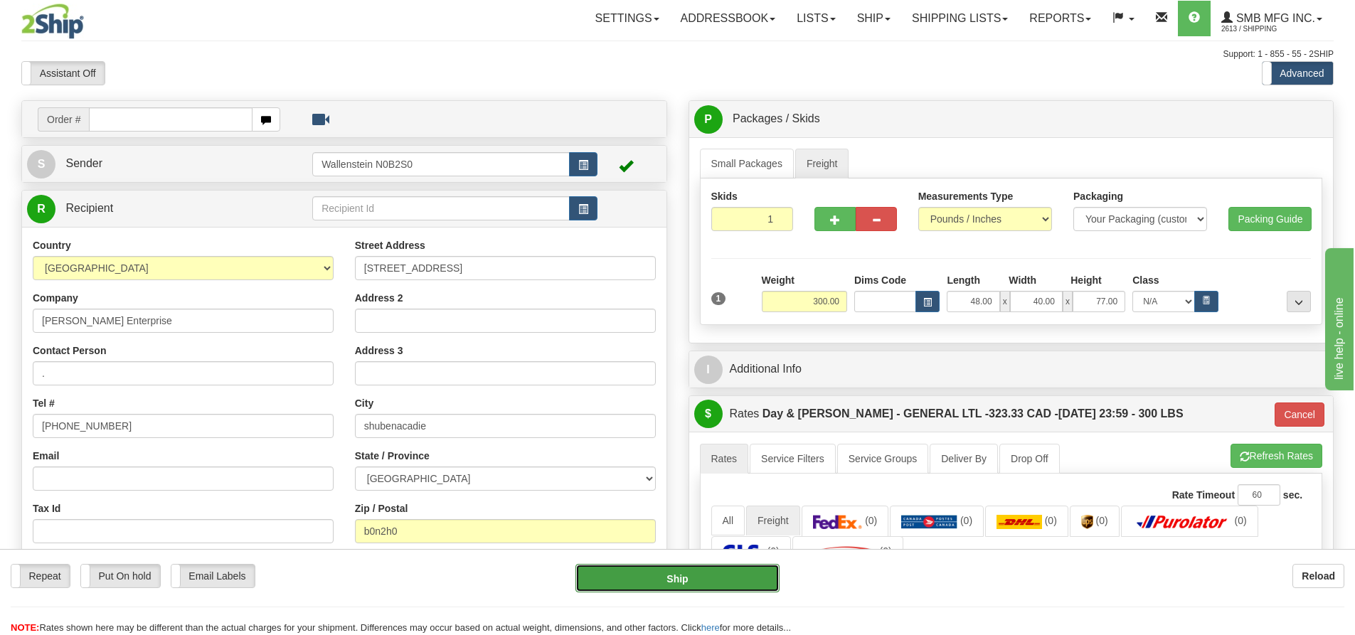
click at [721, 580] on button "Ship" at bounding box center [677, 578] width 204 height 28
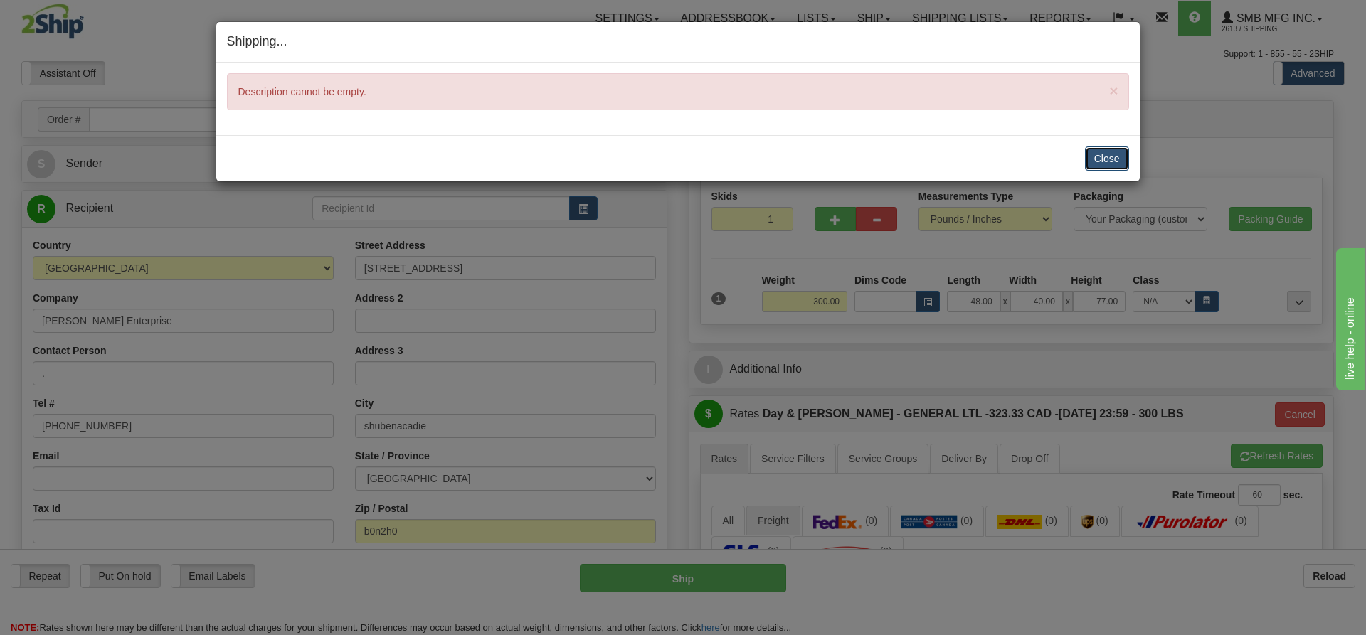
click at [1090, 160] on button "Close" at bounding box center [1107, 159] width 44 height 24
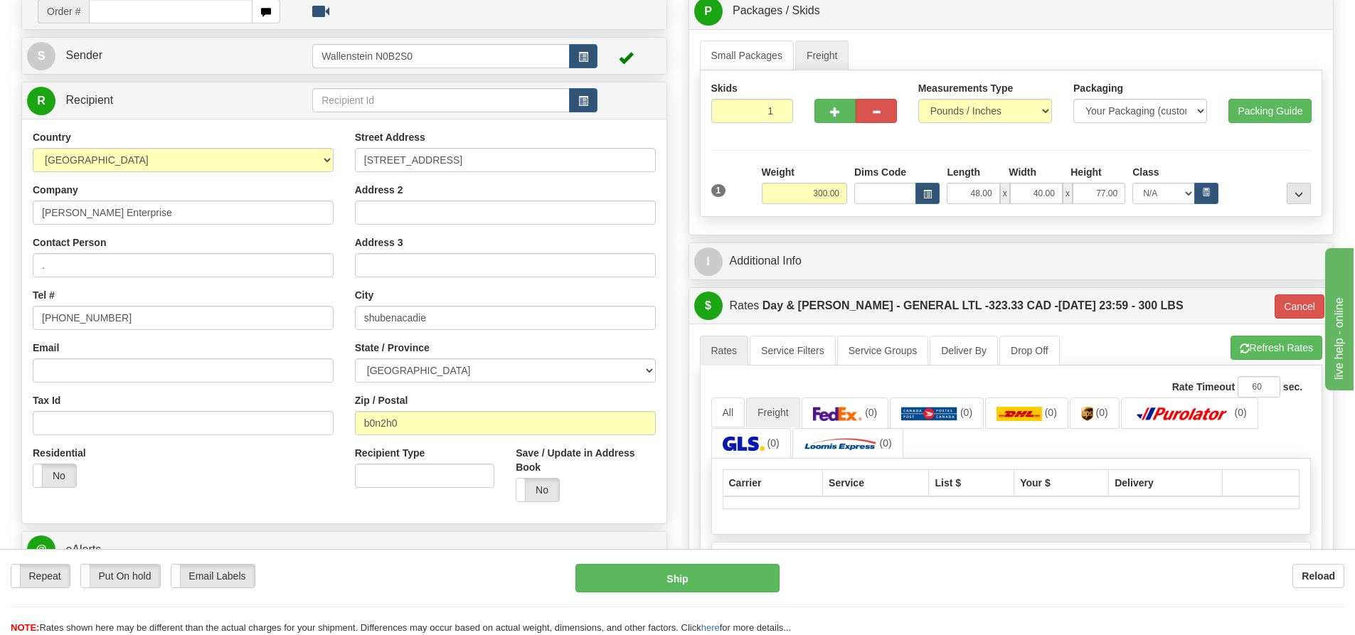
scroll to position [142, 0]
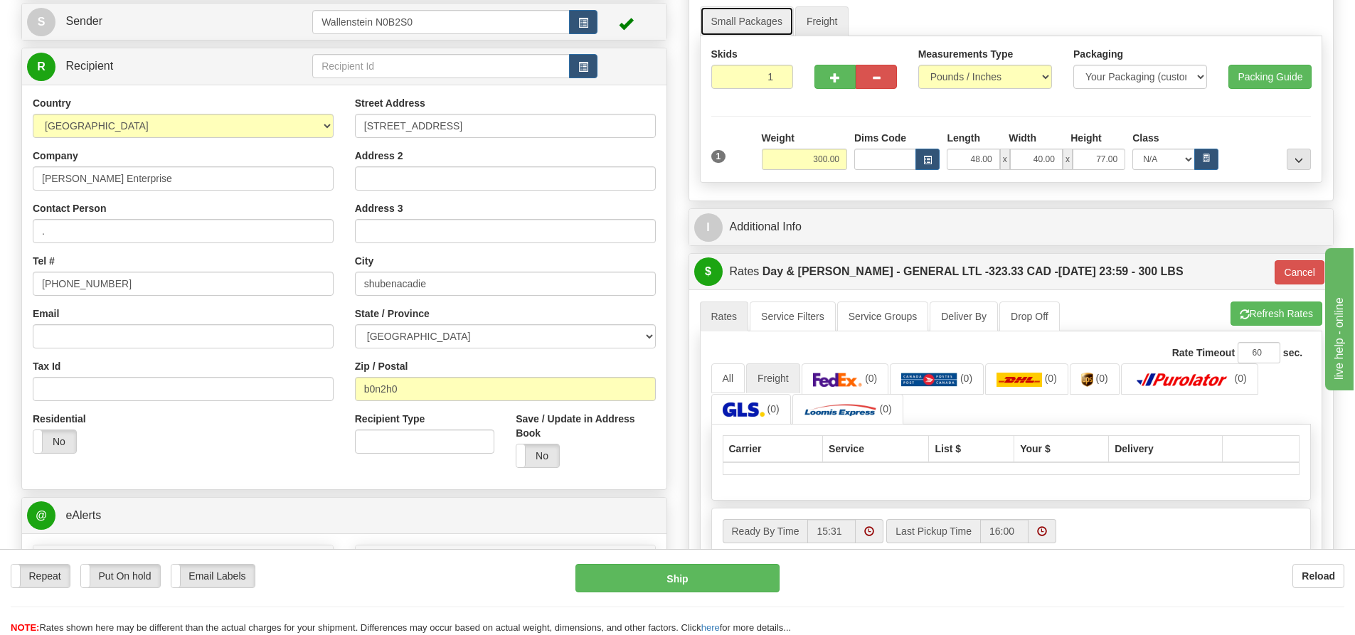
click at [754, 29] on link "Small Packages" at bounding box center [747, 21] width 94 height 30
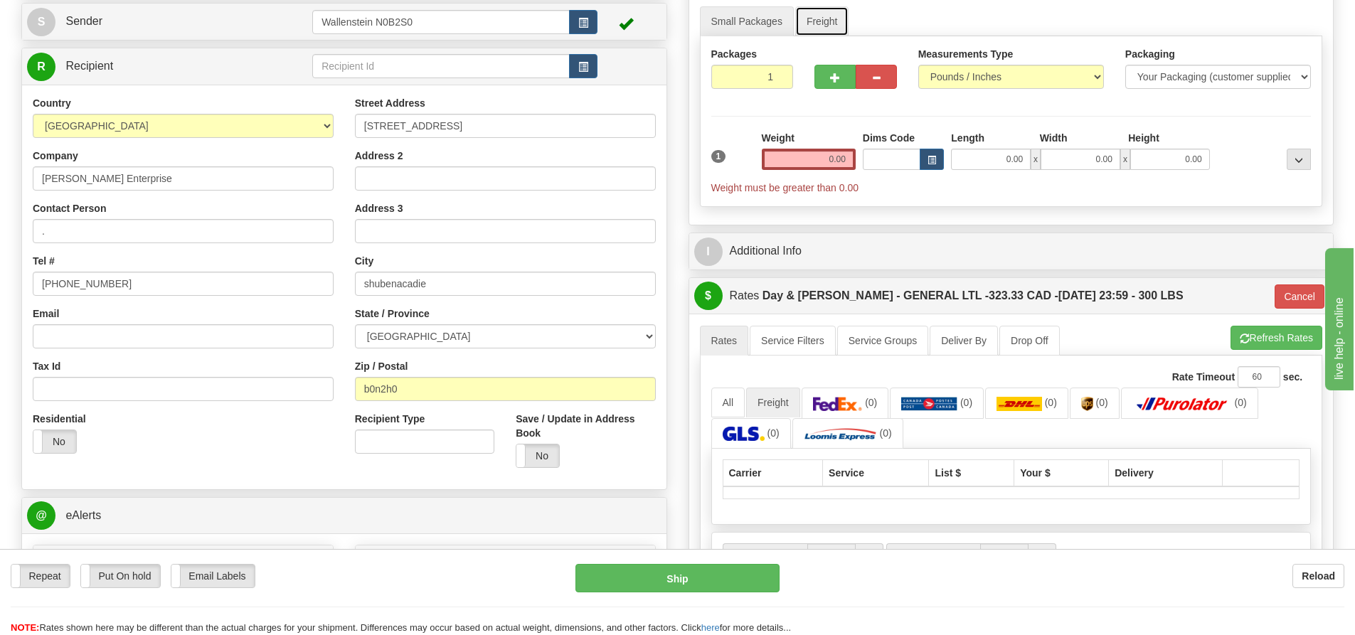
click at [826, 16] on link "Freight" at bounding box center [822, 21] width 54 height 30
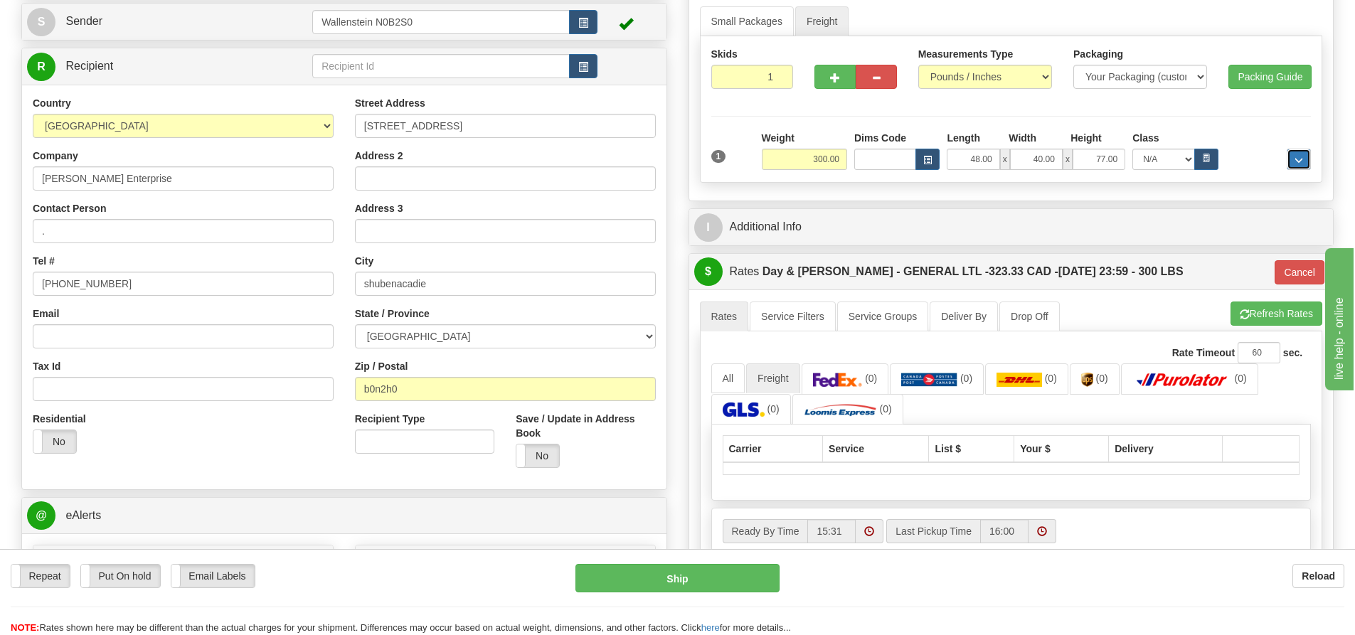
click at [1298, 161] on span "..." at bounding box center [1298, 160] width 9 height 8
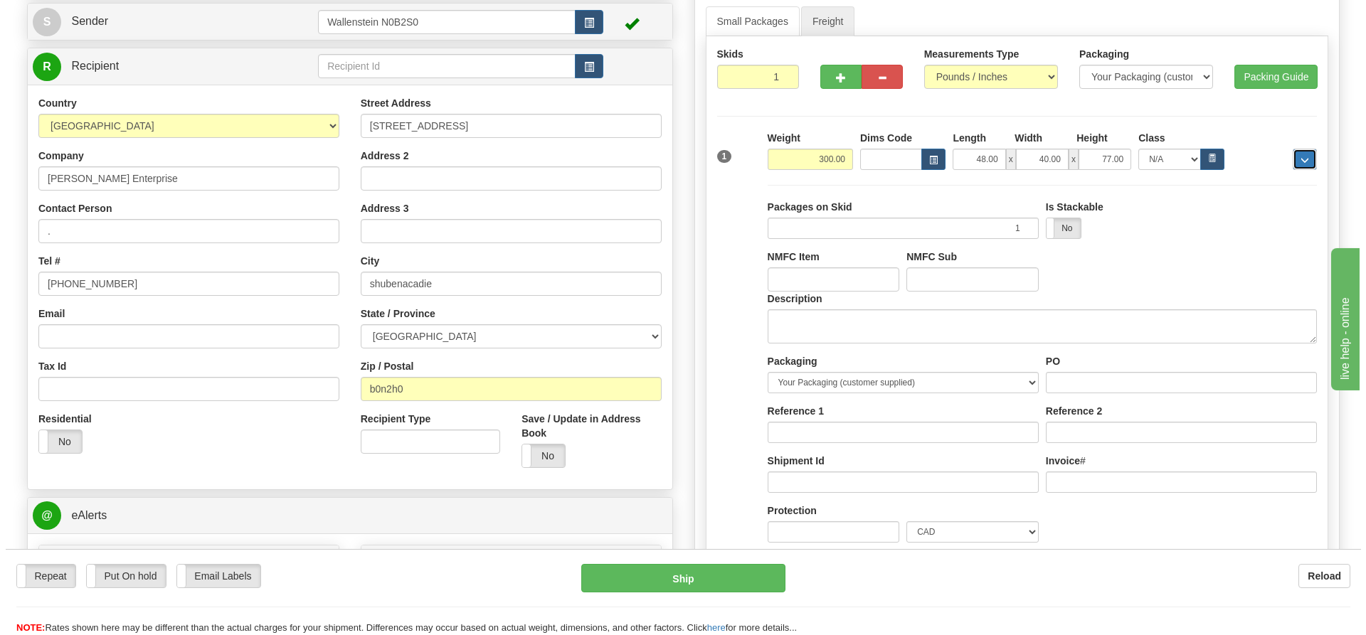
scroll to position [213, 0]
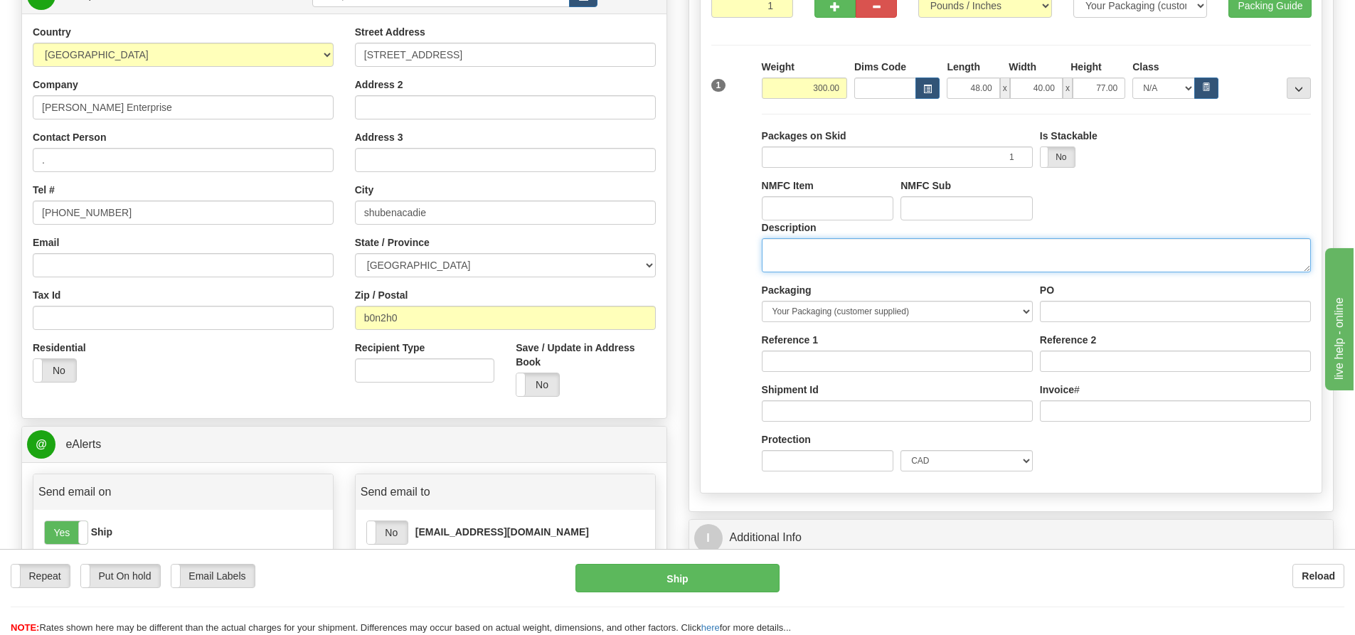
click at [1091, 269] on textarea "Description" at bounding box center [1036, 255] width 549 height 34
type textarea "Farm supply"
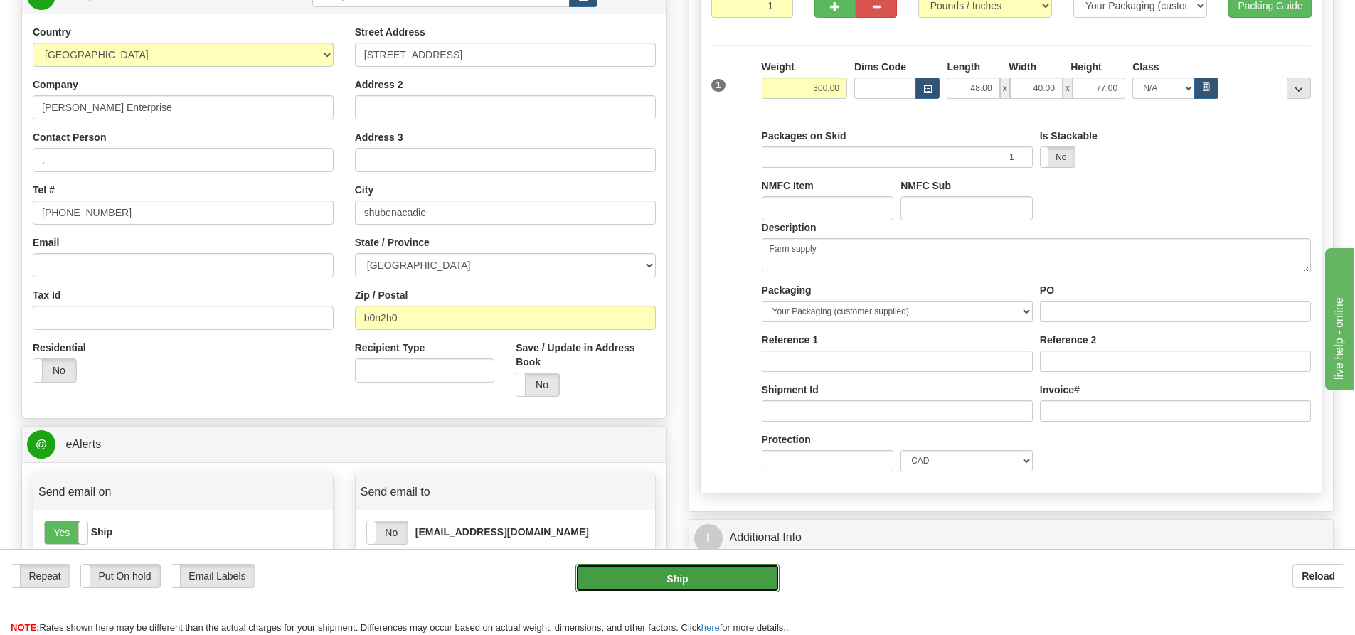
click at [738, 575] on button "Ship" at bounding box center [677, 578] width 204 height 28
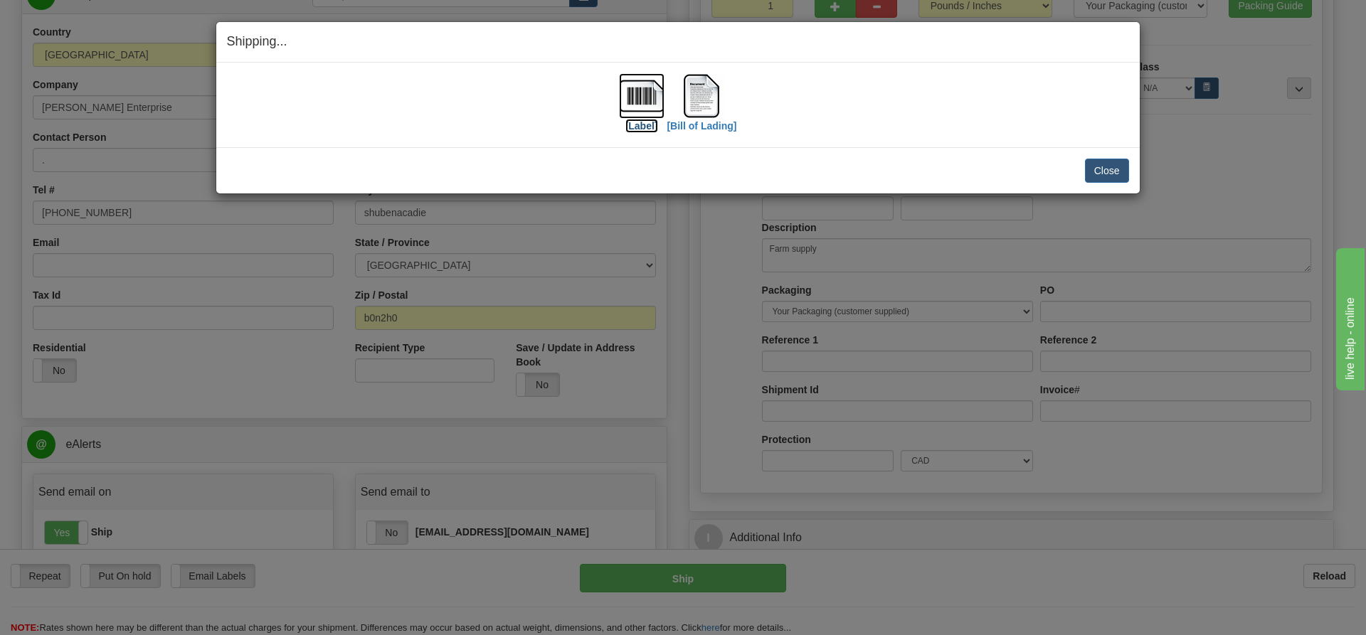
click at [642, 123] on label "[Label]" at bounding box center [641, 126] width 33 height 14
click at [721, 128] on label "[Bill of Lading]" at bounding box center [701, 126] width 70 height 14
click at [1102, 169] on button "Close" at bounding box center [1107, 171] width 44 height 24
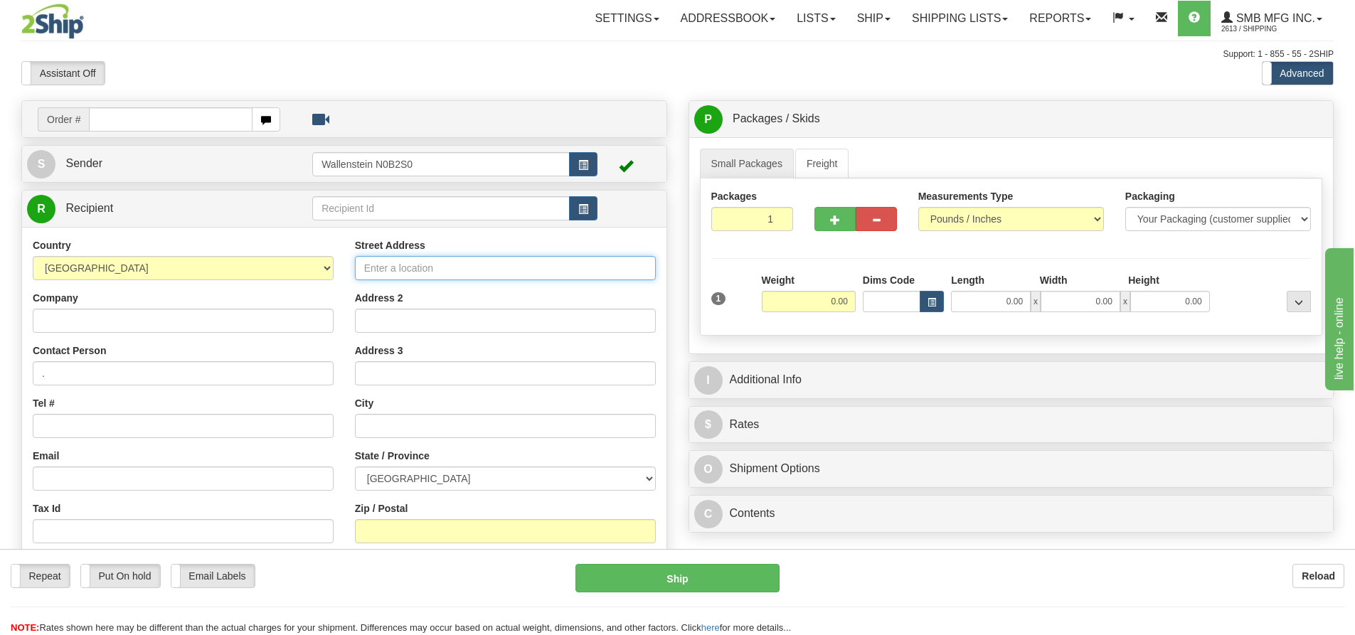
click at [376, 264] on input "Street Address" at bounding box center [505, 268] width 301 height 24
paste input "200 Collishaw Street"
type input "200 Collishaw Street"
click at [383, 428] on input "text" at bounding box center [505, 426] width 301 height 24
paste input "Moncton"
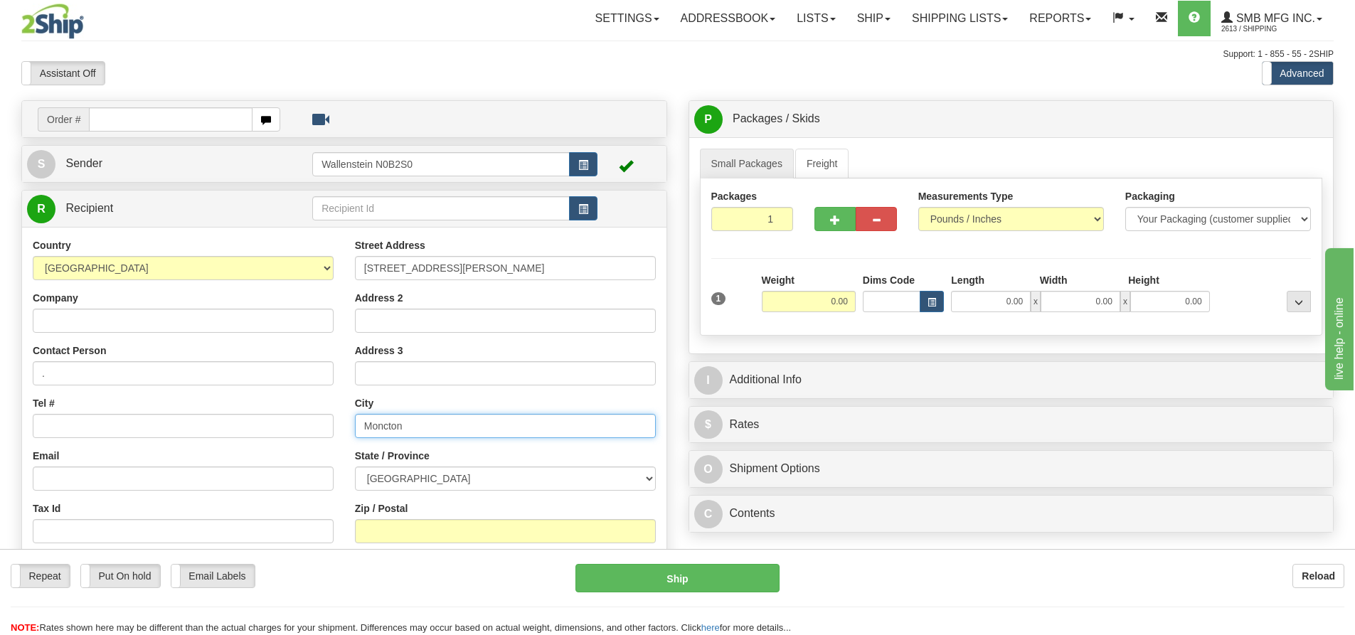
type input "Moncton"
click at [378, 477] on select "ALBERTA BRITISH COLUMBIA MANITOBA NEW BRUNSWICK NEWFOUNDLAND NOVA SCOTIA NUNAVU…" at bounding box center [505, 479] width 301 height 24
click at [368, 473] on select "ALBERTA BRITISH COLUMBIA MANITOBA NEW BRUNSWICK NEWFOUNDLAND NOVA SCOTIA NUNAVU…" at bounding box center [505, 479] width 301 height 24
select select "NB"
click at [355, 467] on select "ALBERTA BRITISH COLUMBIA MANITOBA NEW BRUNSWICK NEWFOUNDLAND NOVA SCOTIA NUNAVU…" at bounding box center [505, 479] width 301 height 24
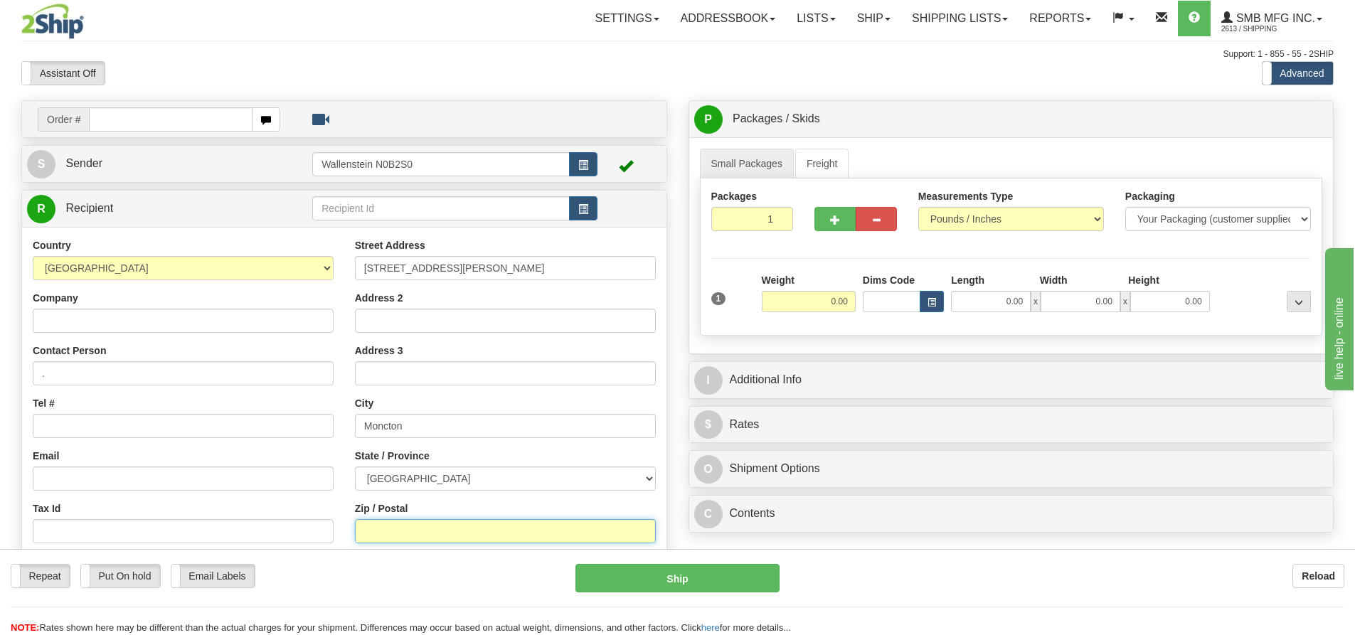
click at [365, 528] on input "Zip / Postal" at bounding box center [505, 531] width 301 height 24
paste input "E1C 0E4"
type input "E1C 0E4"
click at [820, 160] on link "Freight" at bounding box center [822, 164] width 54 height 30
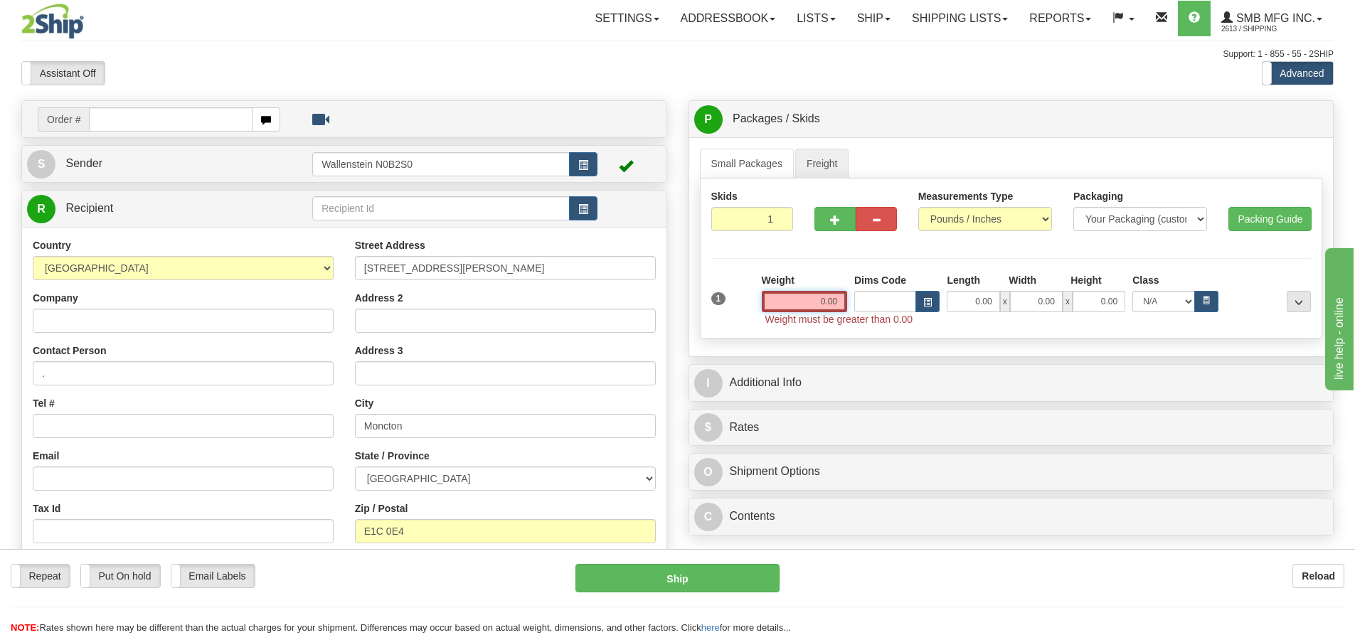
click at [802, 304] on input "0.00" at bounding box center [804, 301] width 85 height 21
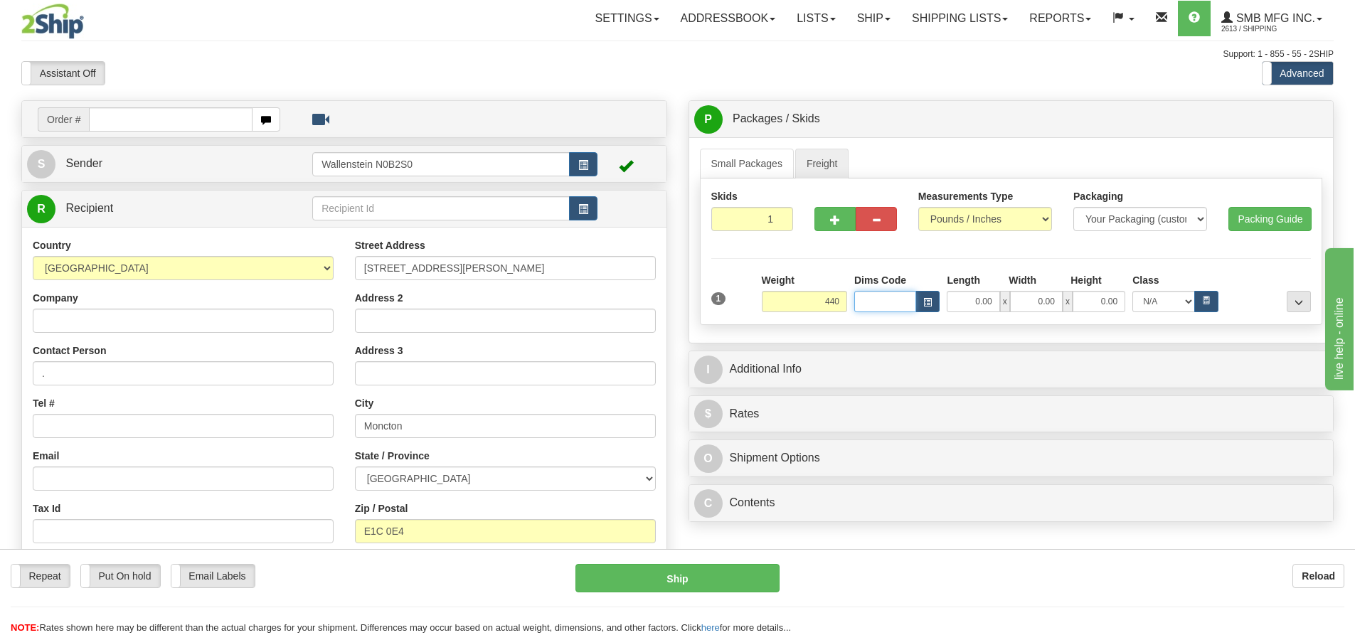
type input "440.00"
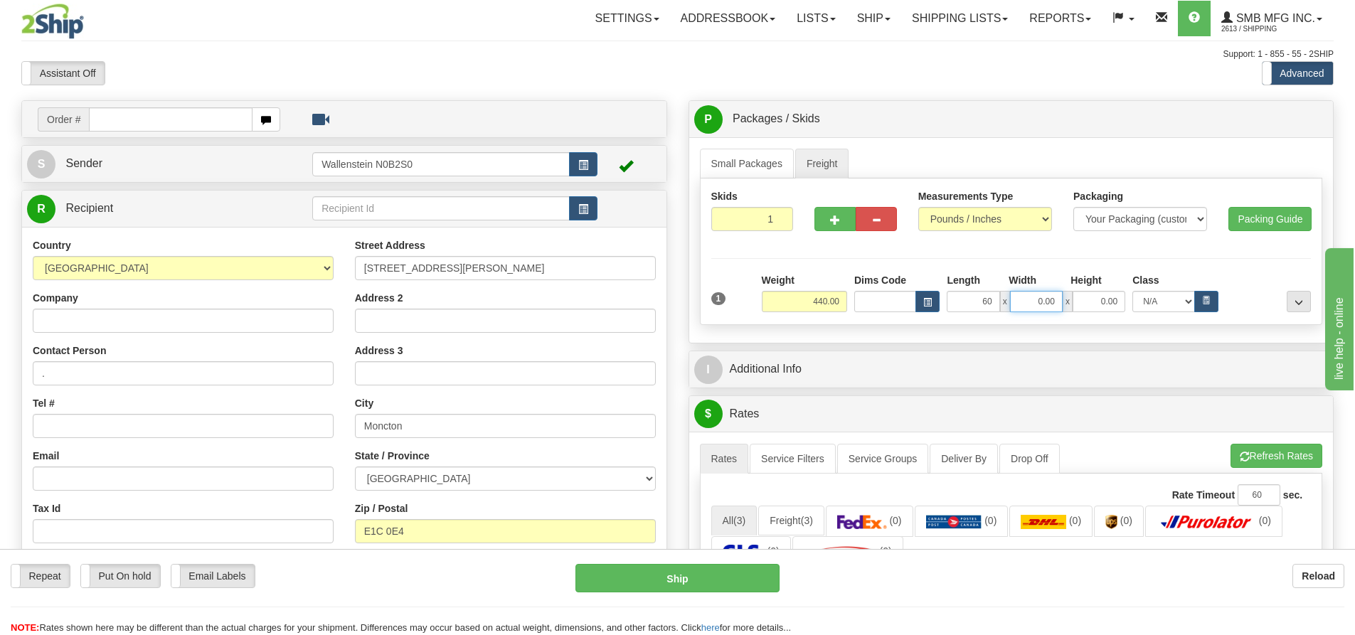
type input "60.00"
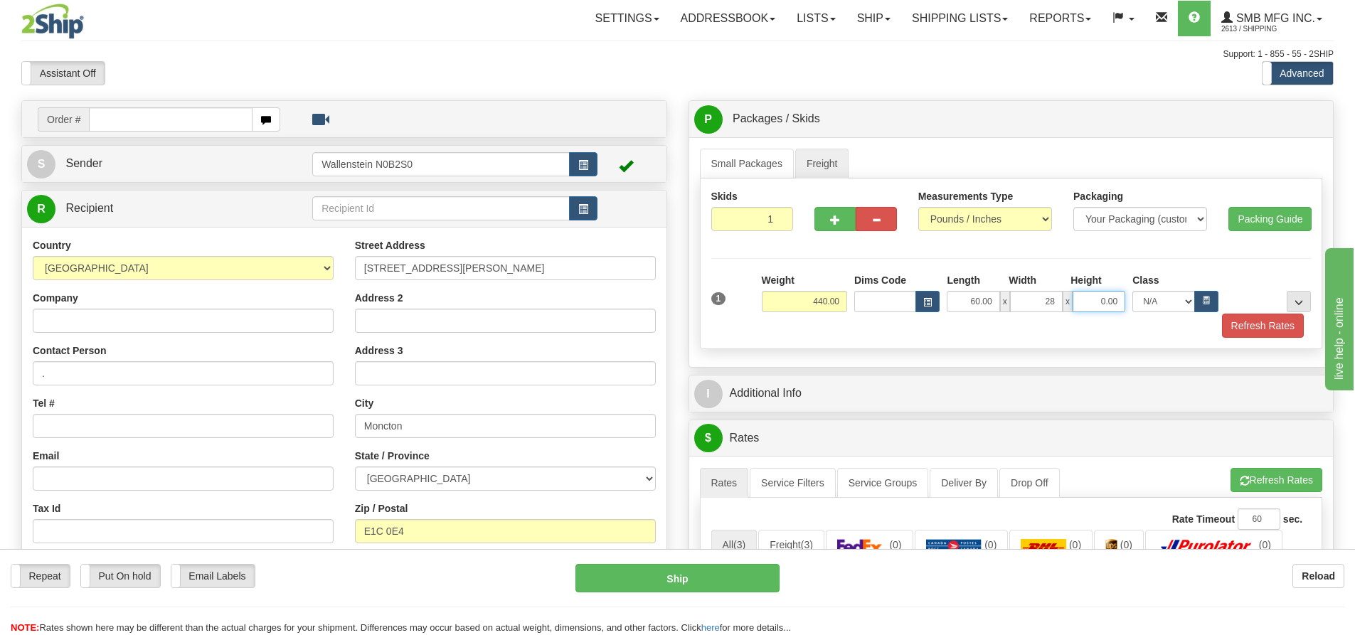
type input "28.00"
type input "68.00"
click at [1244, 324] on button "Refresh Rates" at bounding box center [1263, 326] width 82 height 24
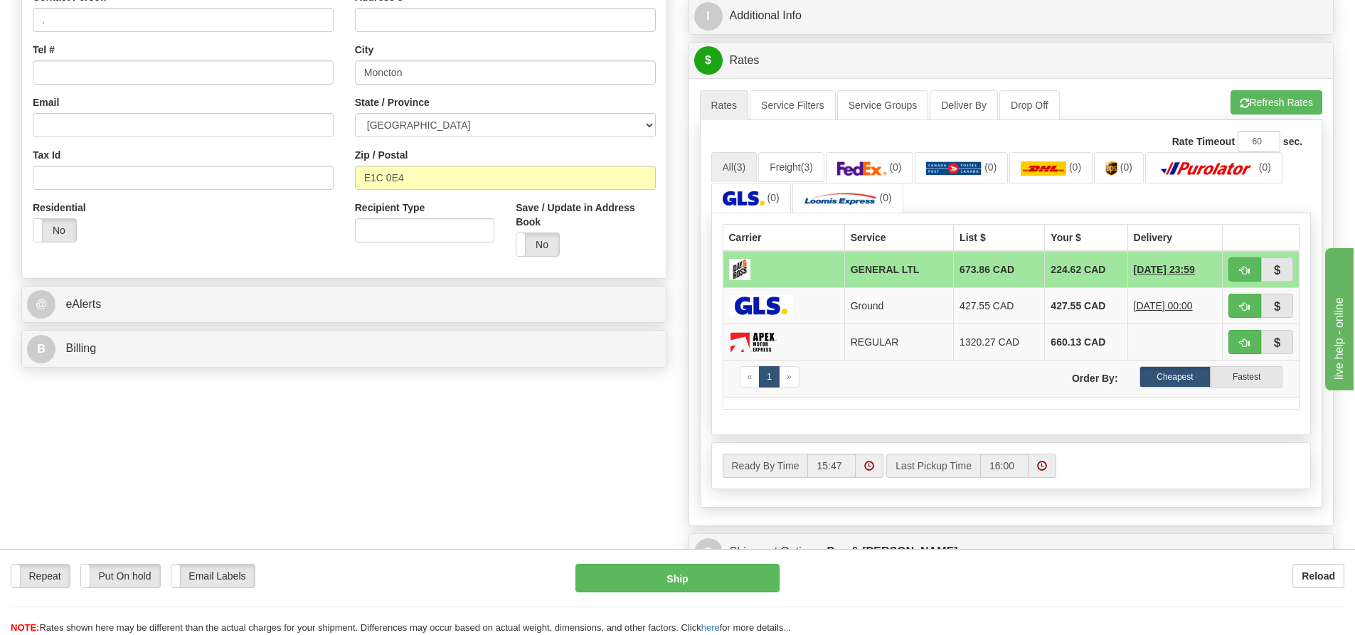
scroll to position [356, 0]
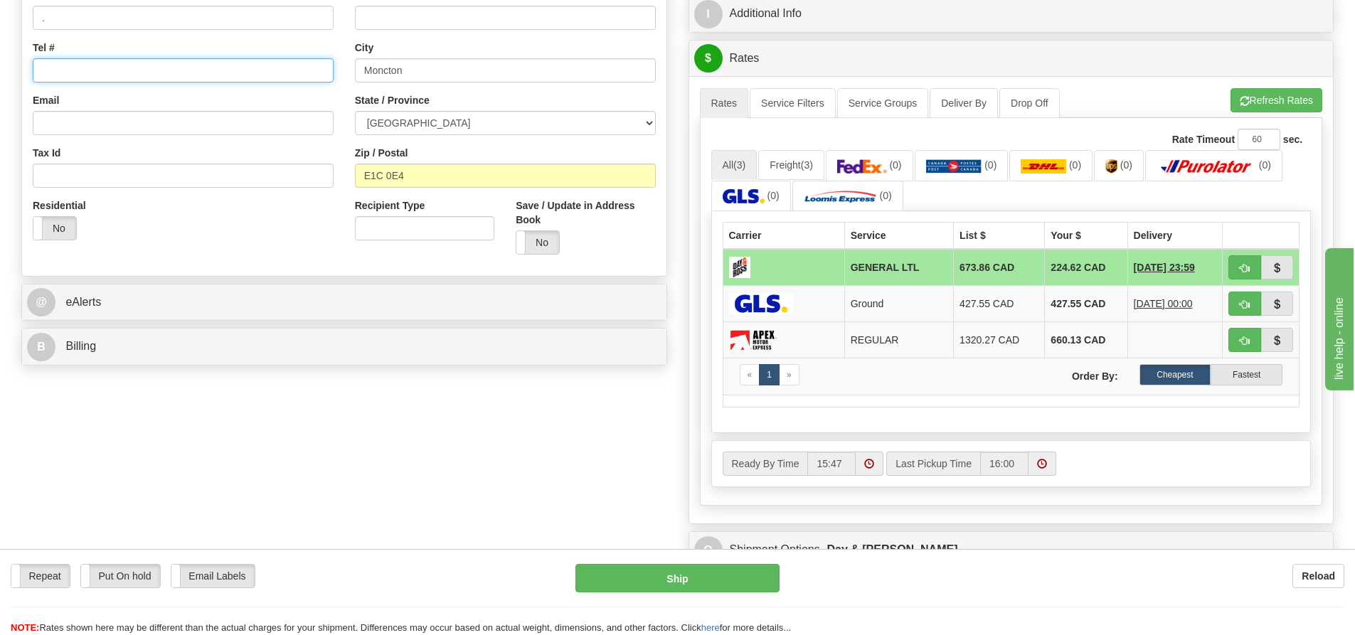
click at [83, 73] on input "Tel #" at bounding box center [183, 70] width 301 height 24
click at [60, 63] on input "Tel #" at bounding box center [183, 70] width 301 height 24
paste input "(506) 858-6600"
type input "(506) 858-6600"
click at [706, 578] on button "Ship" at bounding box center [677, 578] width 204 height 28
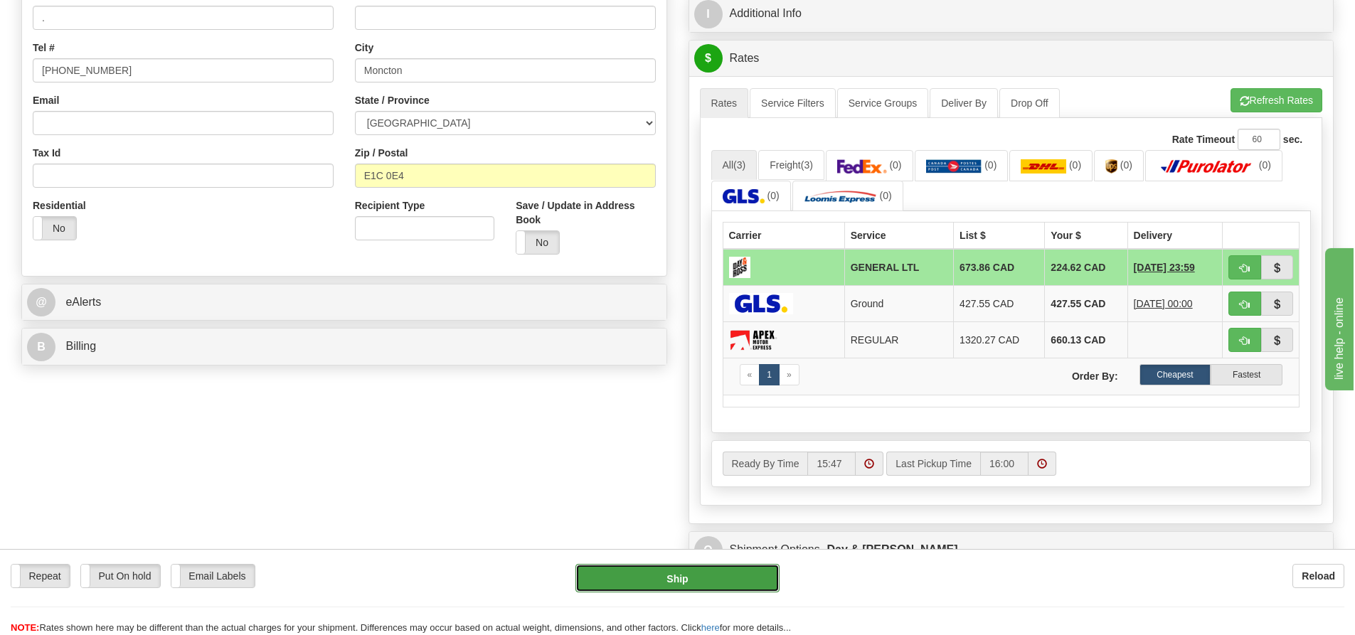
type input "GL"
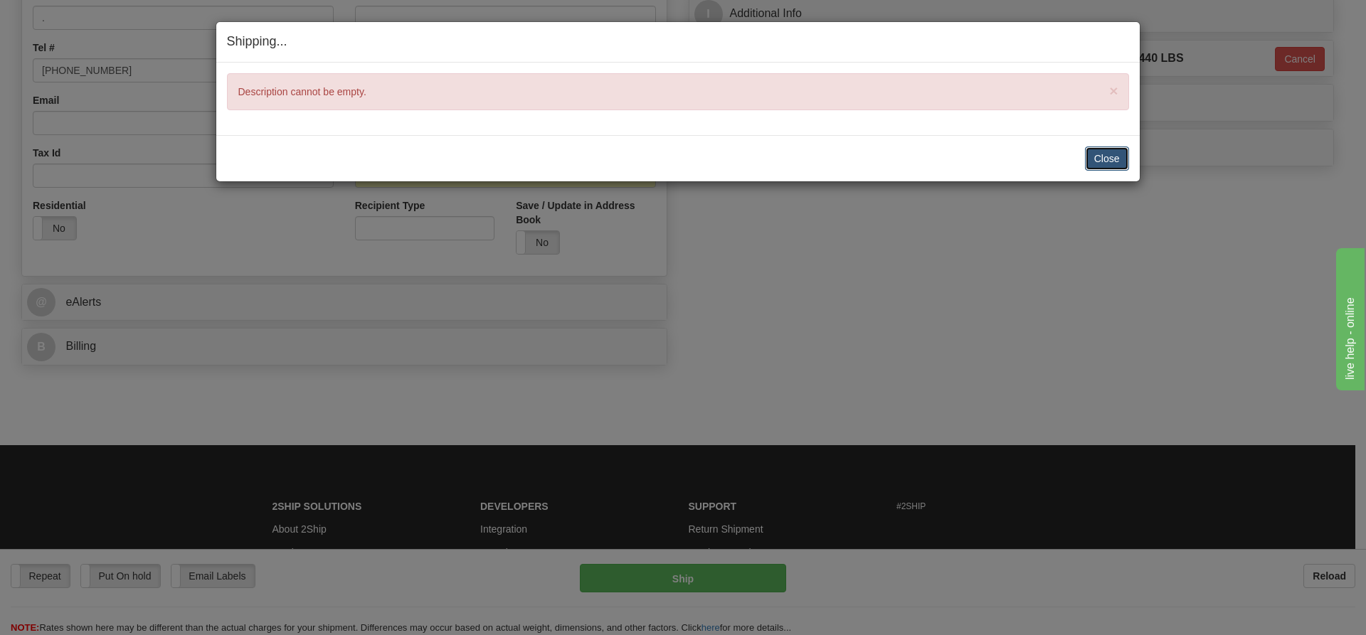
click at [1112, 158] on button "Close" at bounding box center [1107, 159] width 44 height 24
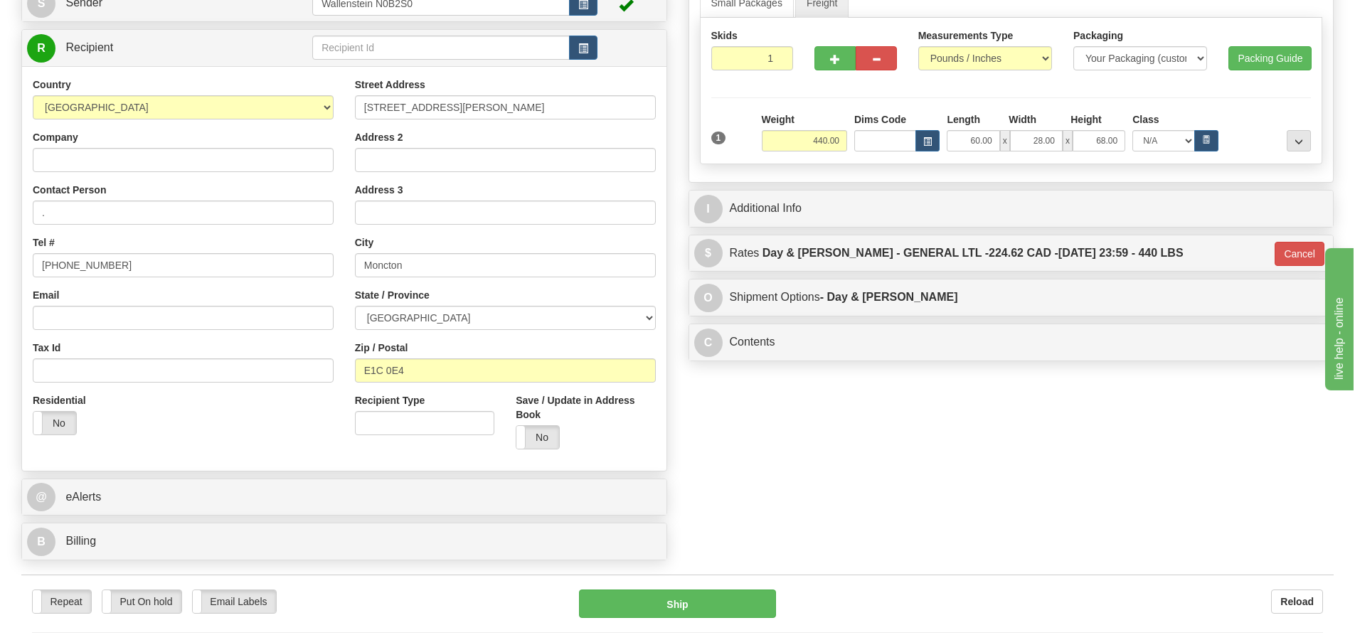
scroll to position [142, 0]
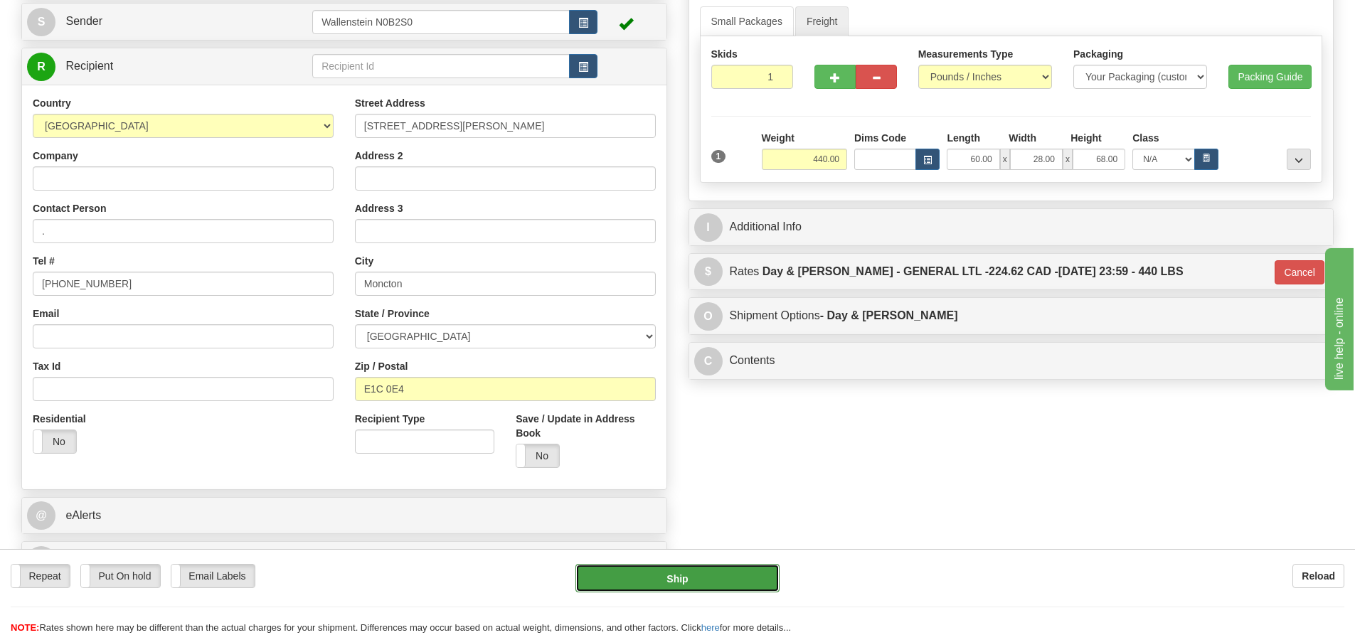
click at [646, 577] on button "Ship" at bounding box center [677, 578] width 204 height 28
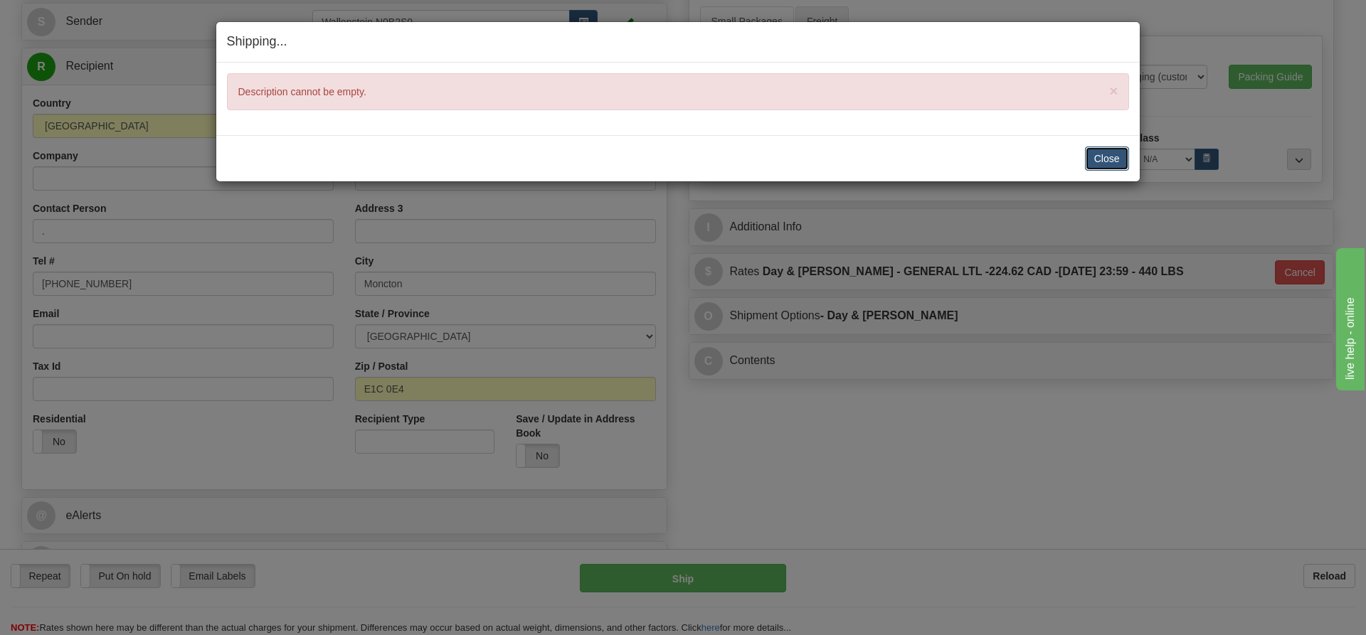
click at [1103, 164] on button "Close" at bounding box center [1107, 159] width 44 height 24
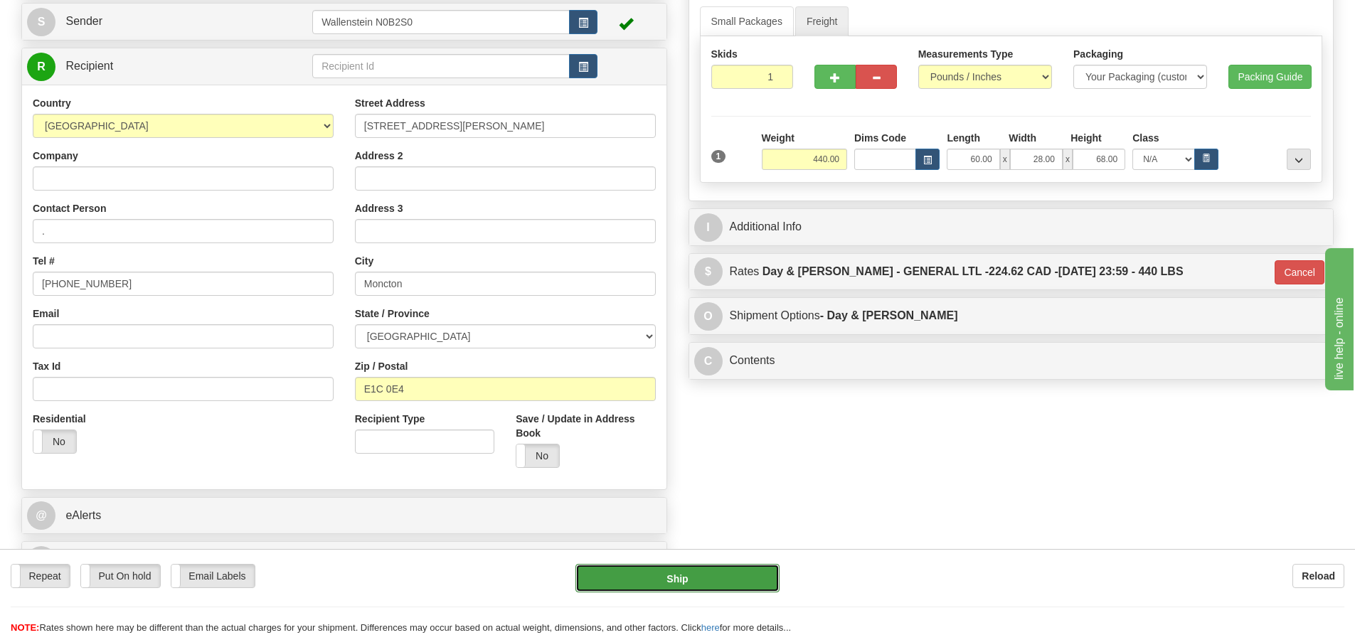
click at [693, 570] on button "Ship" at bounding box center [677, 578] width 204 height 28
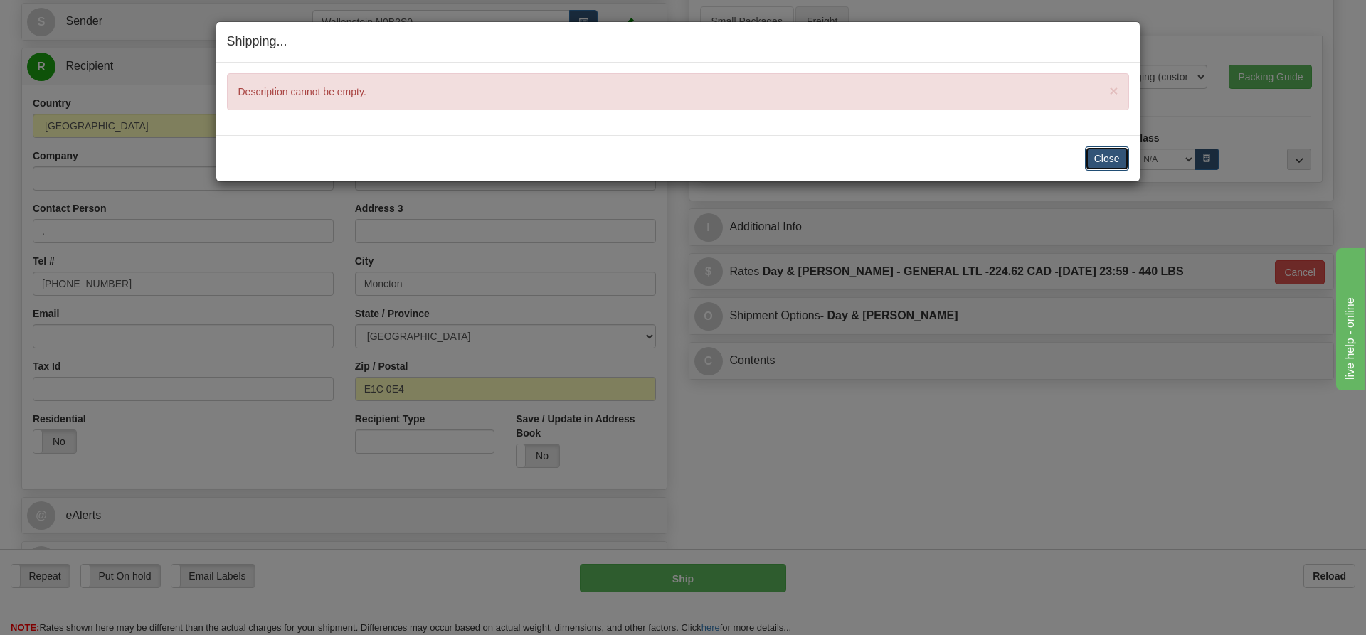
click at [1105, 151] on button "Close" at bounding box center [1107, 159] width 44 height 24
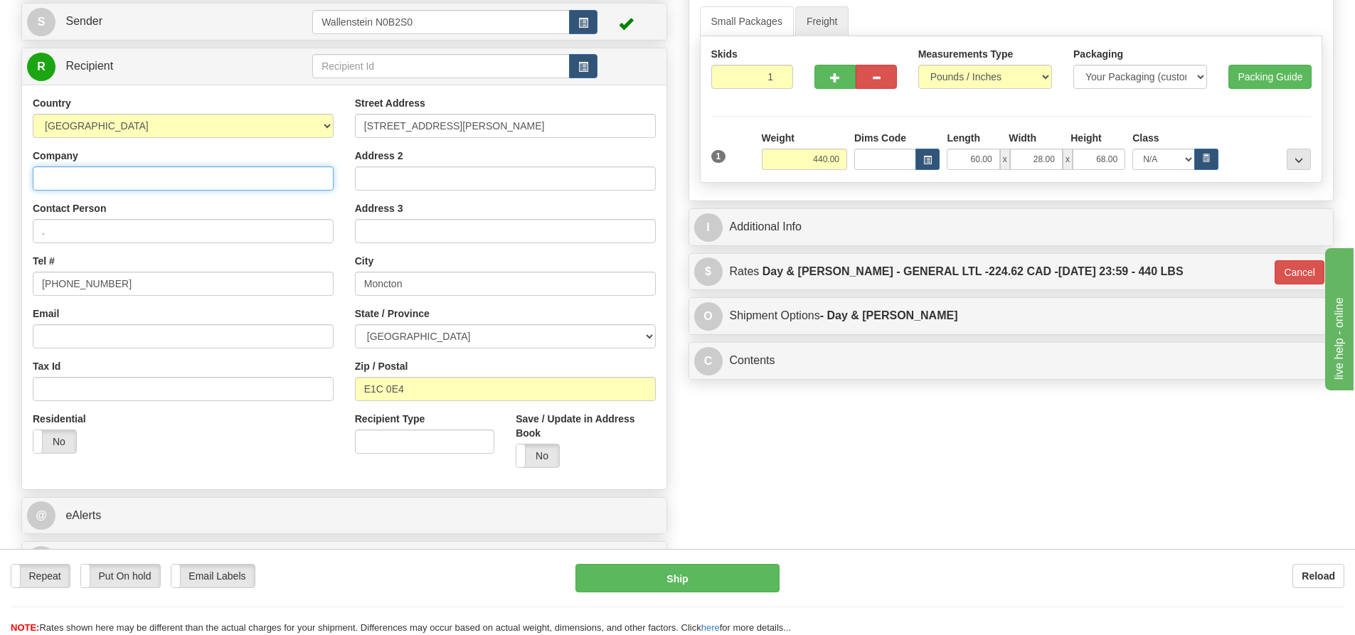
click at [70, 175] on input "Company" at bounding box center [183, 178] width 301 height 24
paste input "South Eastern Farmers Co-operative Ltd."
type input "South Eastern Farmers Co-operative Ltd."
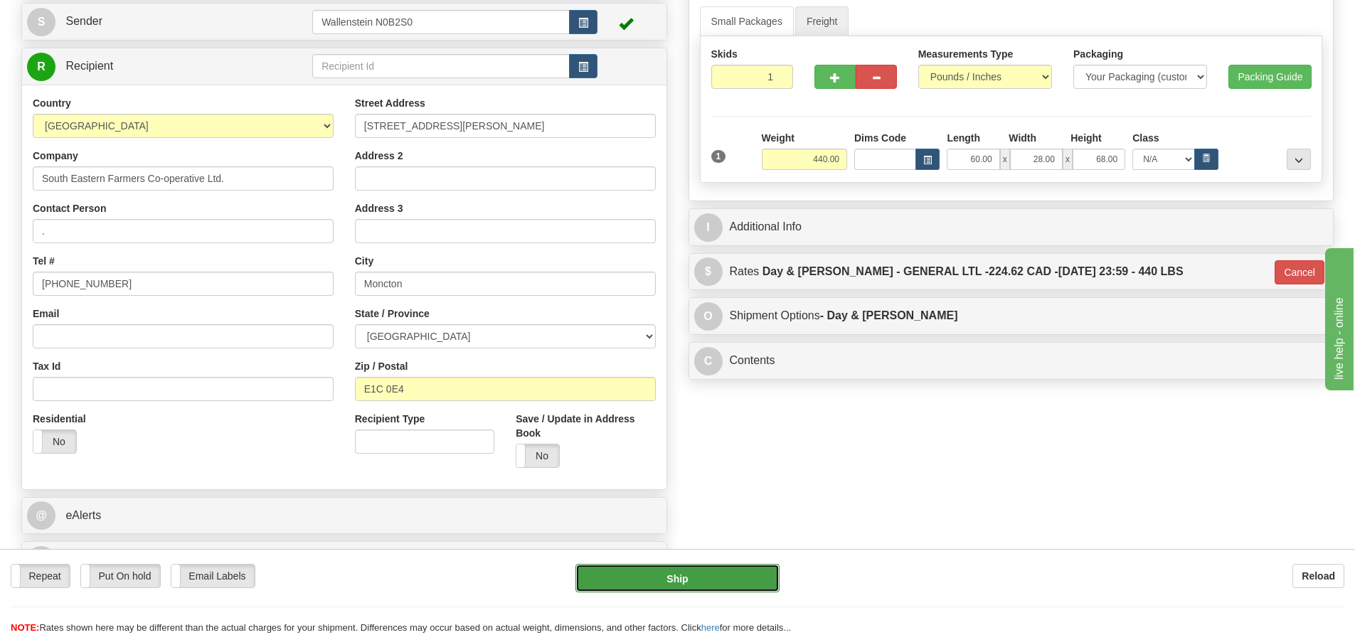
click at [684, 579] on button "Ship" at bounding box center [677, 578] width 204 height 28
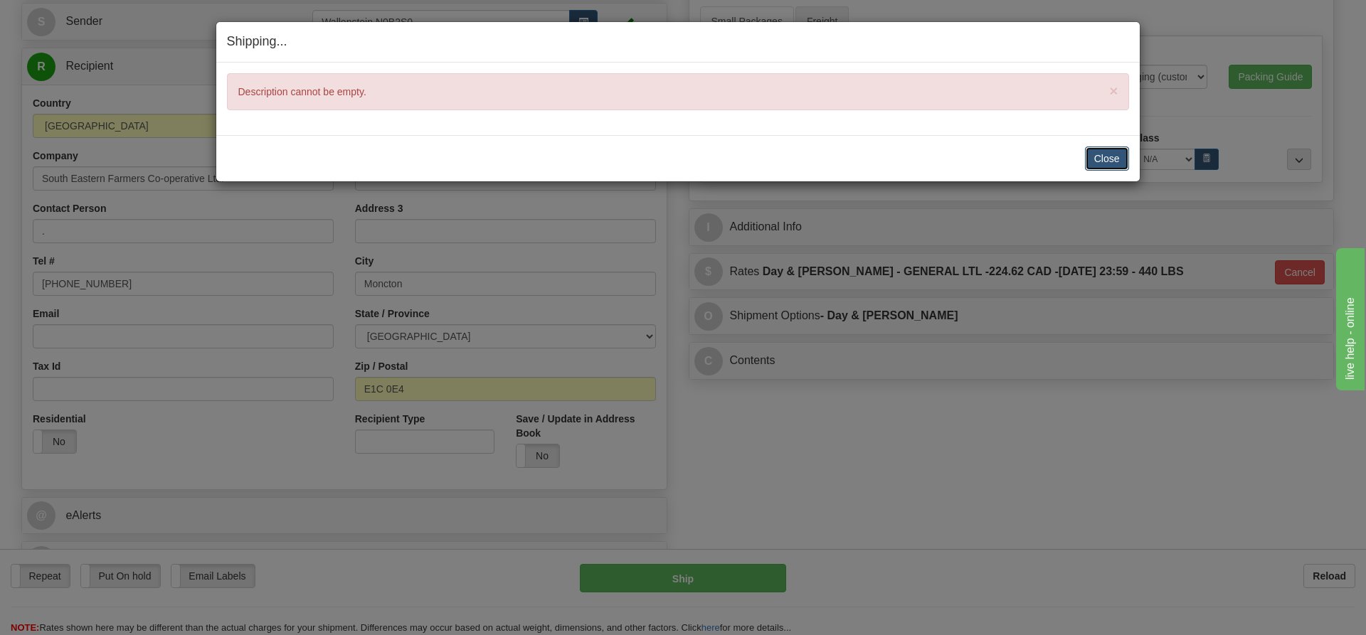
click at [1105, 162] on button "Close" at bounding box center [1107, 159] width 44 height 24
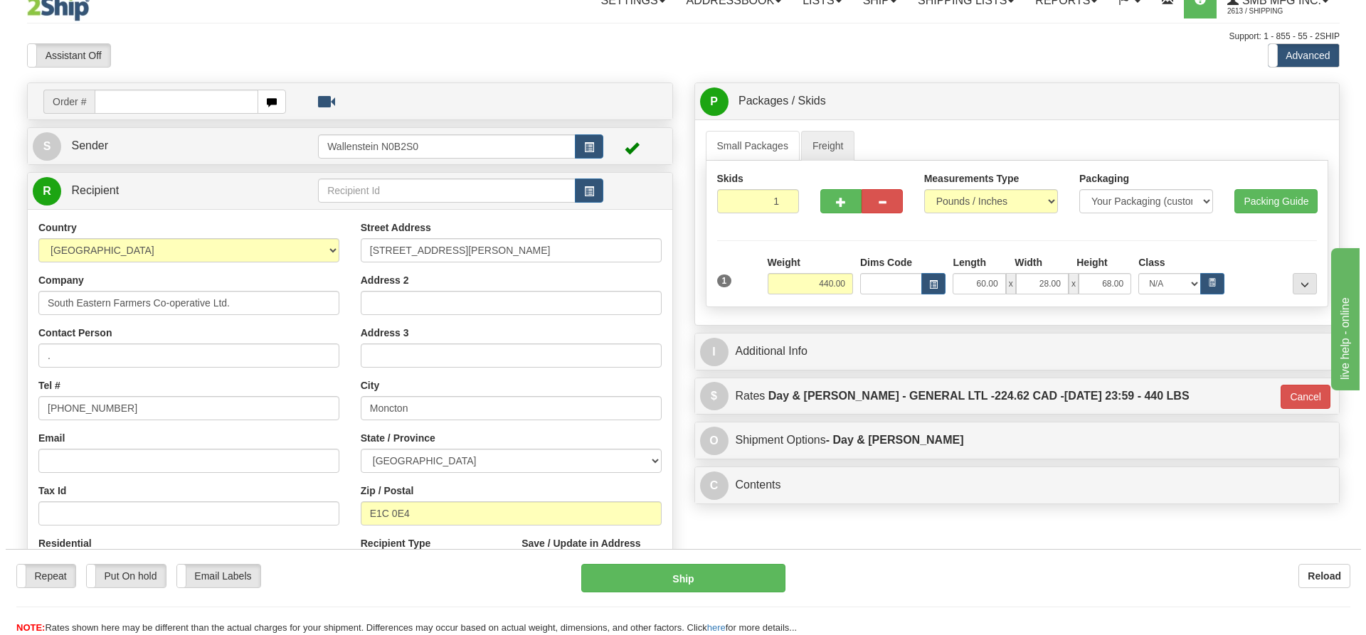
scroll to position [0, 0]
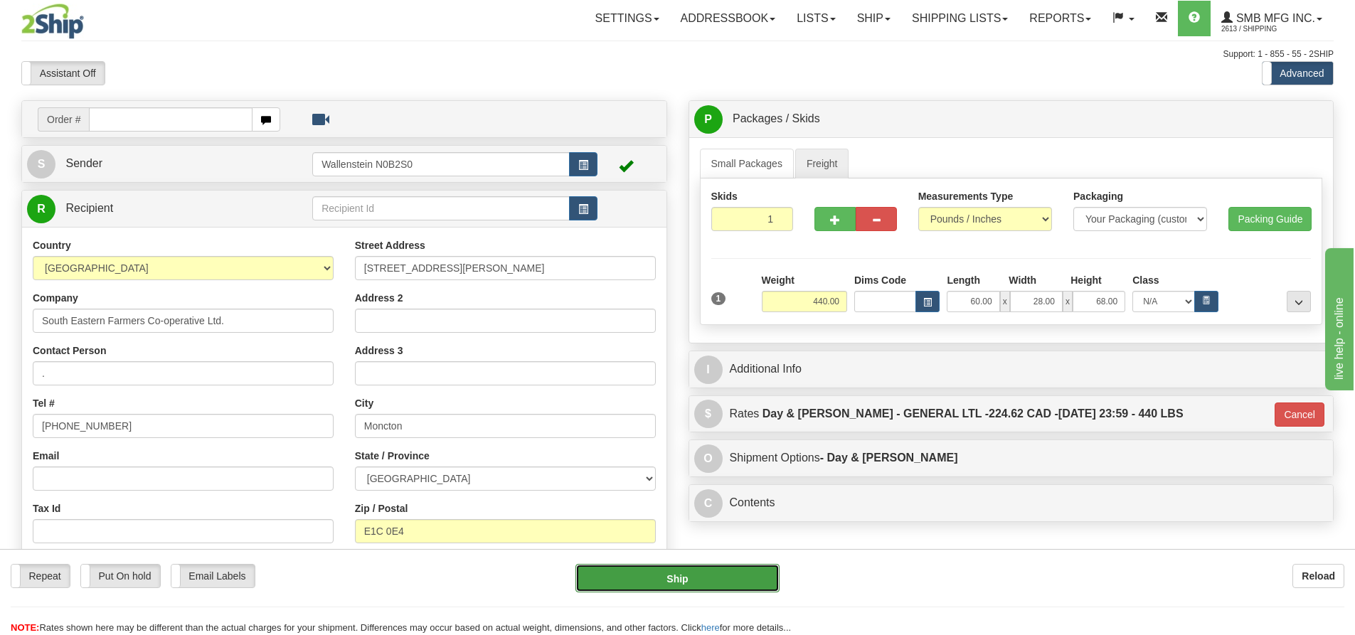
click at [611, 573] on button "Ship" at bounding box center [677, 578] width 204 height 28
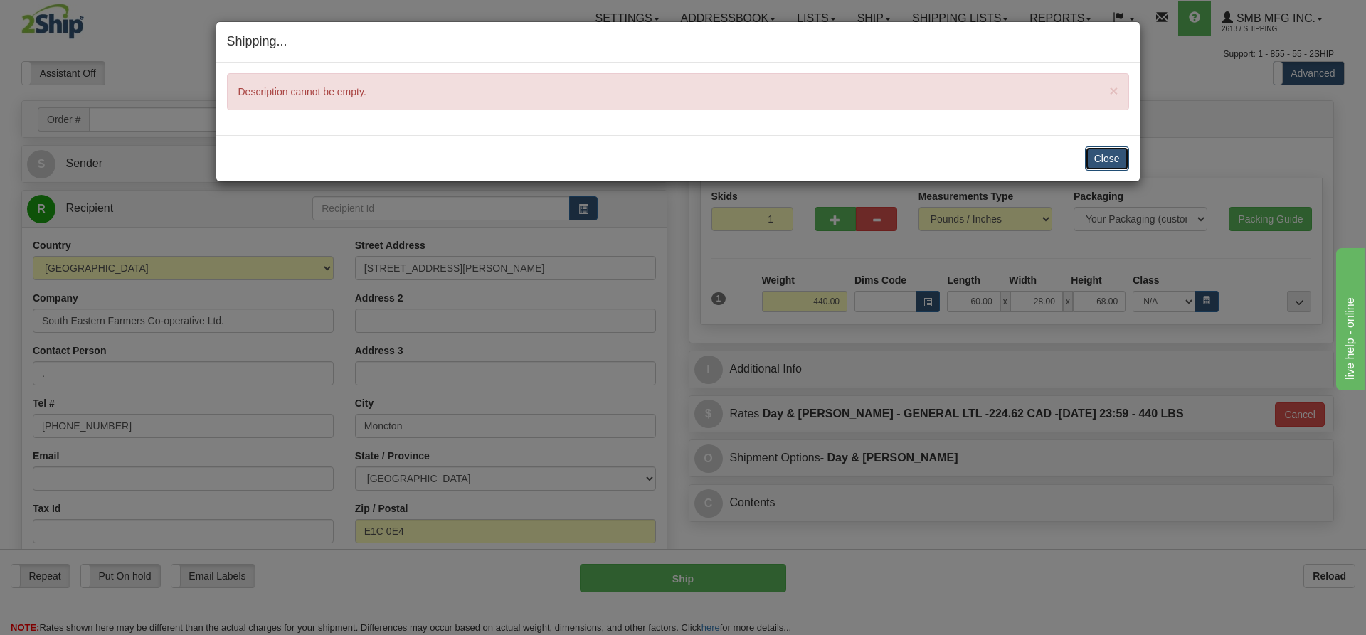
click at [1120, 168] on button "Close" at bounding box center [1107, 159] width 44 height 24
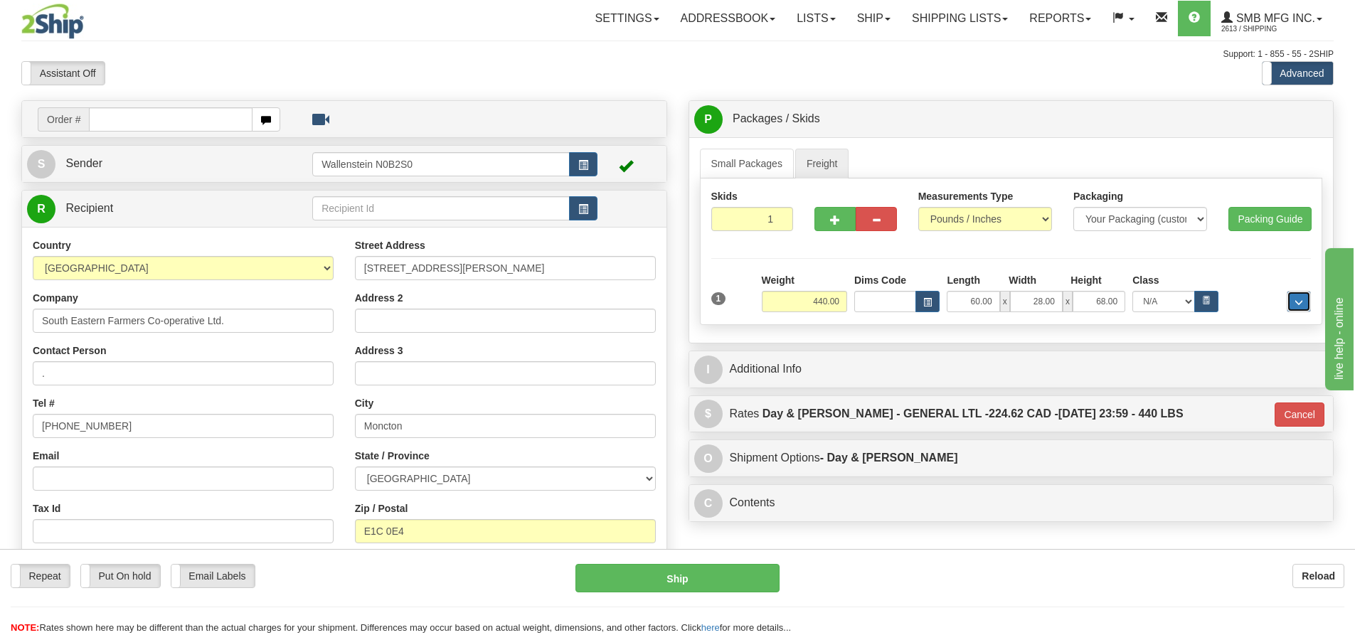
click at [1295, 303] on span "..." at bounding box center [1298, 303] width 9 height 8
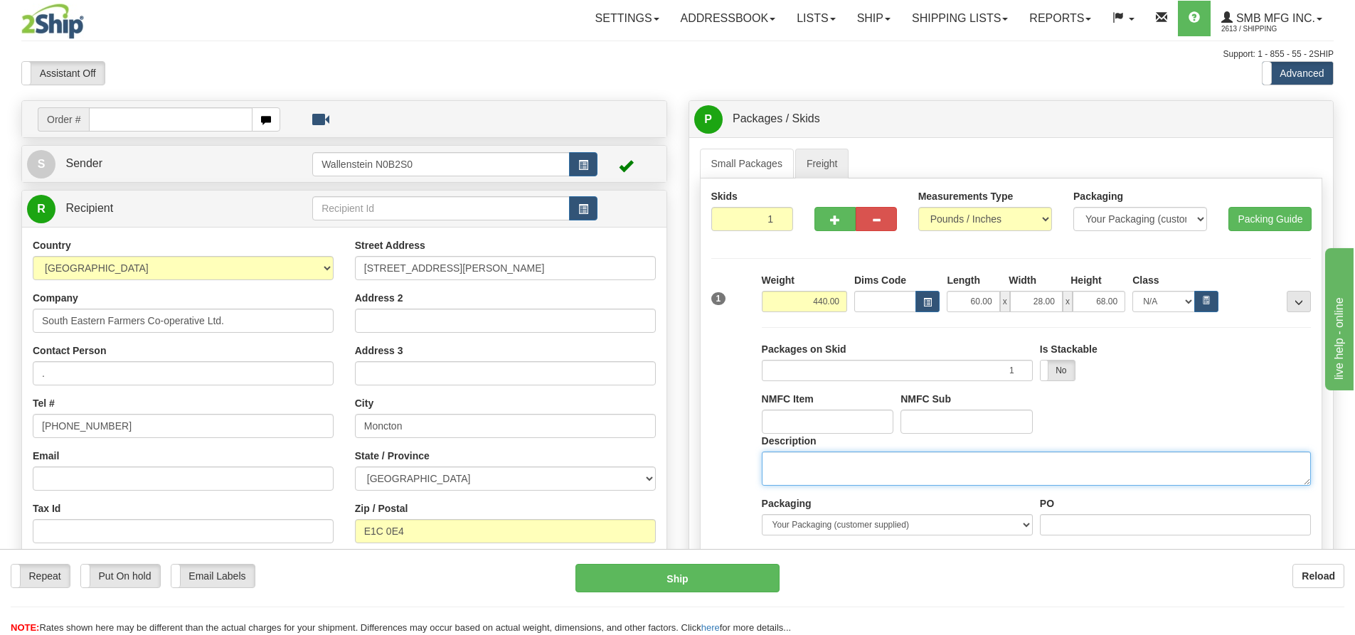
click at [822, 468] on textarea "Description" at bounding box center [1036, 469] width 549 height 34
type textarea "s"
type textarea "Farm supplies"
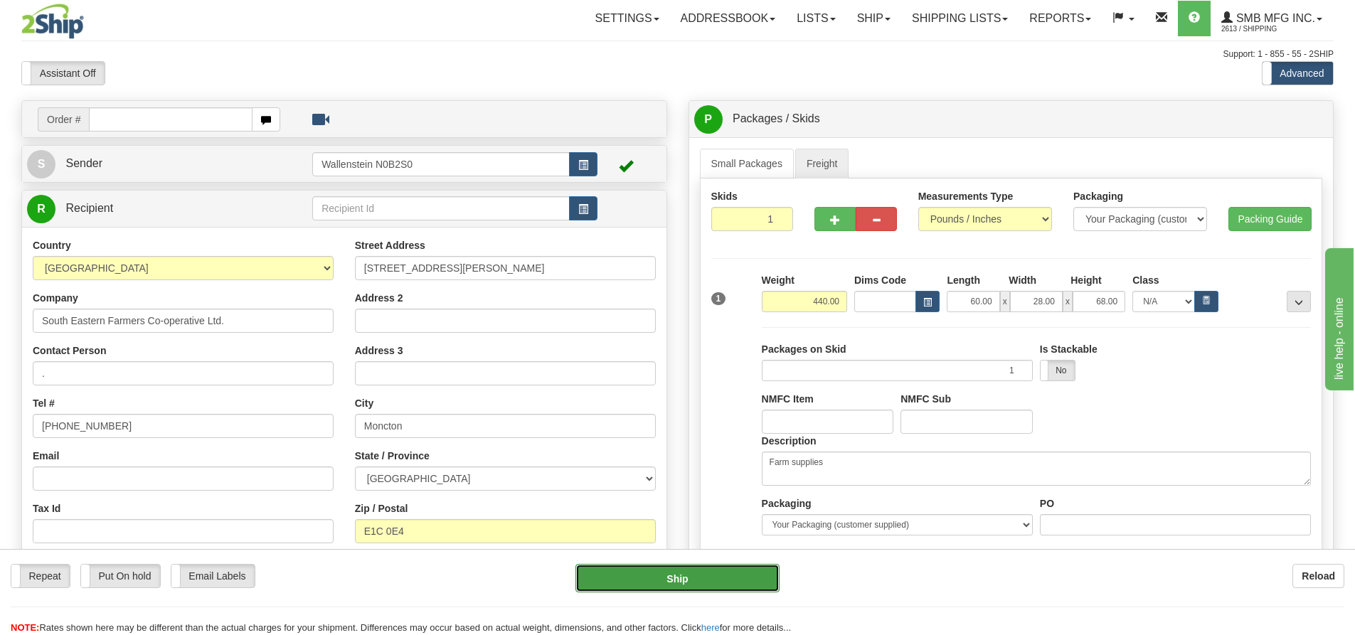
click at [692, 579] on button "Ship" at bounding box center [677, 578] width 204 height 28
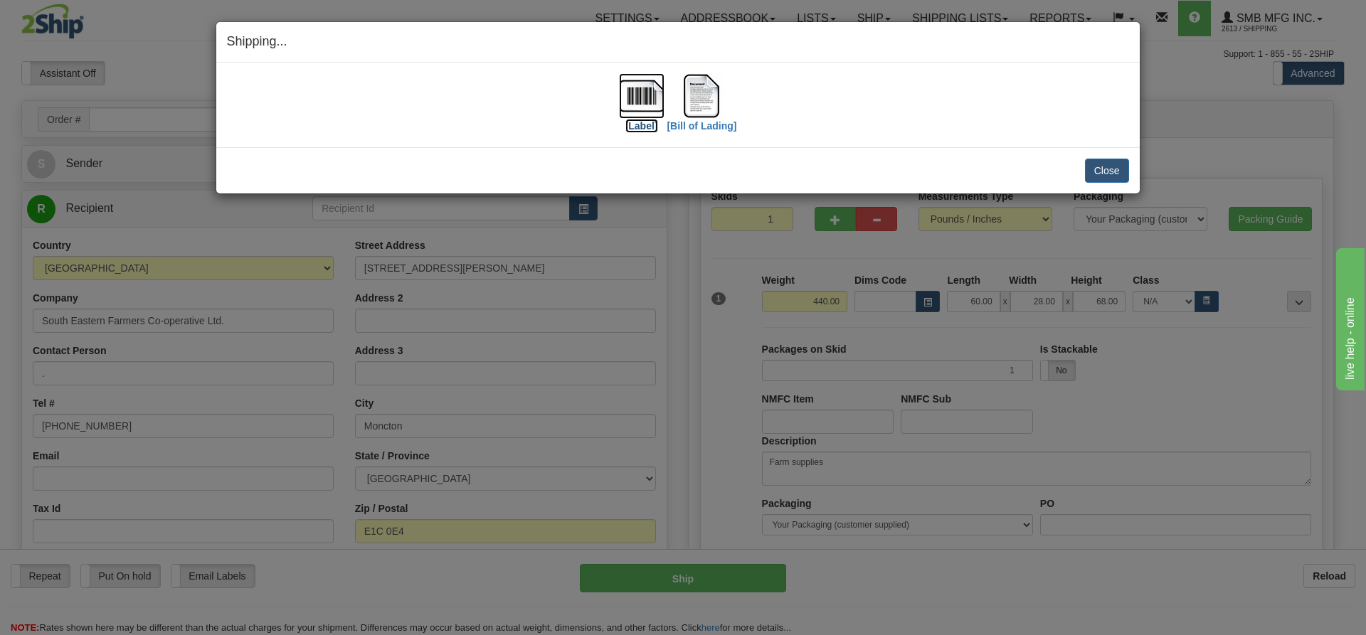
click at [644, 105] on img at bounding box center [642, 96] width 46 height 46
click at [695, 95] on img at bounding box center [702, 96] width 46 height 46
click at [1117, 173] on button "Close" at bounding box center [1107, 171] width 44 height 24
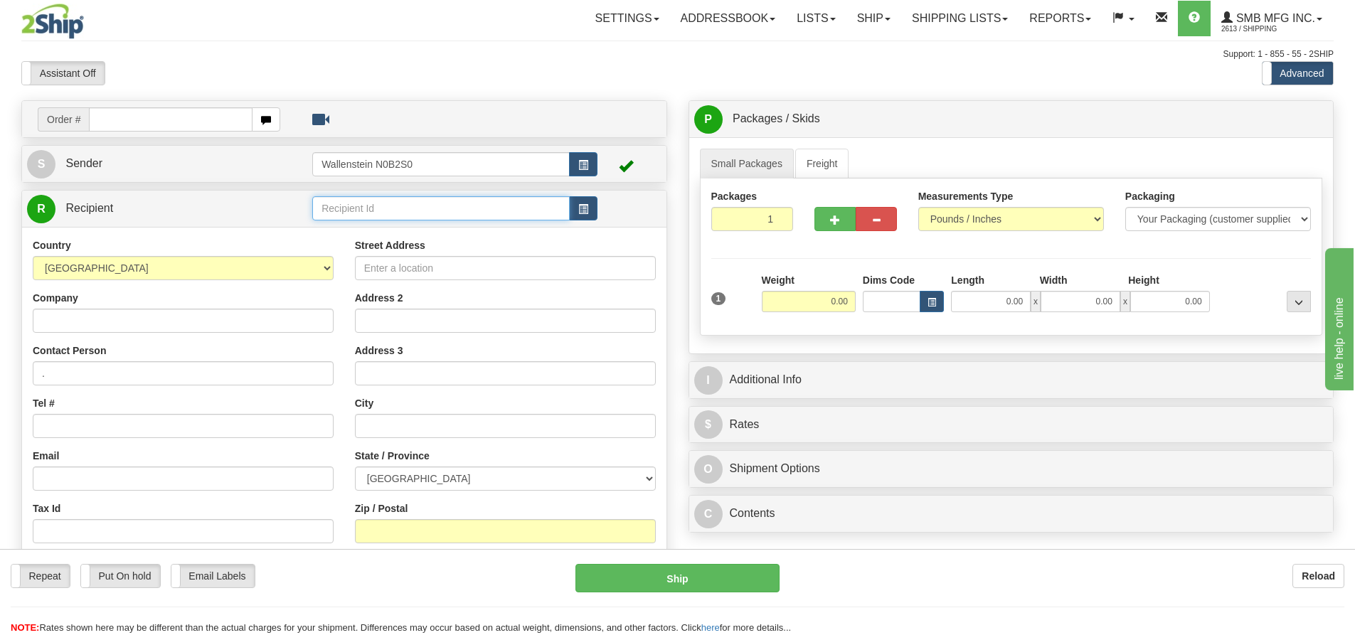
click at [387, 213] on input "text" at bounding box center [440, 208] width 257 height 24
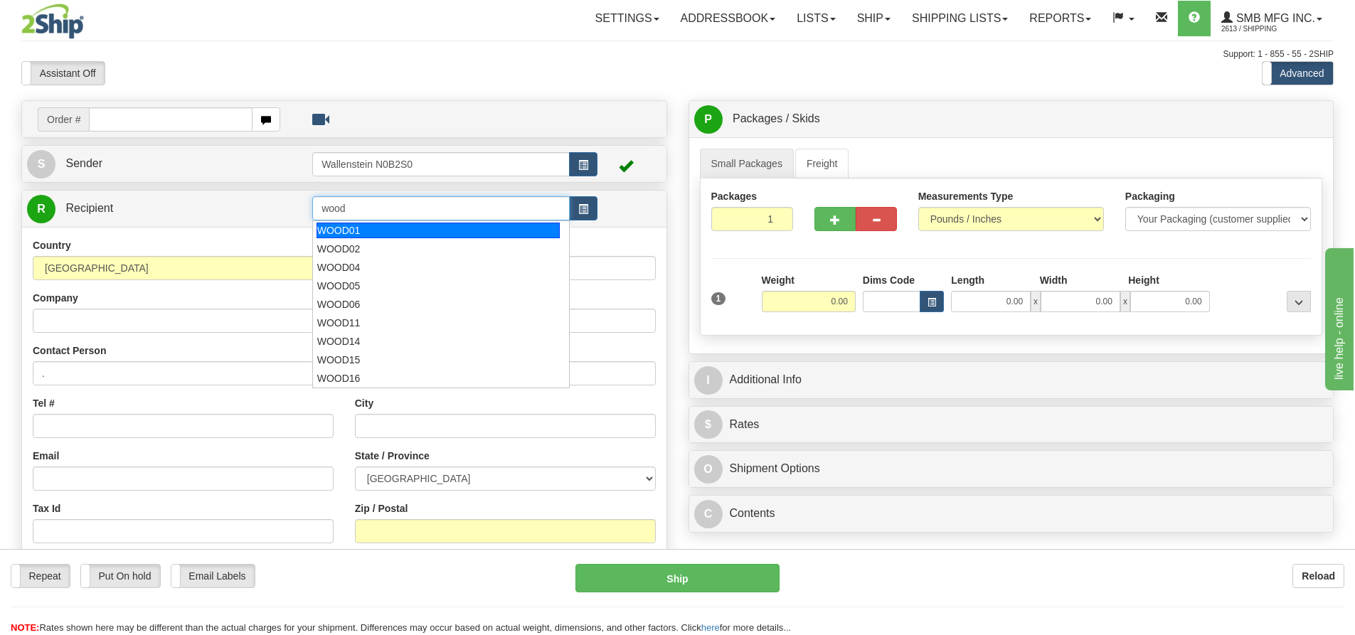
click at [371, 230] on div "WOOD01" at bounding box center [439, 231] width 244 height 16
type input "WOOD01"
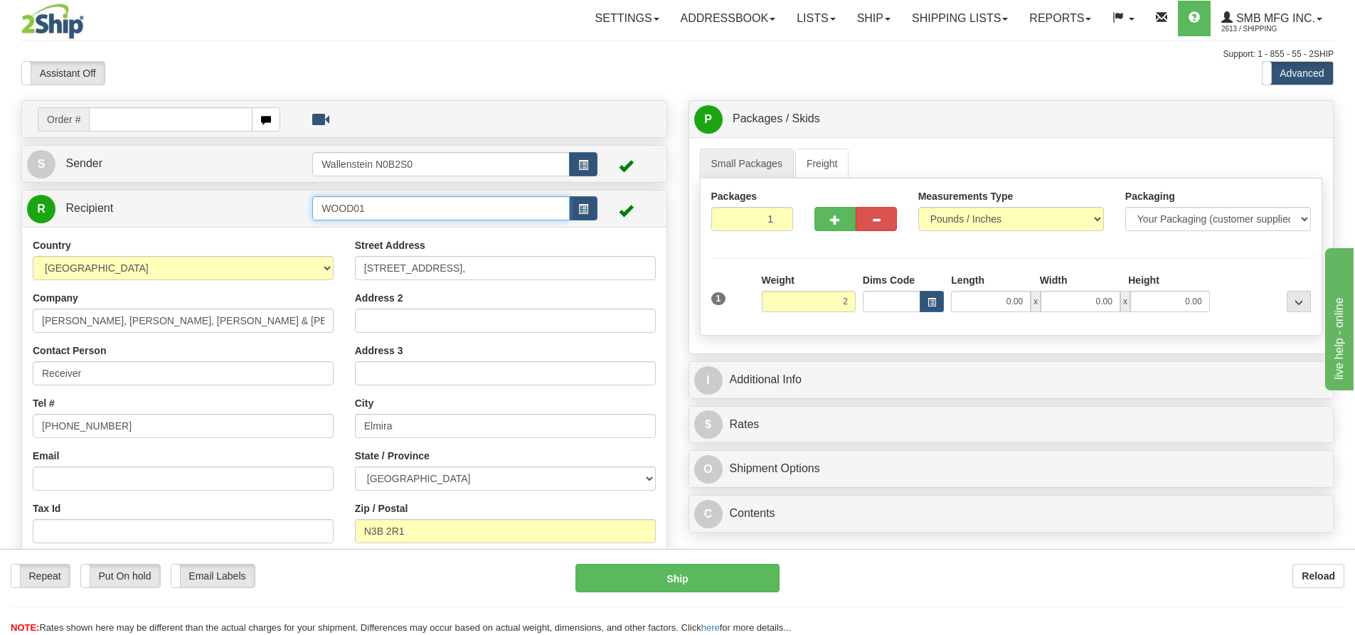
type input "2.00"
click at [386, 210] on input "WOOD01" at bounding box center [440, 208] width 257 height 24
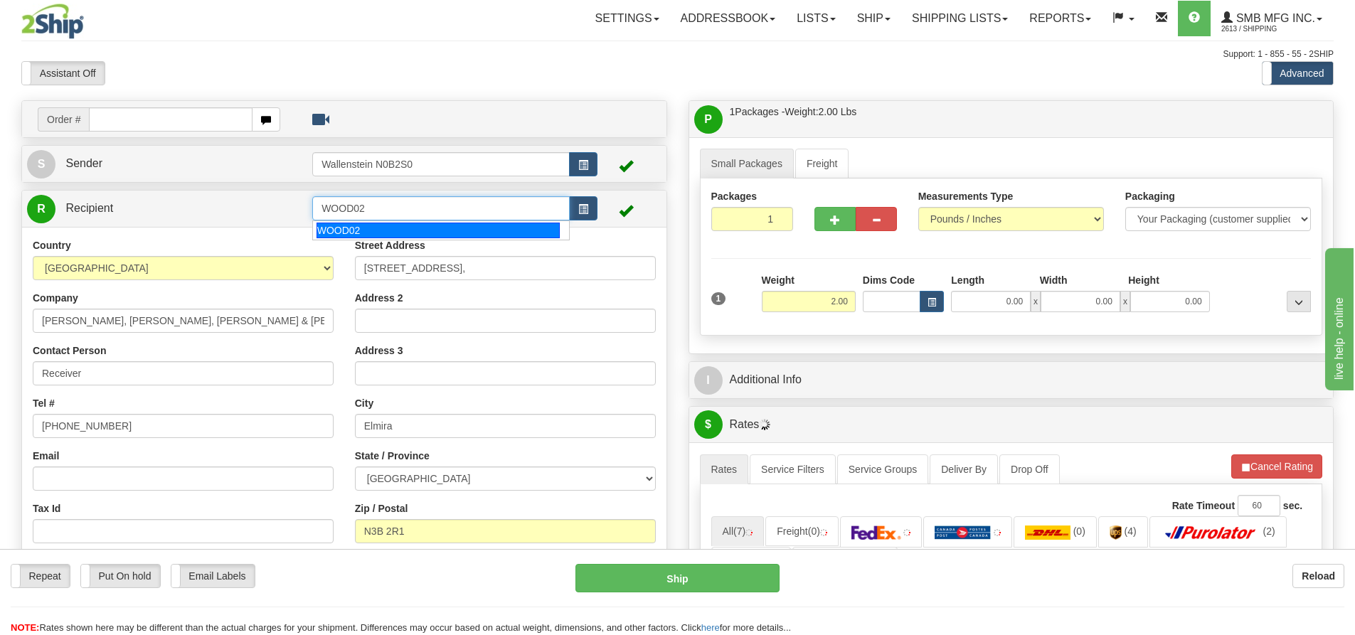
click at [379, 226] on div "WOOD02" at bounding box center [439, 231] width 244 height 16
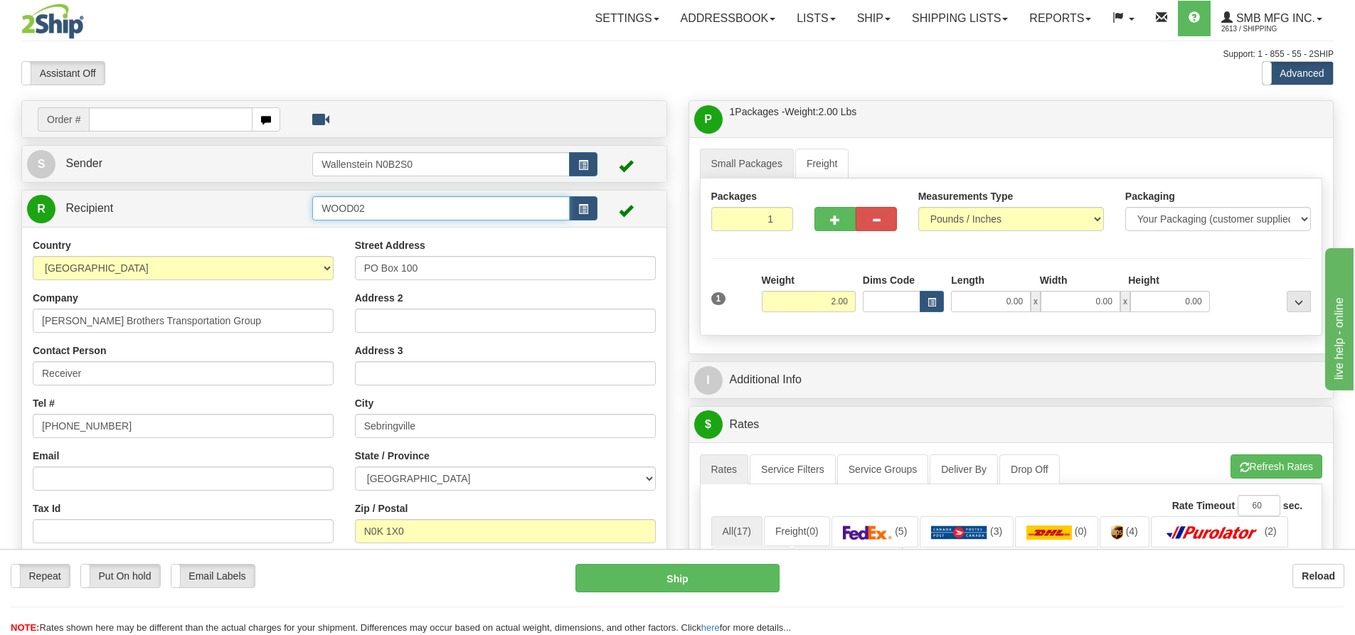
click at [382, 213] on input "WOOD02" at bounding box center [440, 208] width 257 height 24
click at [382, 214] on input "WOOD03" at bounding box center [440, 208] width 257 height 24
click at [376, 230] on div "WOOD04" at bounding box center [439, 231] width 244 height 16
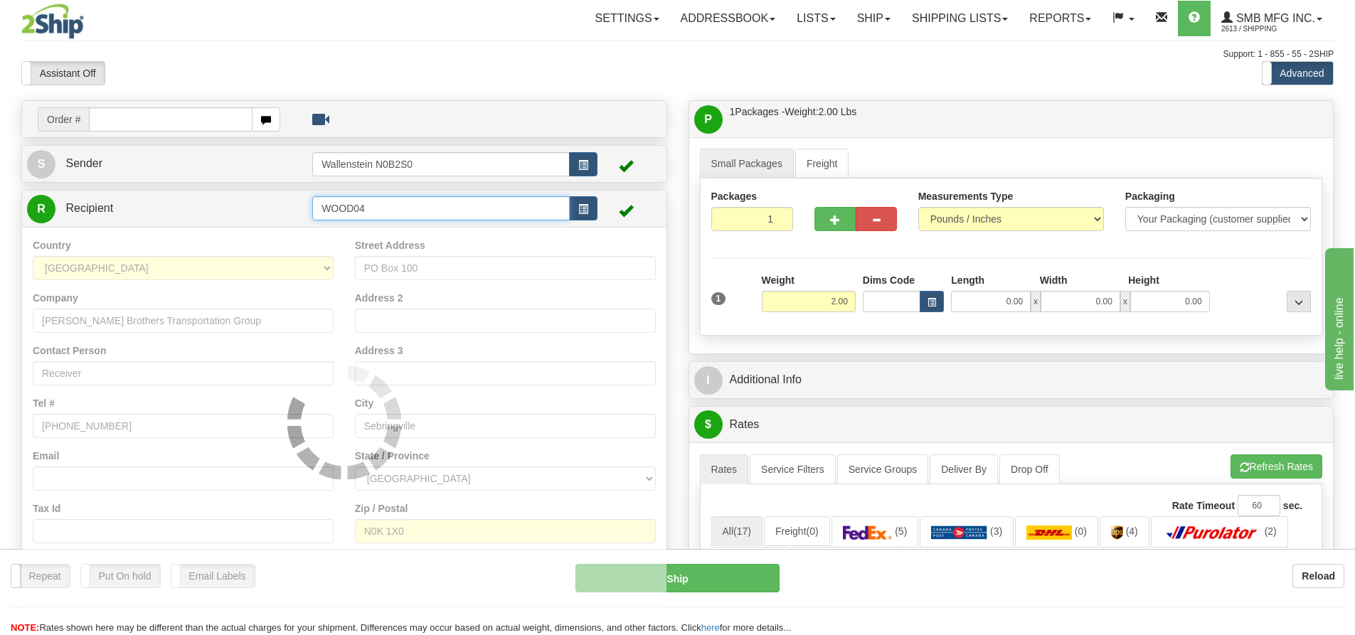
type input "WOOD04"
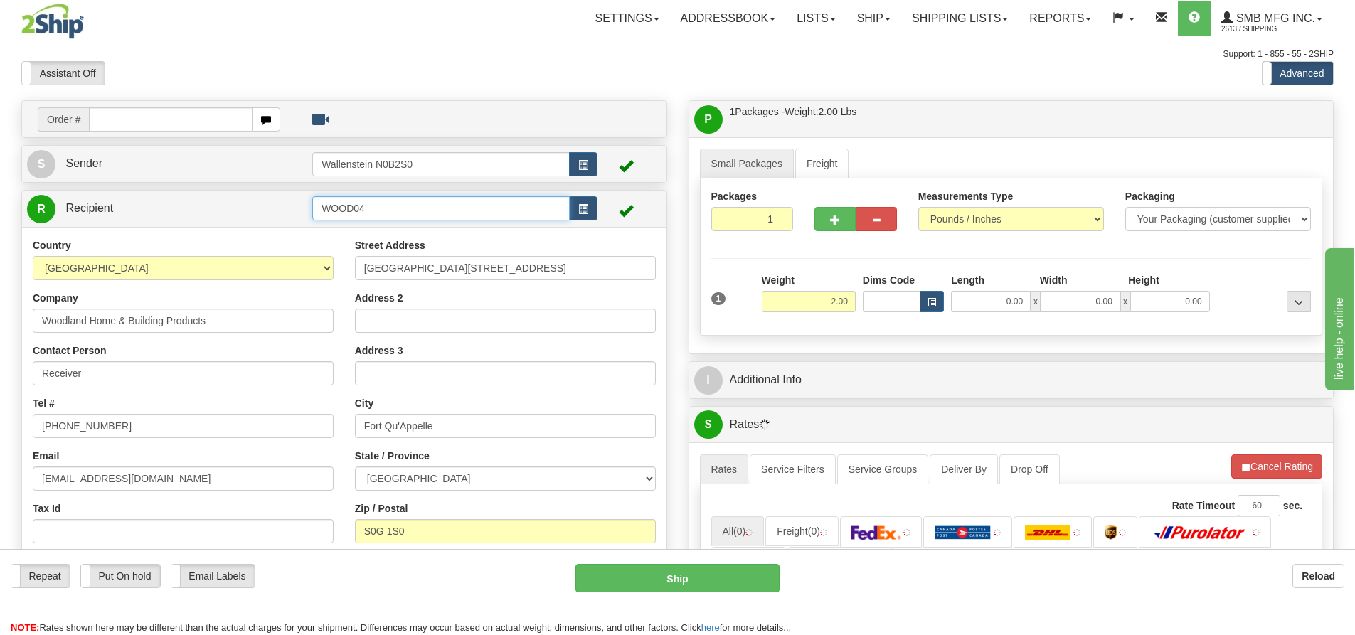
click at [381, 219] on input "WOOD04" at bounding box center [440, 208] width 257 height 24
drag, startPoint x: 442, startPoint y: 205, endPoint x: -186, endPoint y: 137, distance: 632.4
click at [0, 137] on html "Training Course Close Toggle navigation Settings Shipping Preferences New Sende…" at bounding box center [677, 317] width 1355 height 635
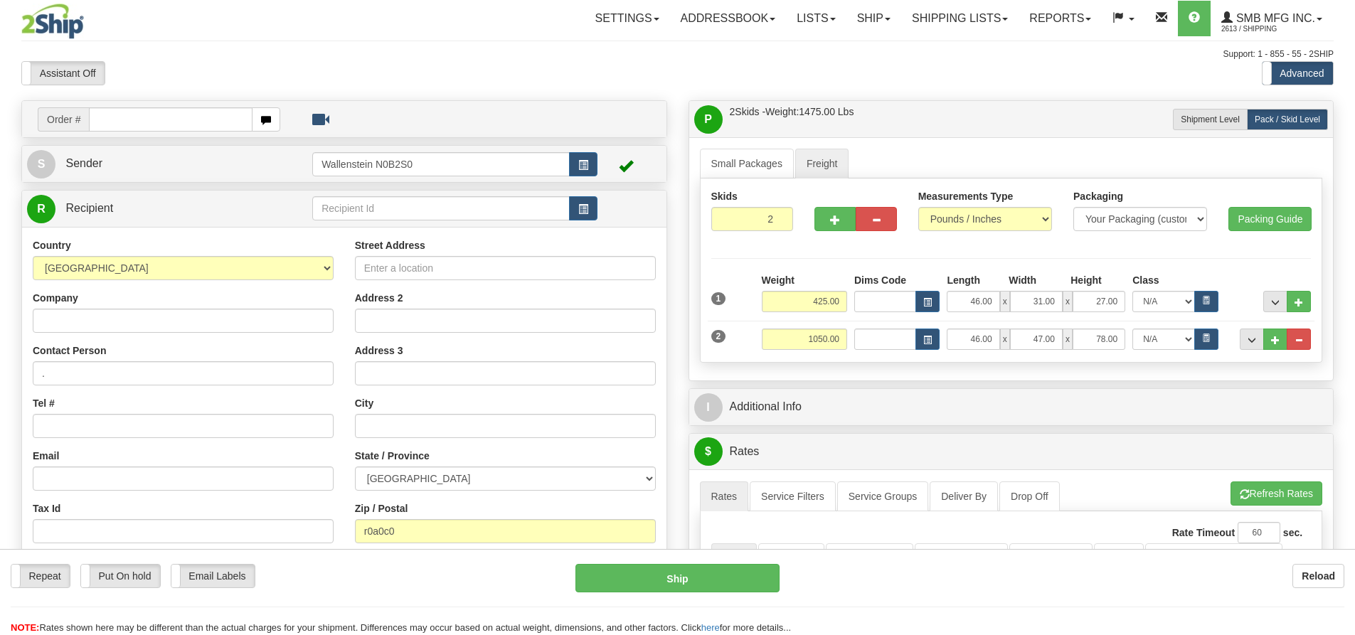
select select "MB"
click at [164, 324] on input "Company" at bounding box center [183, 321] width 301 height 24
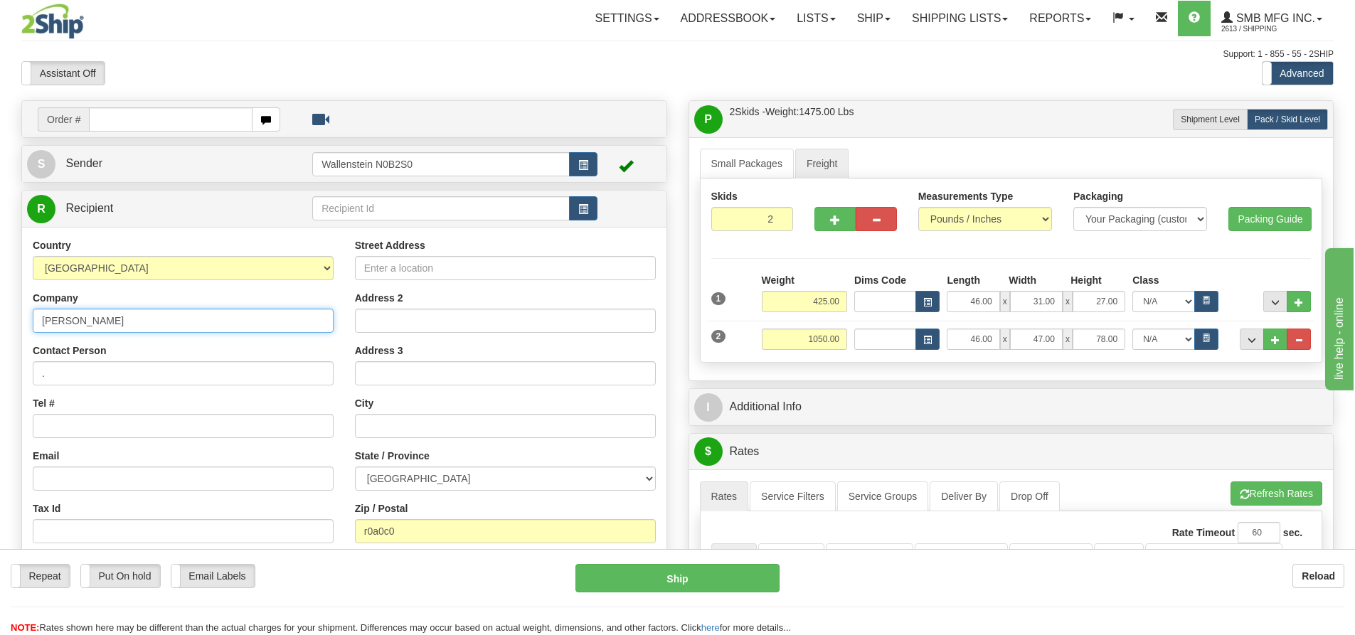
type input "Josh Woodise"
click at [103, 420] on input "Tel #" at bounding box center [183, 426] width 301 height 24
click at [457, 272] on input "Street Address" at bounding box center [505, 268] width 301 height 24
drag, startPoint x: 154, startPoint y: 427, endPoint x: -341, endPoint y: 450, distance: 495.6
click at [0, 450] on html "Training Course Close Toggle navigation Settings Shipping Preferences New Sende…" at bounding box center [677, 317] width 1355 height 635
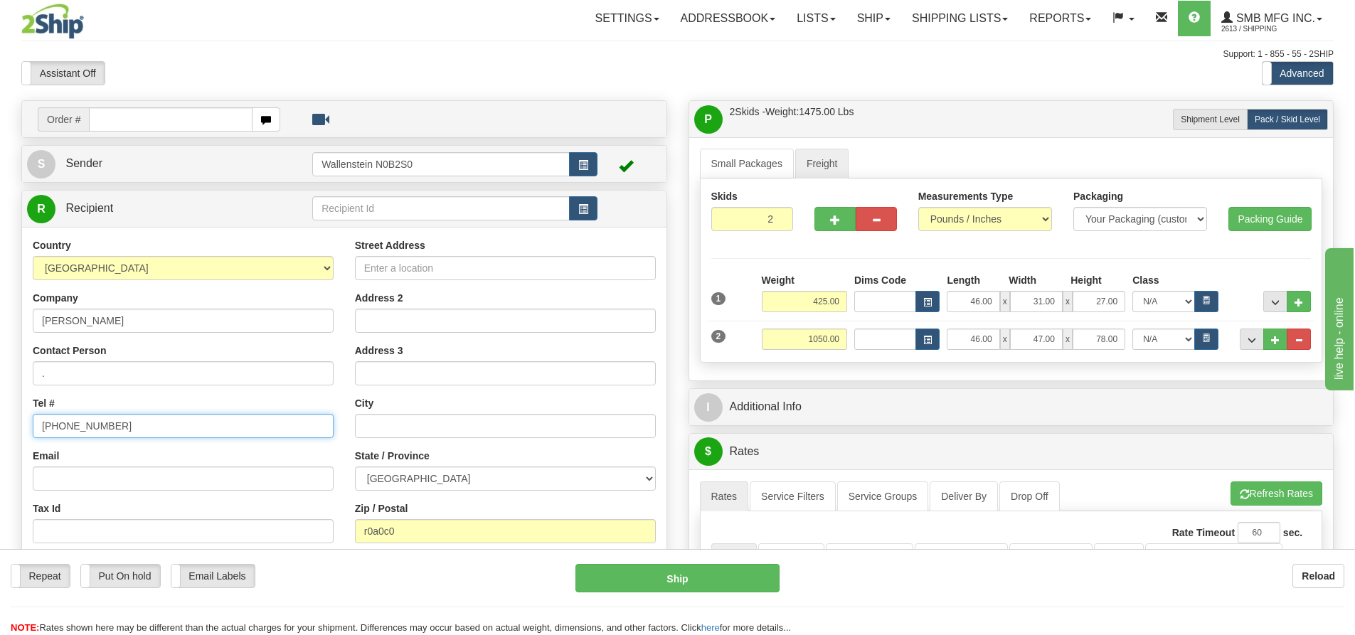
type input "519-669-1537"
click at [415, 265] on input "Street Address" at bounding box center [505, 268] width 301 height 24
type input "8491 conn. rd. 14"
click at [387, 425] on input "text" at bounding box center [505, 426] width 301 height 24
type input "Palmerston"
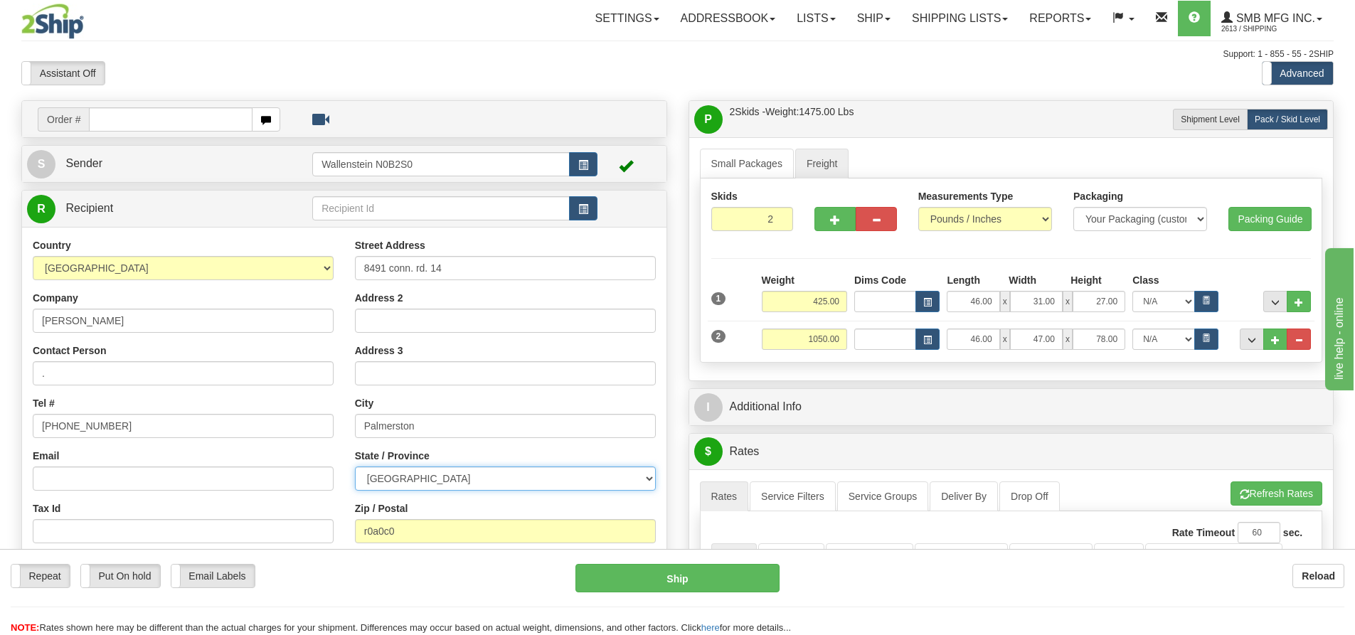
click at [392, 469] on select "ALBERTA BRITISH COLUMBIA MANITOBA NEW BRUNSWICK NEWFOUNDLAND NOVA SCOTIA NUNAVU…" at bounding box center [505, 479] width 301 height 24
select select "ON"
click at [392, 469] on select "ALBERTA BRITISH COLUMBIA MANITOBA NEW BRUNSWICK NEWFOUNDLAND NOVA SCOTIA NUNAVU…" at bounding box center [505, 479] width 301 height 24
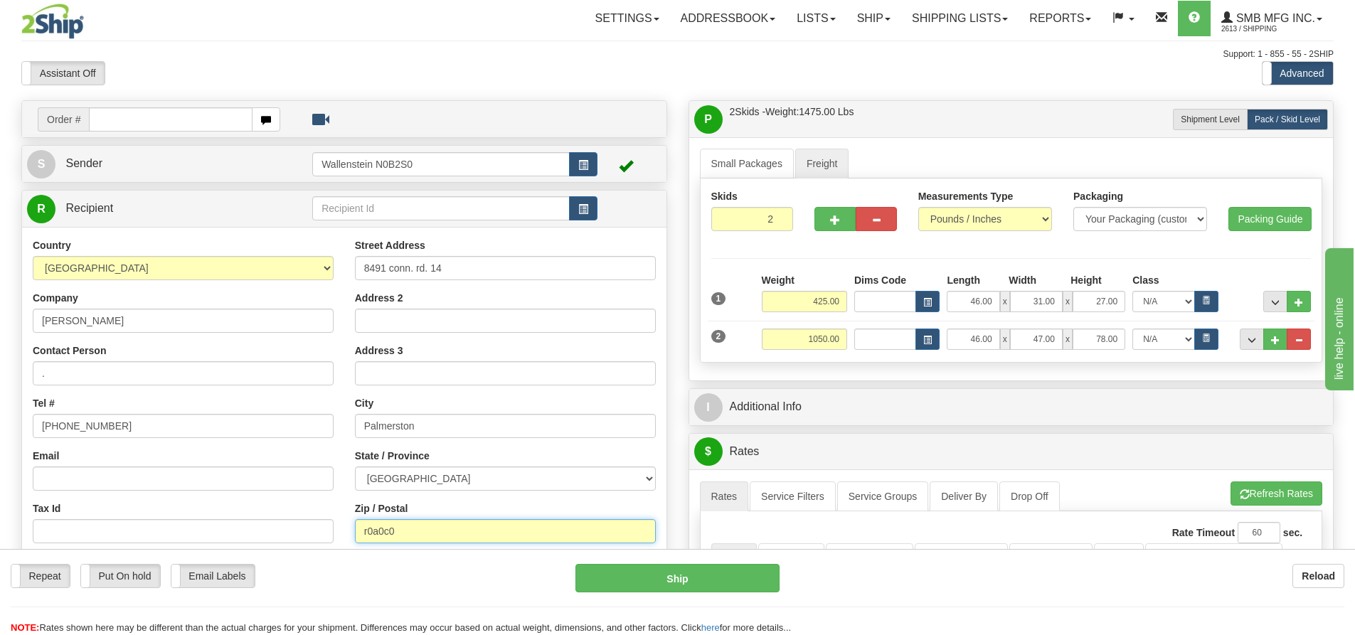
click at [383, 528] on input "r0a0c0" at bounding box center [505, 531] width 301 height 24
drag, startPoint x: 427, startPoint y: 528, endPoint x: 313, endPoint y: 517, distance: 114.4
click at [313, 517] on div "Country AFGHANISTAN ALAND ISLANDS ALBANIA ALGERIA AMERICAN SAMOA ANDORRA ANGOLA…" at bounding box center [344, 429] width 644 height 383
type input "N0G 2P0"
drag, startPoint x: 801, startPoint y: 303, endPoint x: 1288, endPoint y: 315, distance: 487.4
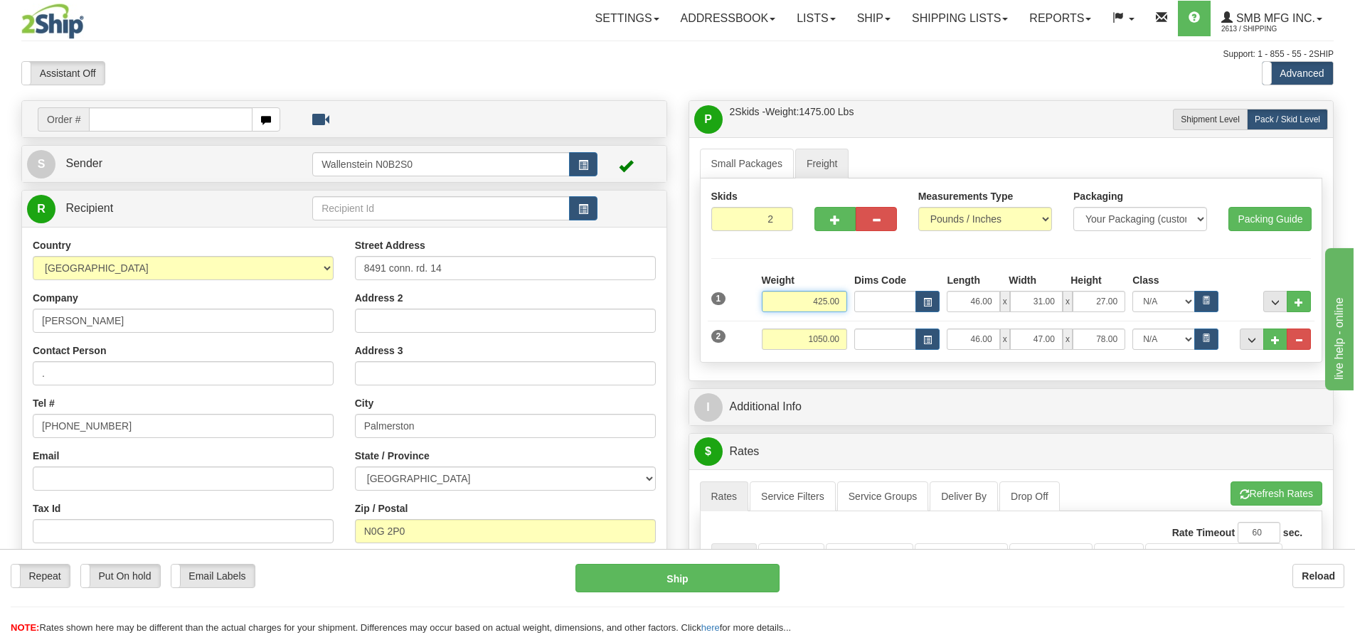
click at [1095, 326] on div "1 Weight 425.00 Dims Code Length" at bounding box center [1011, 312] width 600 height 78
click at [750, 163] on link "Small Packages" at bounding box center [747, 164] width 94 height 30
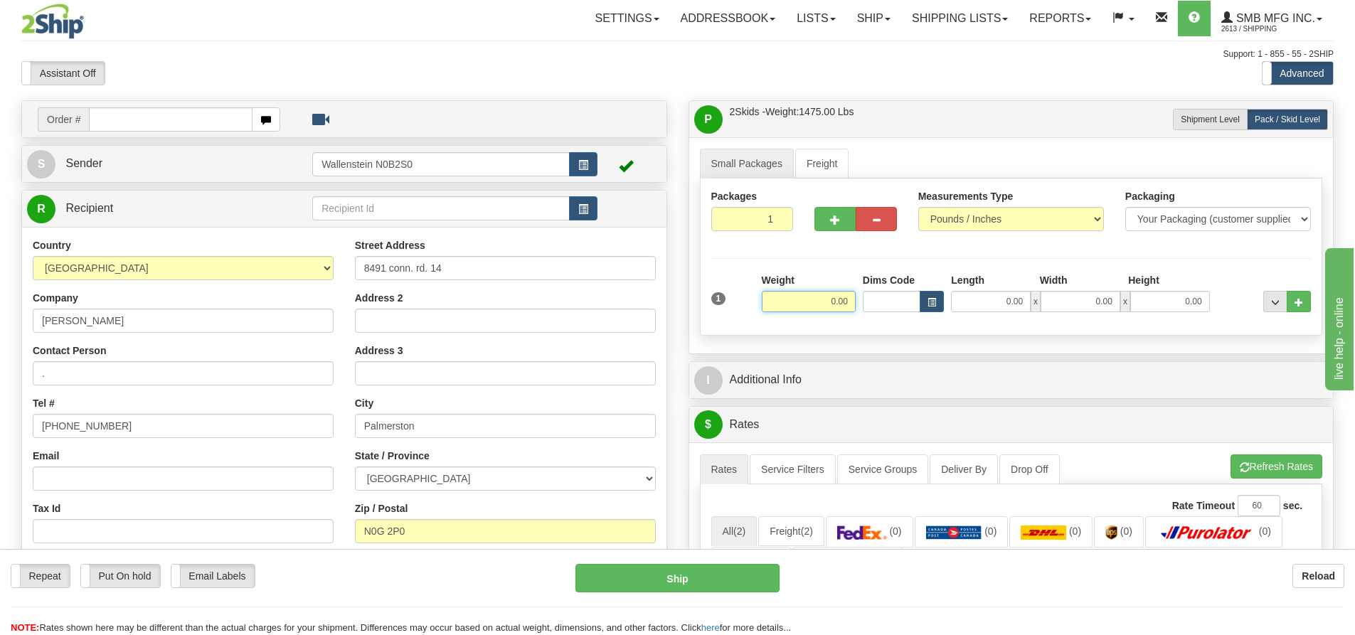
click at [812, 299] on input "0.00" at bounding box center [809, 301] width 94 height 21
type input "3.00"
click at [996, 302] on input "0.00" at bounding box center [991, 301] width 80 height 21
type input "36.00"
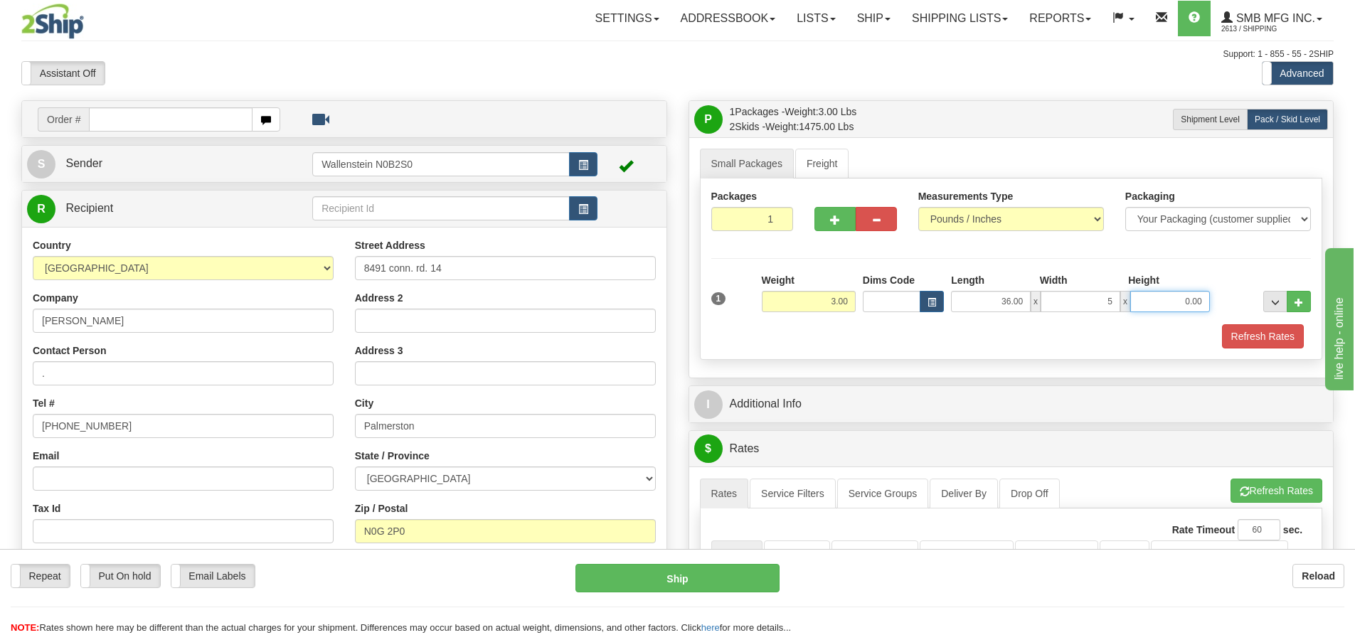
type input "5.00"
click at [839, 223] on span "button" at bounding box center [835, 220] width 10 height 9
type input "2"
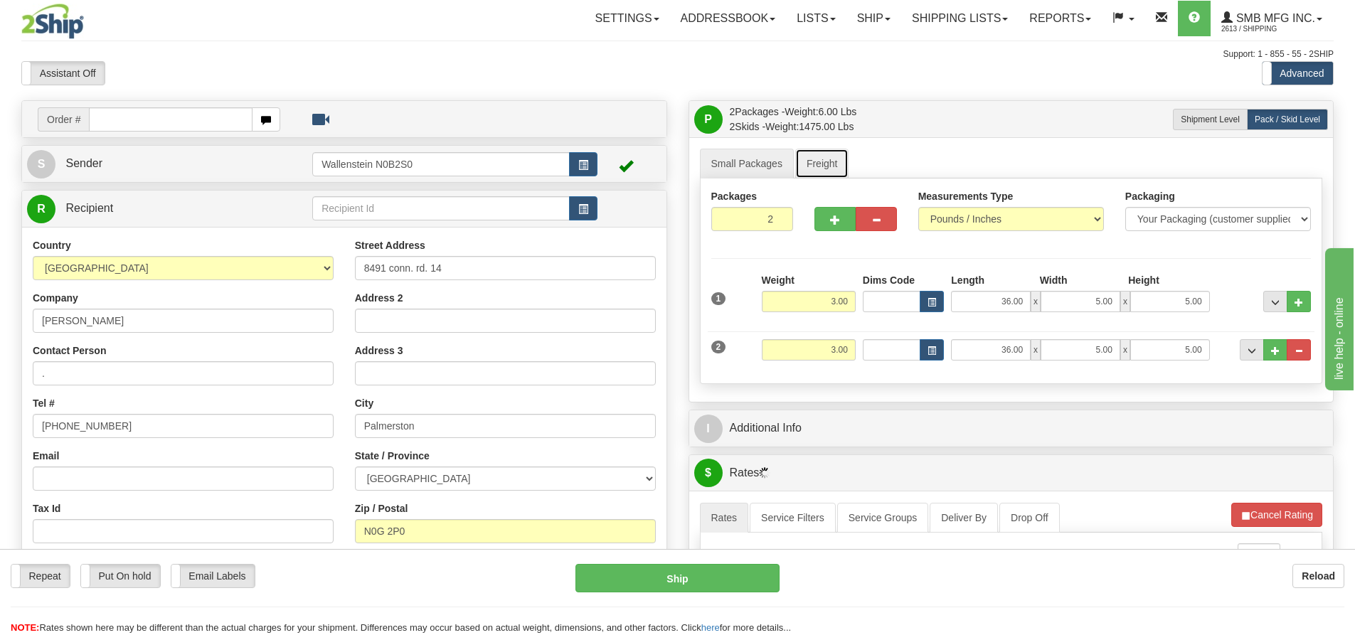
click at [822, 161] on link "Freight" at bounding box center [822, 164] width 54 height 30
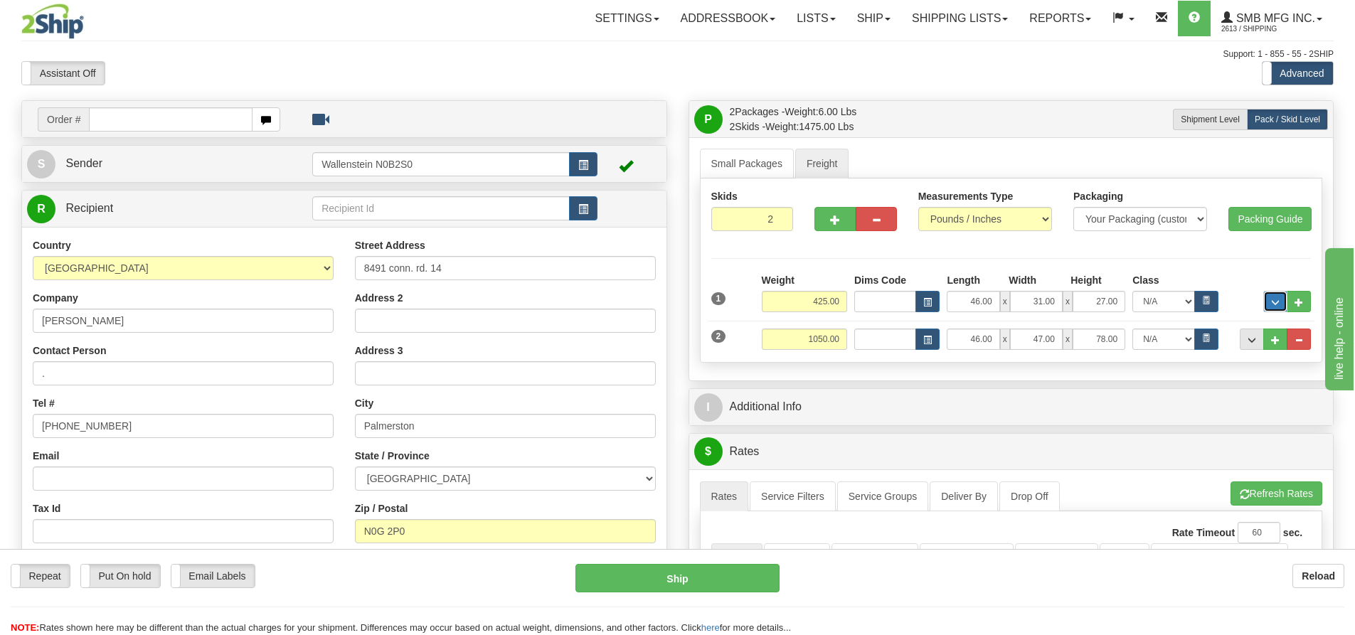
click at [1280, 301] on button "..." at bounding box center [1275, 301] width 24 height 21
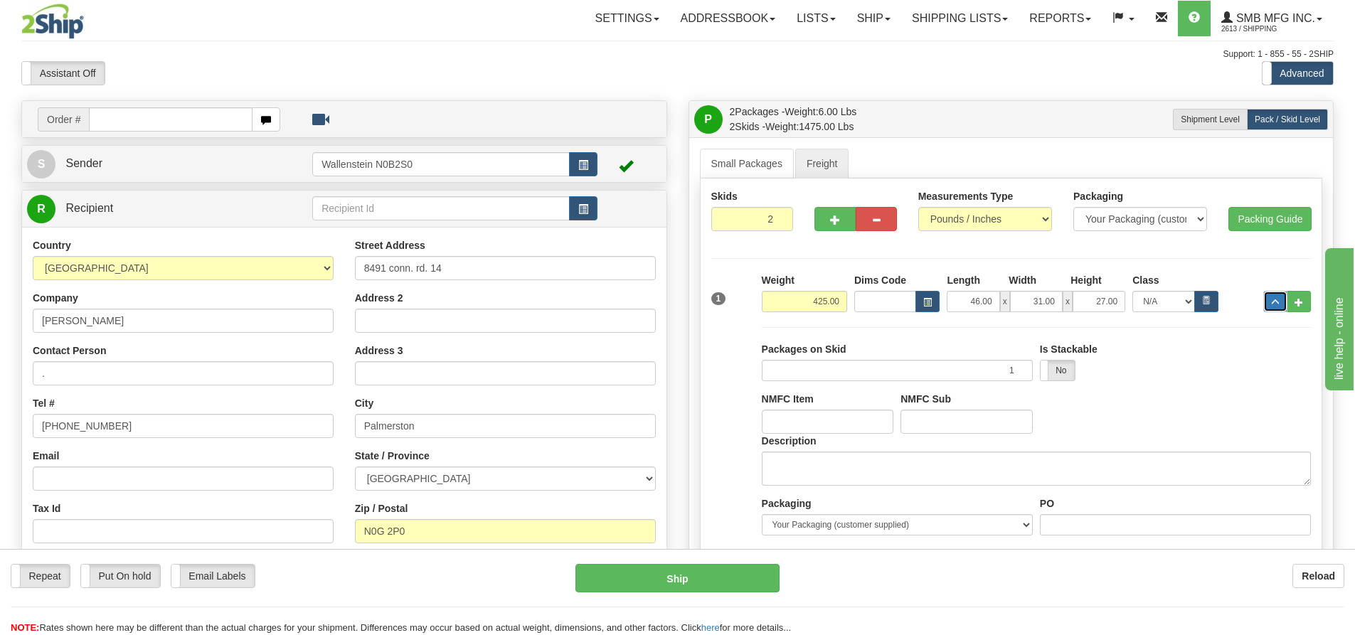
click at [1280, 301] on button "..." at bounding box center [1275, 301] width 24 height 21
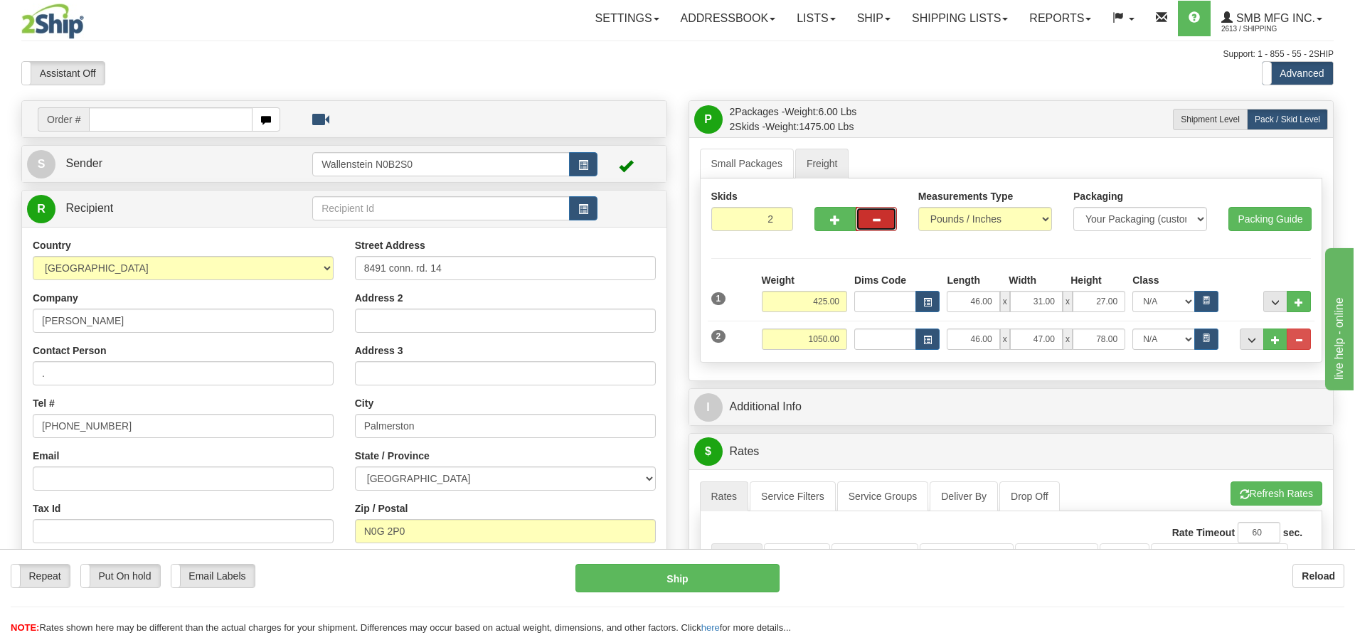
click at [881, 218] on button "button" at bounding box center [876, 219] width 41 height 24
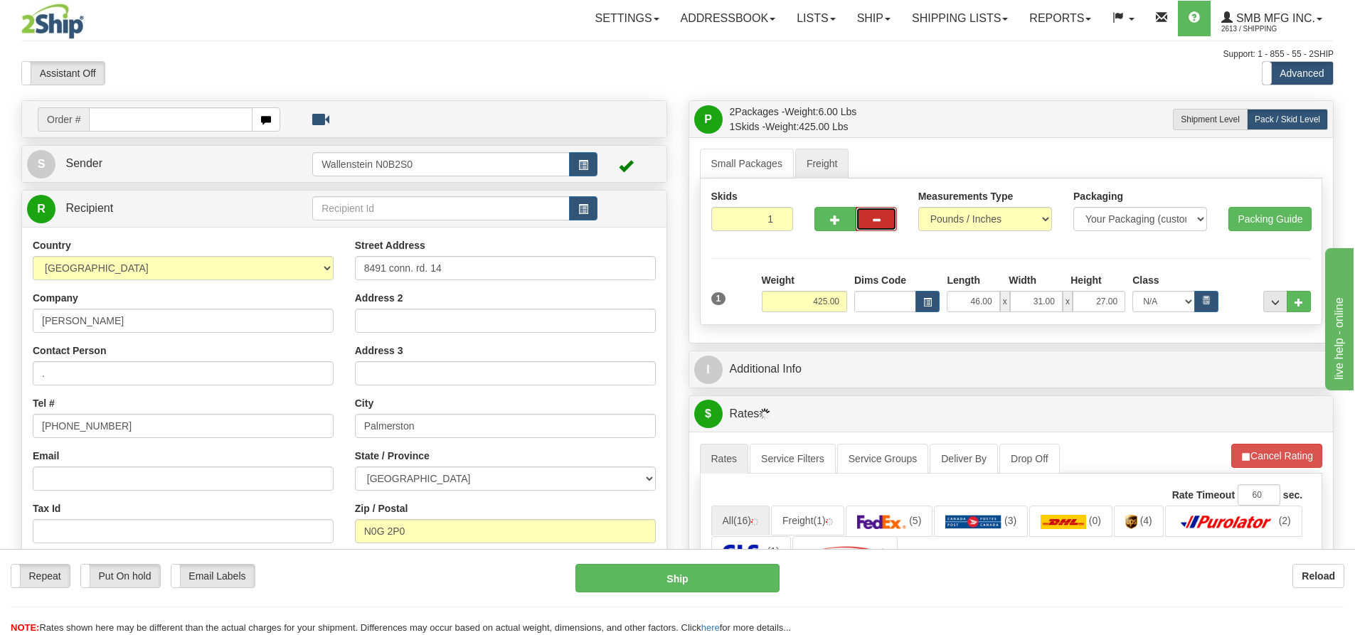
click at [881, 218] on button "button" at bounding box center [876, 219] width 41 height 24
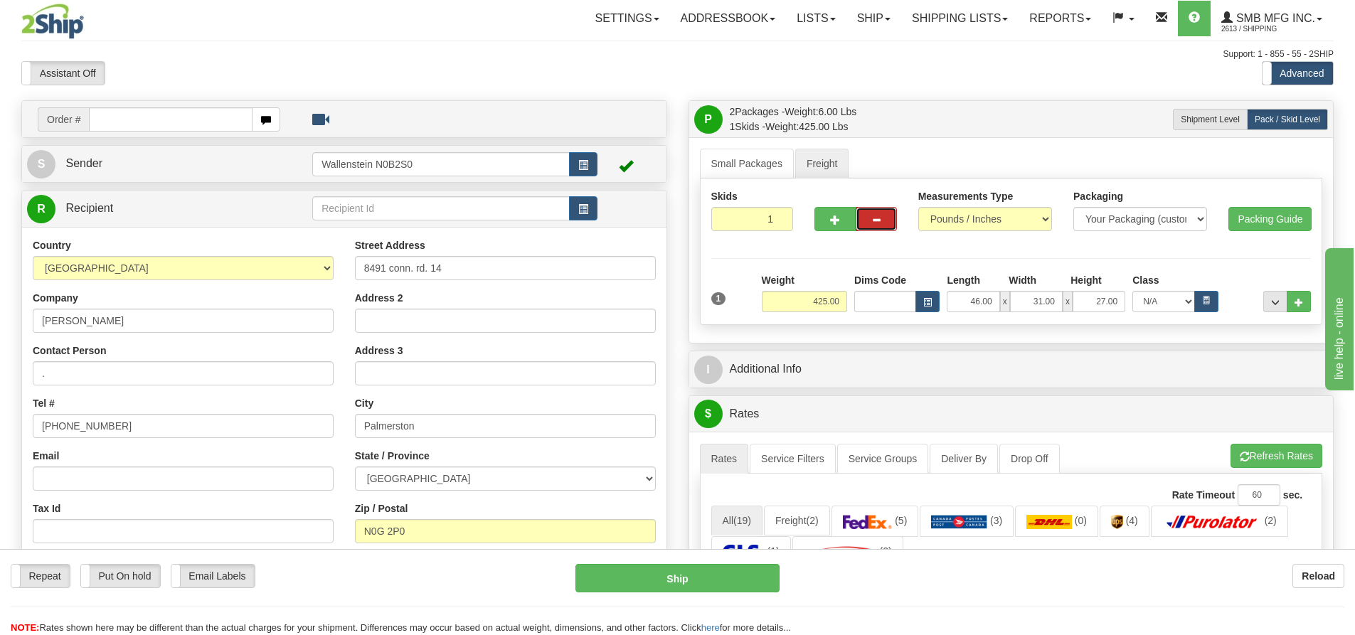
click at [876, 220] on span "button" at bounding box center [876, 220] width 10 height 9
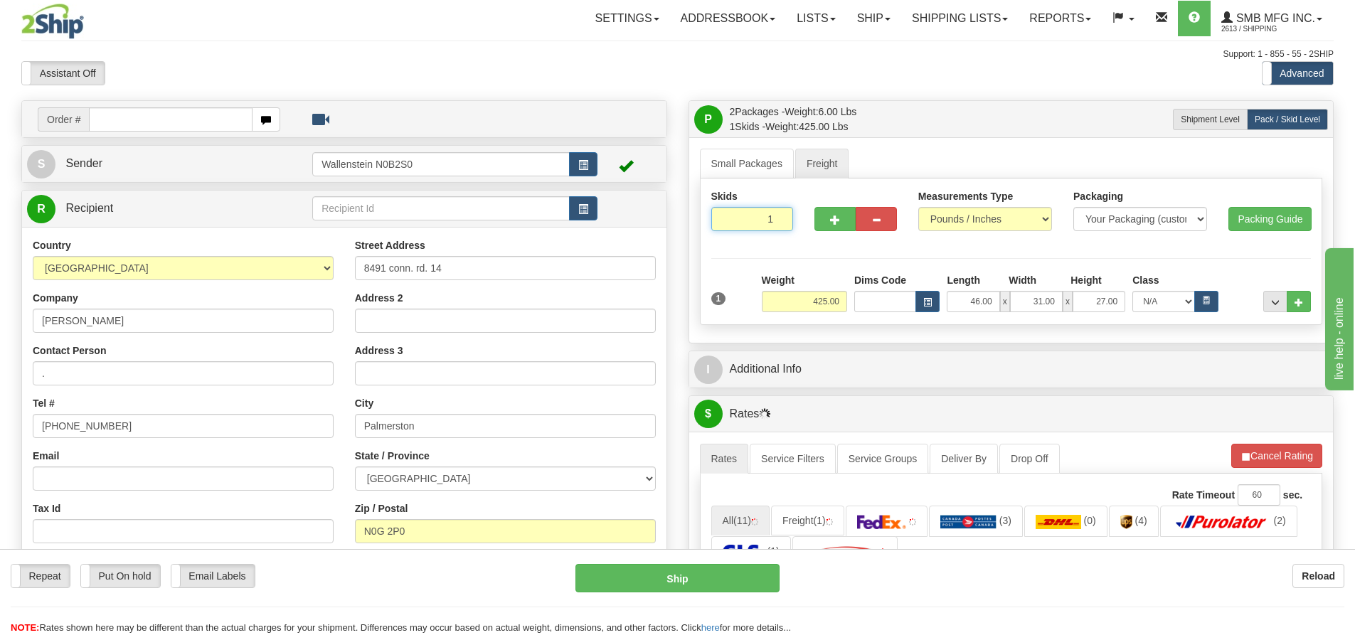
drag, startPoint x: 736, startPoint y: 225, endPoint x: 950, endPoint y: 219, distance: 213.5
click at [933, 219] on div "Skids 1 1 Measurements Type" at bounding box center [1012, 216] width 622 height 55
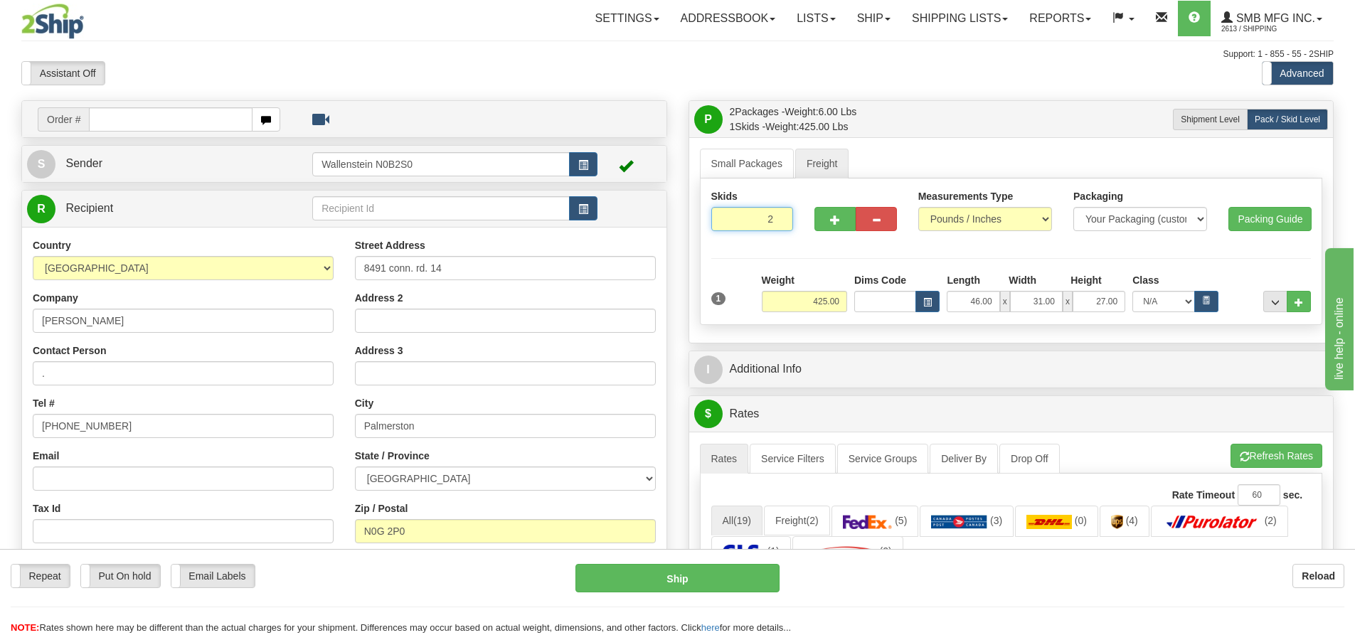
click at [781, 218] on input "2" at bounding box center [752, 219] width 83 height 24
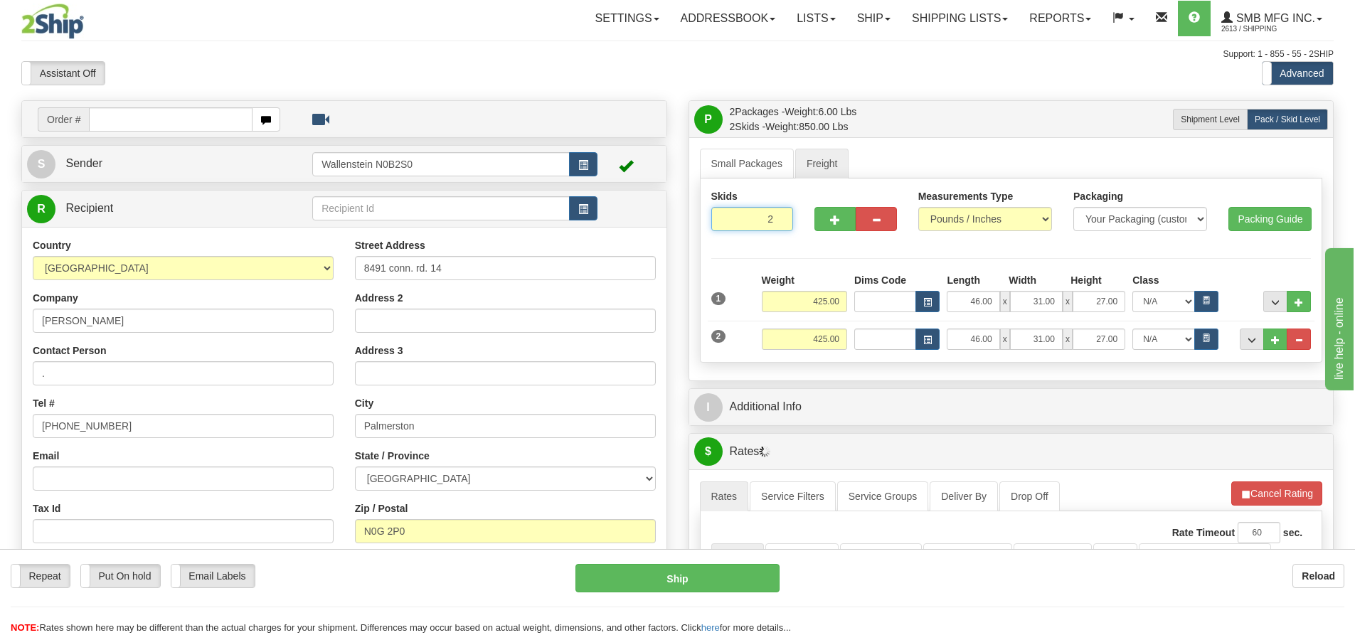
click at [782, 225] on input "2" at bounding box center [752, 219] width 83 height 24
click at [778, 223] on input "1" at bounding box center [752, 219] width 83 height 24
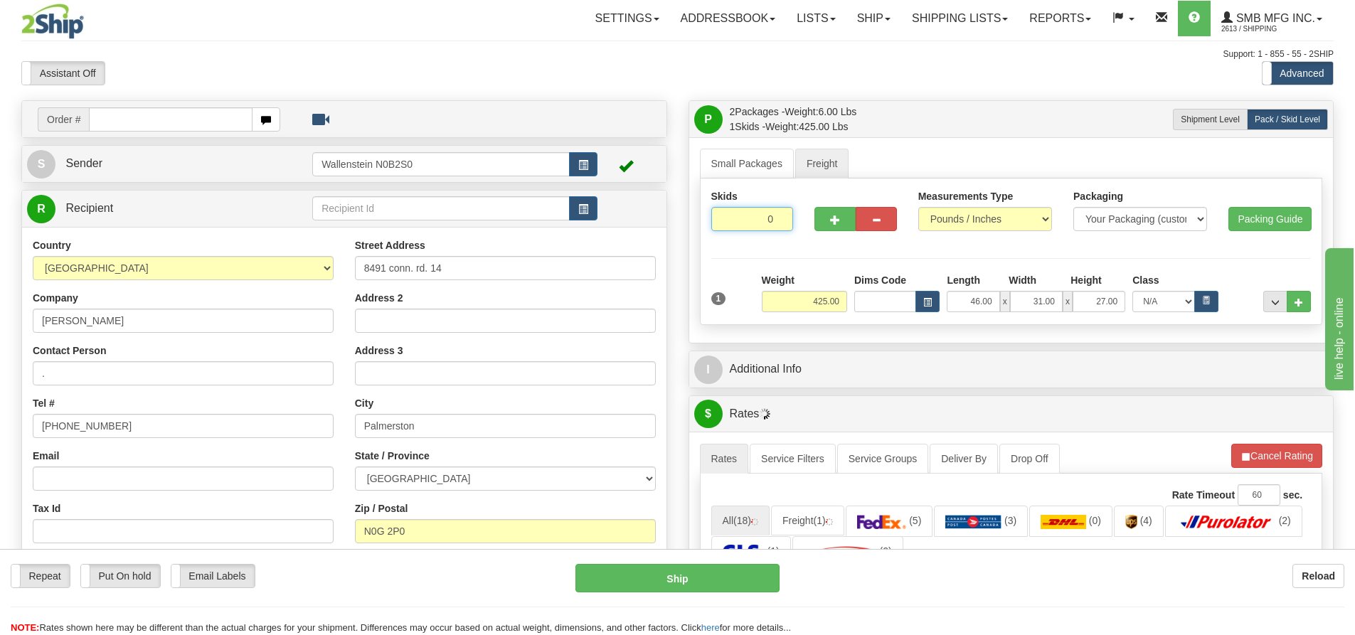
click at [779, 223] on input "0" at bounding box center [752, 219] width 83 height 24
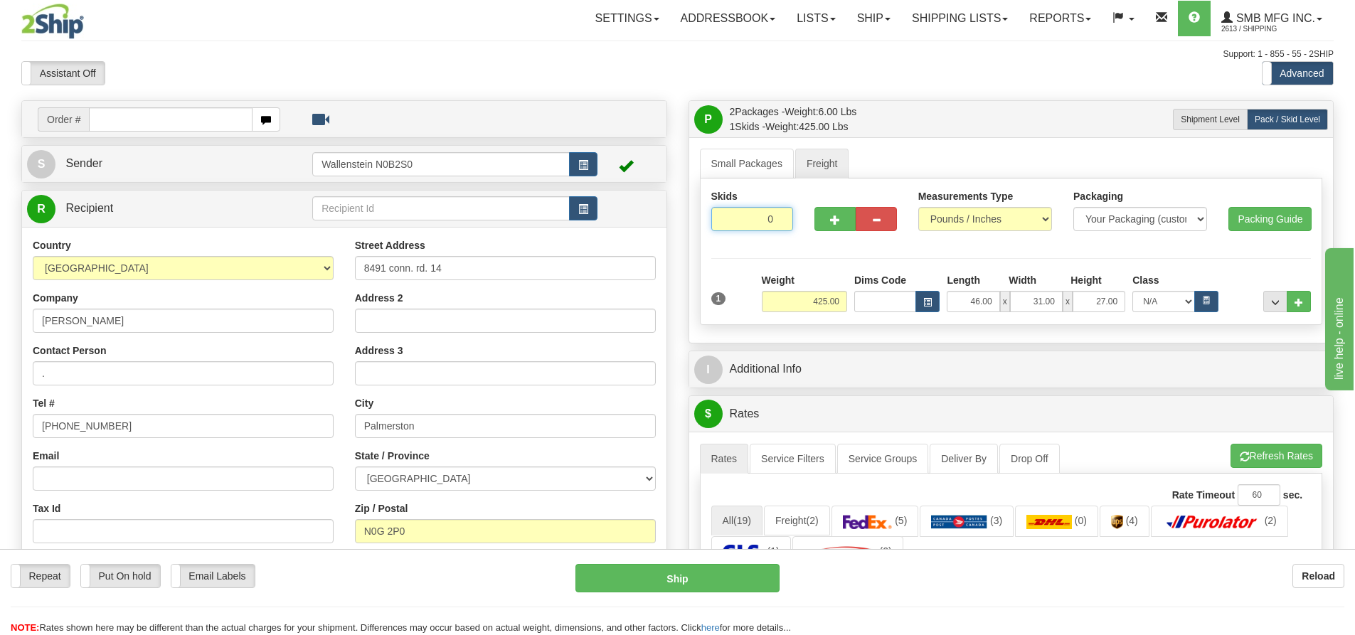
click at [779, 223] on input "0" at bounding box center [752, 219] width 83 height 24
type input "1"
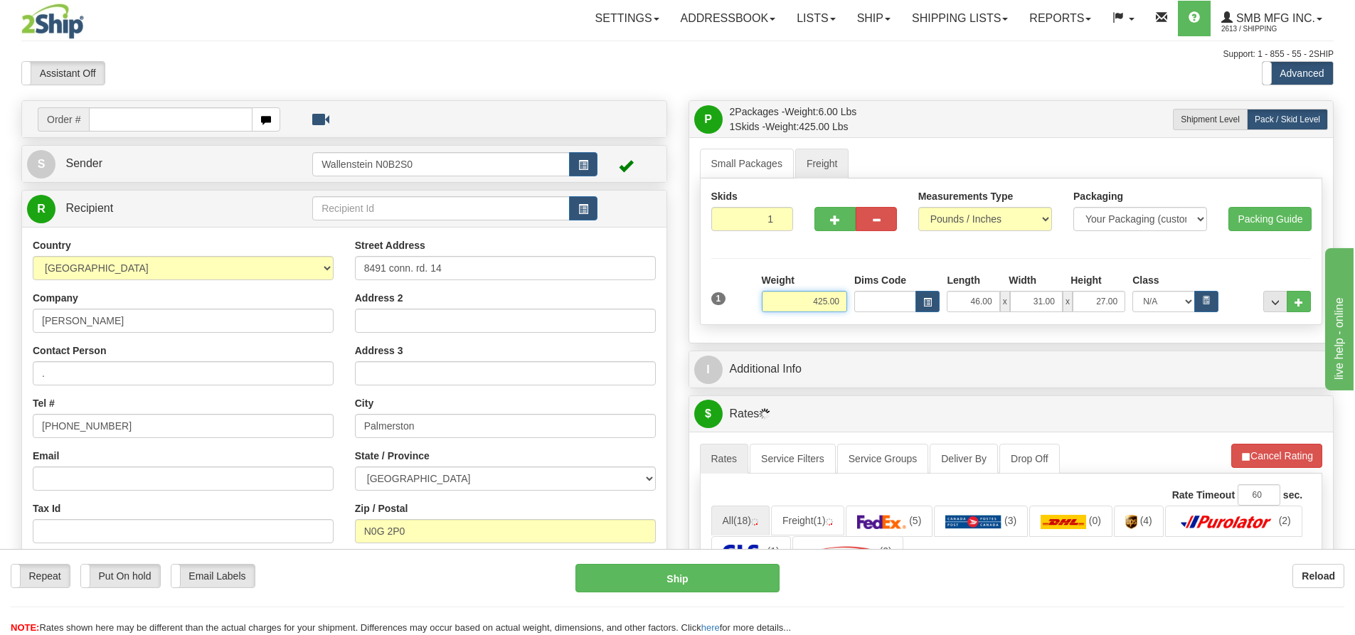
drag, startPoint x: 793, startPoint y: 299, endPoint x: 984, endPoint y: 308, distance: 190.8
click at [915, 307] on div "Weight 425.00 Dims Code Length Width Height x" at bounding box center [1036, 292] width 556 height 39
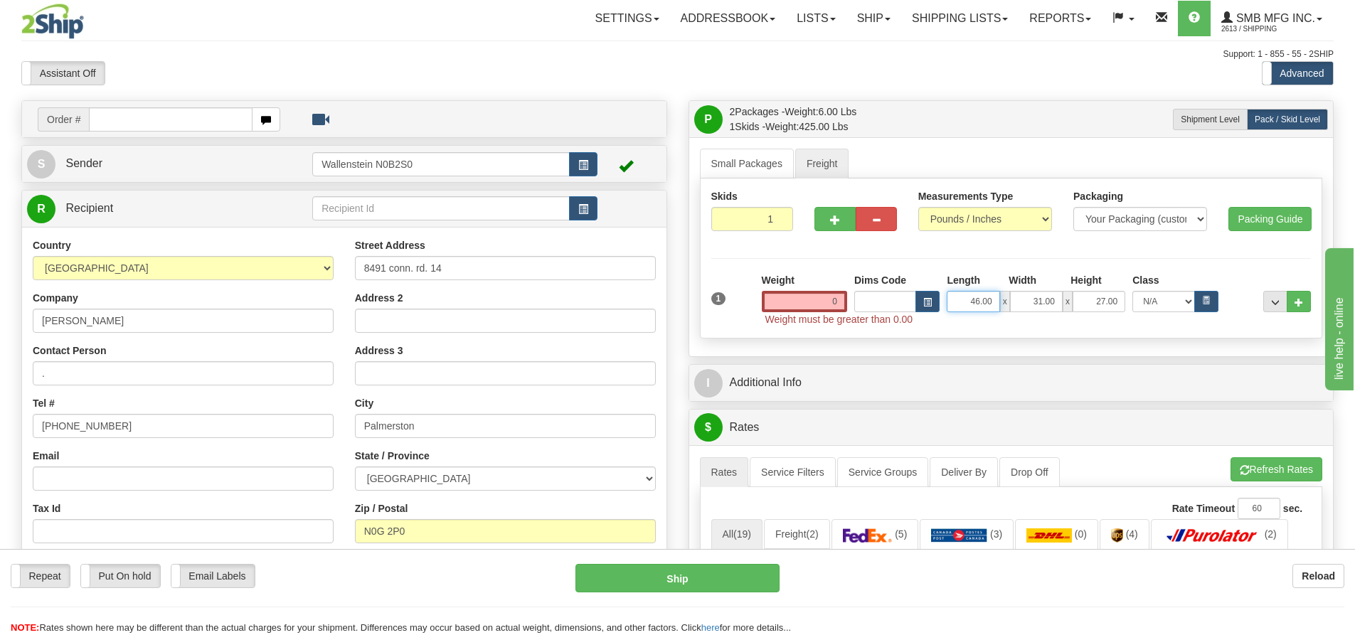
type input "0.00"
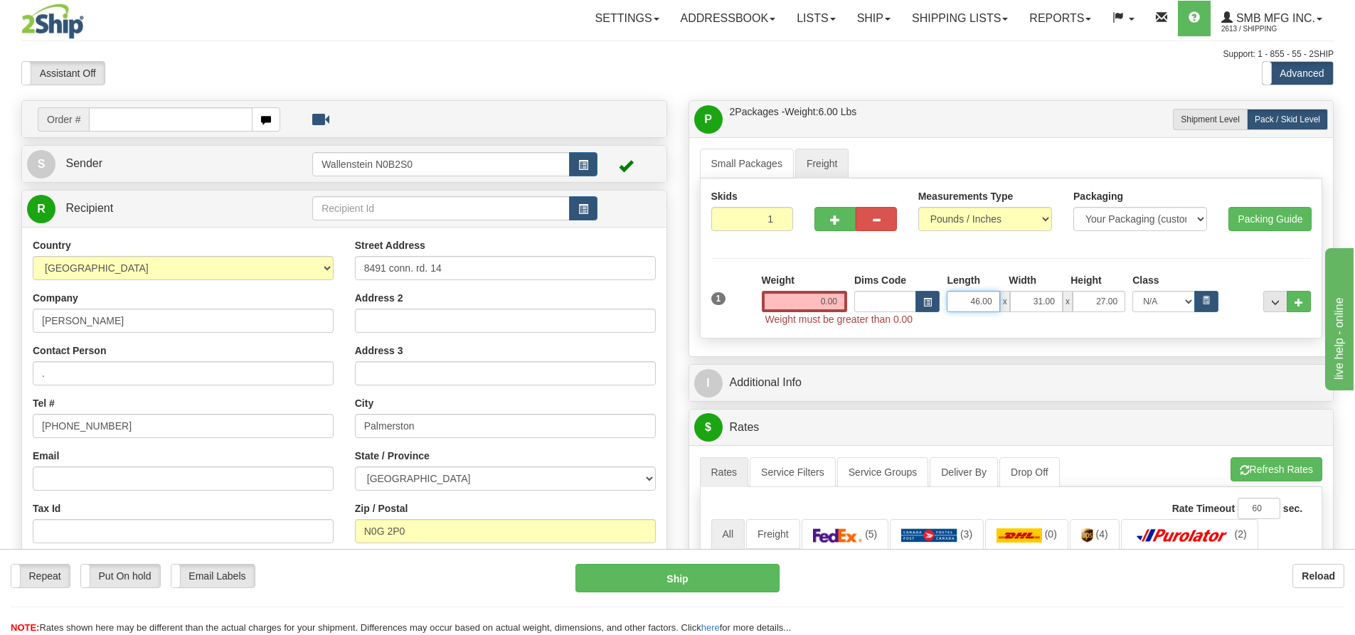
drag, startPoint x: 971, startPoint y: 305, endPoint x: 1090, endPoint y: 294, distance: 119.3
click at [1038, 298] on div "46.00 x 31.00 x 27.00" at bounding box center [1036, 301] width 179 height 21
type input "0.00"
drag, startPoint x: 1028, startPoint y: 300, endPoint x: 1223, endPoint y: 289, distance: 194.5
click at [1164, 294] on div "0.00 x 31.00 x 27.00 N/A 50.0 55.0 60.0 65.0 70.0 85.0 92.5 100.0 125.0 175.0 2…" at bounding box center [1082, 301] width 278 height 21
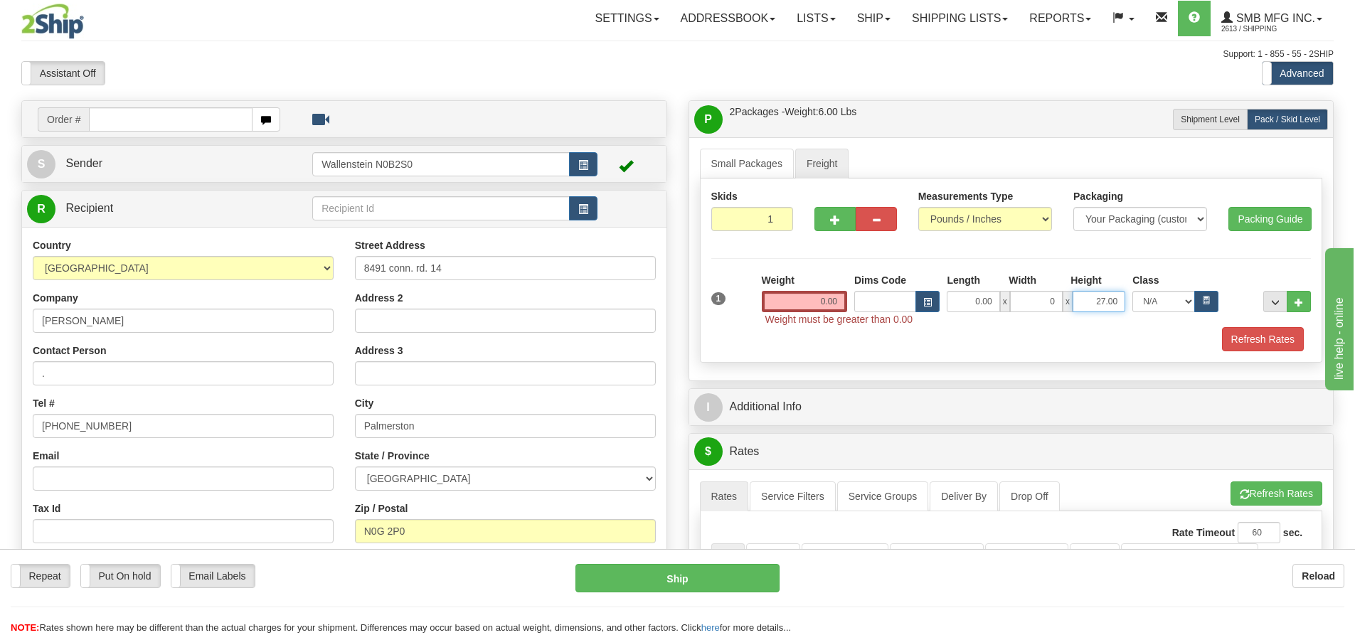
type input "0.00"
drag, startPoint x: 1074, startPoint y: 297, endPoint x: 1107, endPoint y: 304, distance: 33.5
click at [1076, 298] on input "27.00" at bounding box center [1099, 301] width 53 height 21
drag, startPoint x: 1092, startPoint y: 303, endPoint x: 1365, endPoint y: 293, distance: 273.3
click at [1273, 297] on div "Weight 0.00 Dims Code Length Width Height 0.00" at bounding box center [1036, 292] width 556 height 39
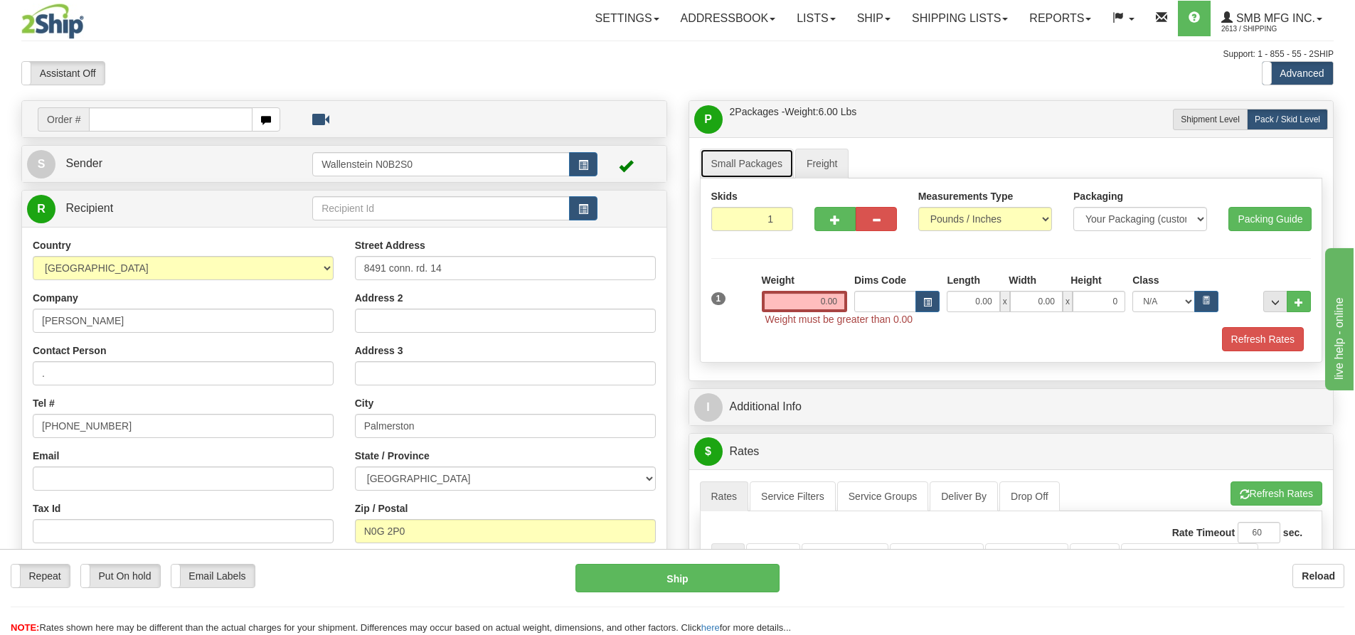
type input "0.00"
click at [761, 168] on link "Small Packages" at bounding box center [747, 164] width 94 height 30
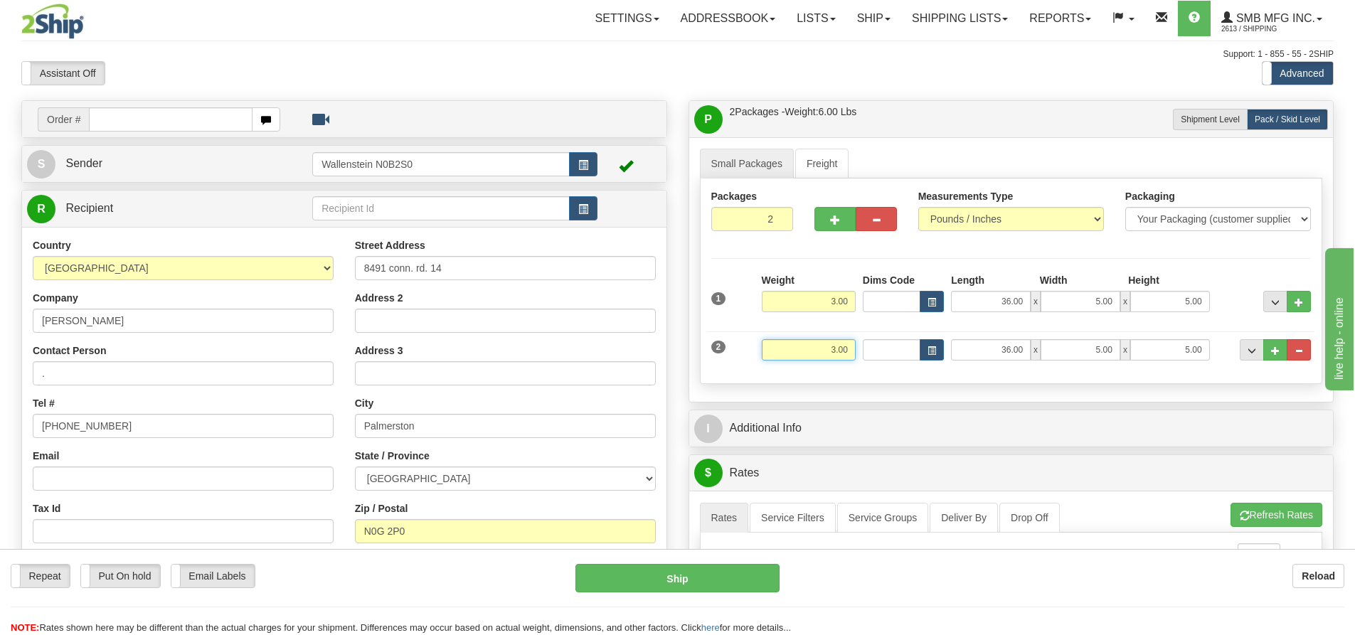
drag, startPoint x: 809, startPoint y: 348, endPoint x: 948, endPoint y: 351, distance: 139.4
click at [888, 349] on div "2 Weight 3.00 Dims Code Length Width Height" at bounding box center [1011, 348] width 607 height 48
type input "10.00"
type input "36.00"
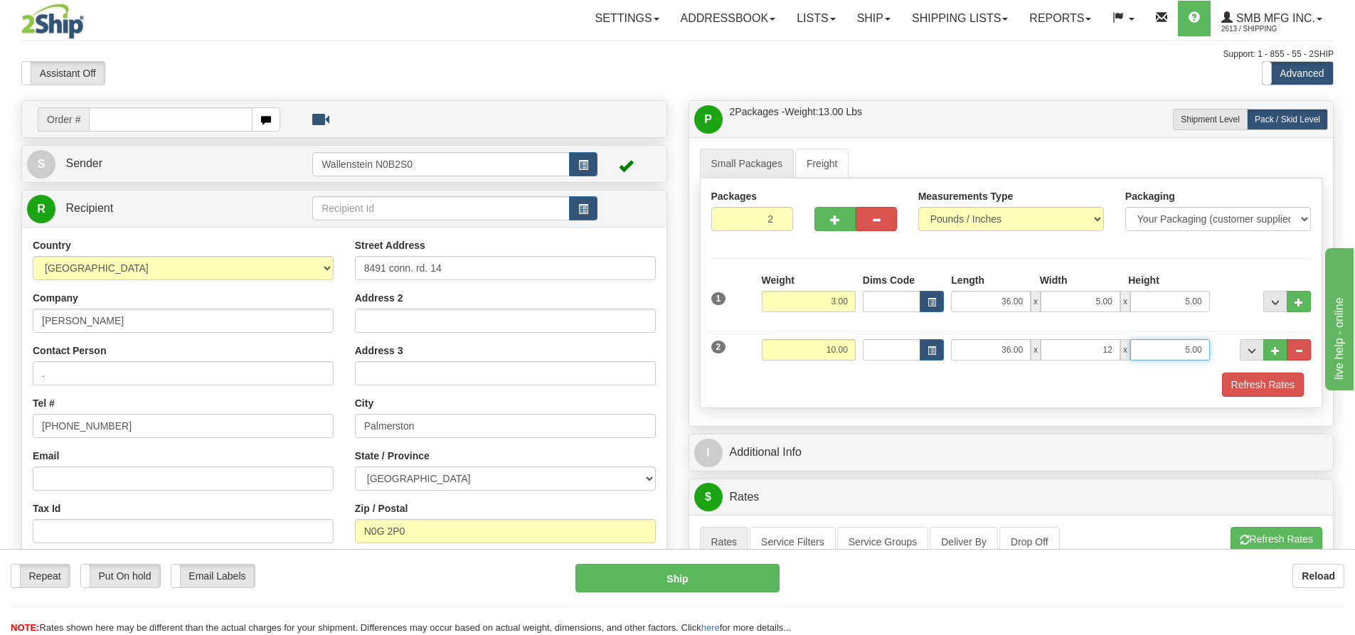
type input "12.00"
type input "5.00"
click at [1285, 384] on button "Refresh Rates" at bounding box center [1263, 385] width 82 height 24
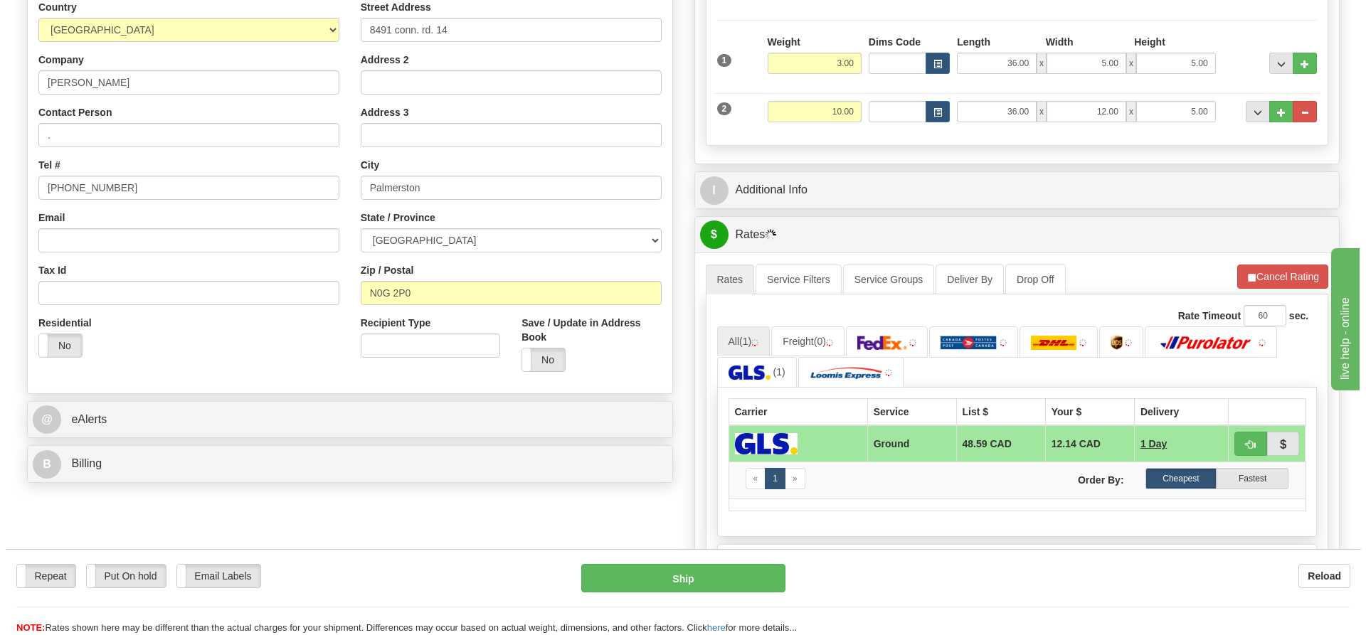
scroll to position [285, 0]
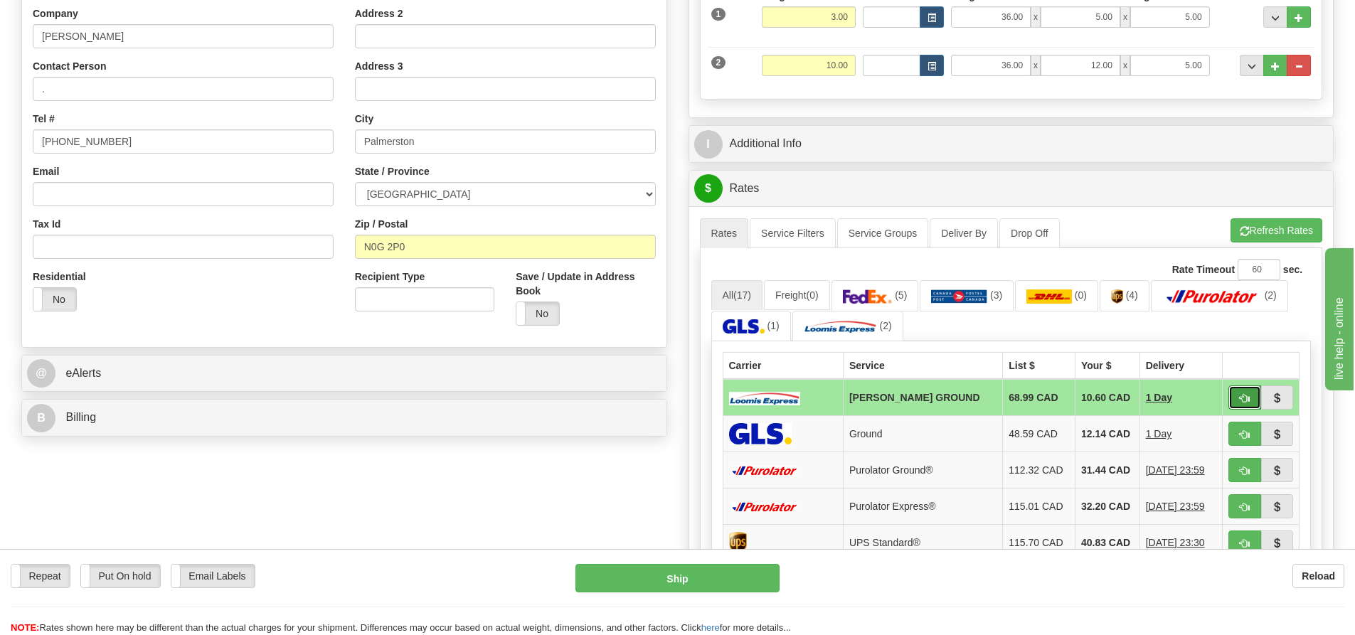
click at [1245, 397] on span "button" at bounding box center [1245, 398] width 10 height 9
type input "DD"
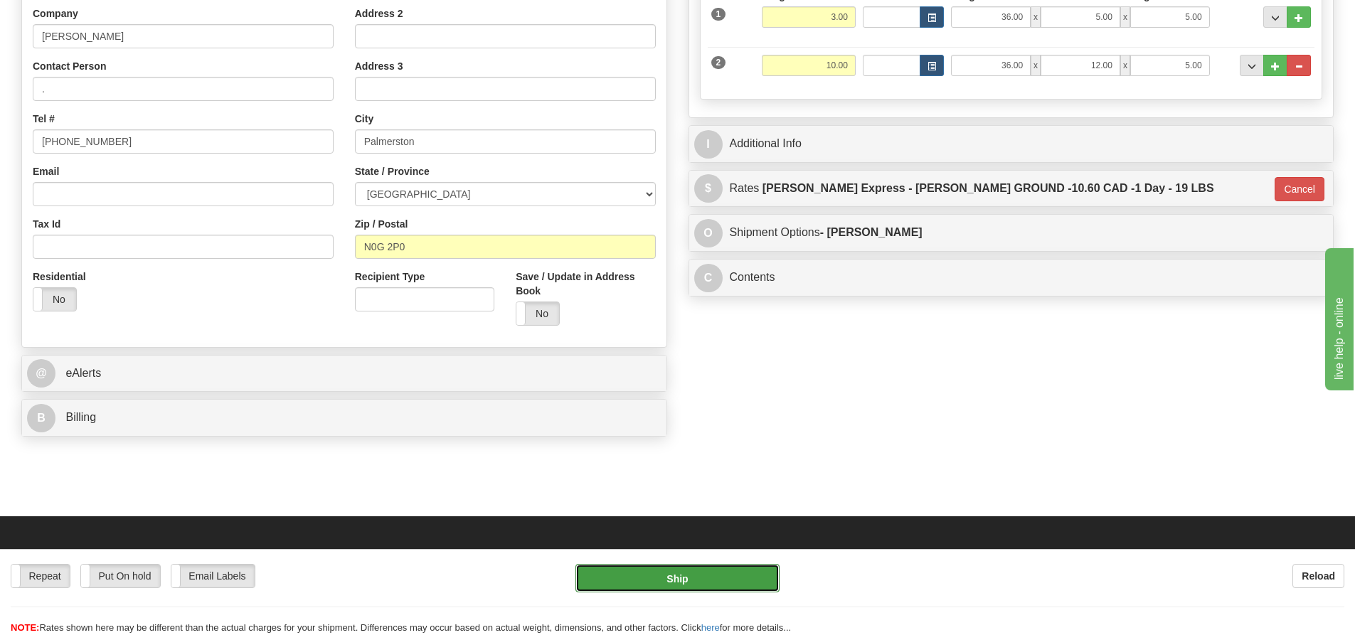
click at [755, 580] on button "Ship" at bounding box center [677, 578] width 204 height 28
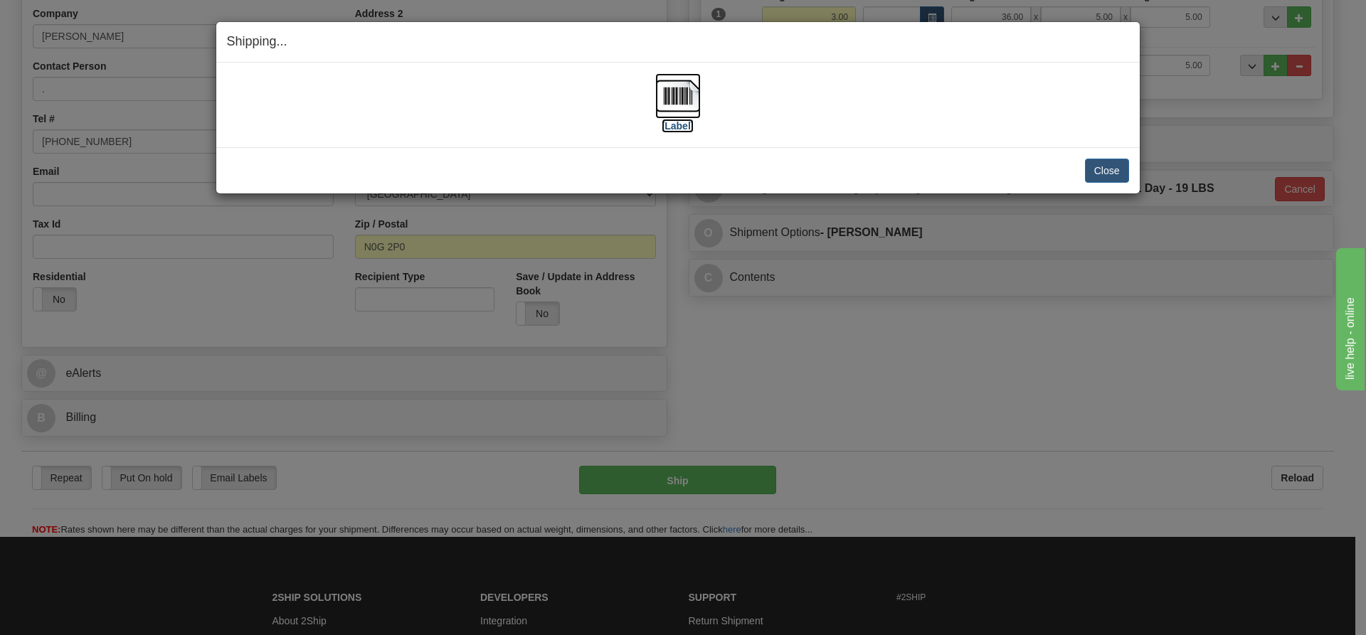
click at [679, 105] on img at bounding box center [678, 96] width 46 height 46
